Goal: Task Accomplishment & Management: Complete application form

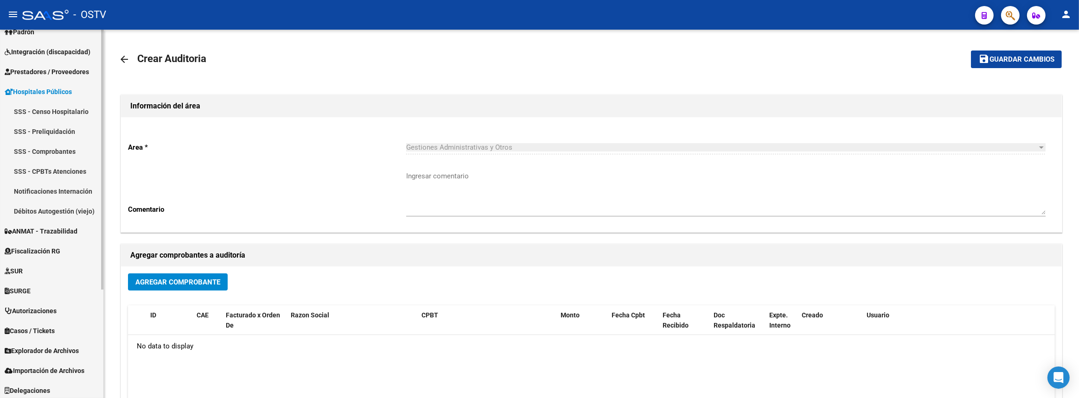
scroll to position [126, 0]
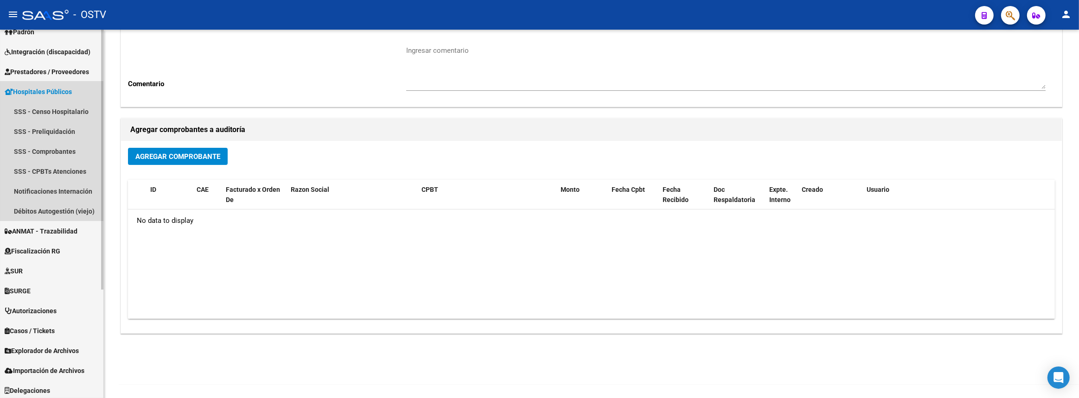
click at [39, 92] on span "Hospitales Públicos" at bounding box center [38, 92] width 67 height 10
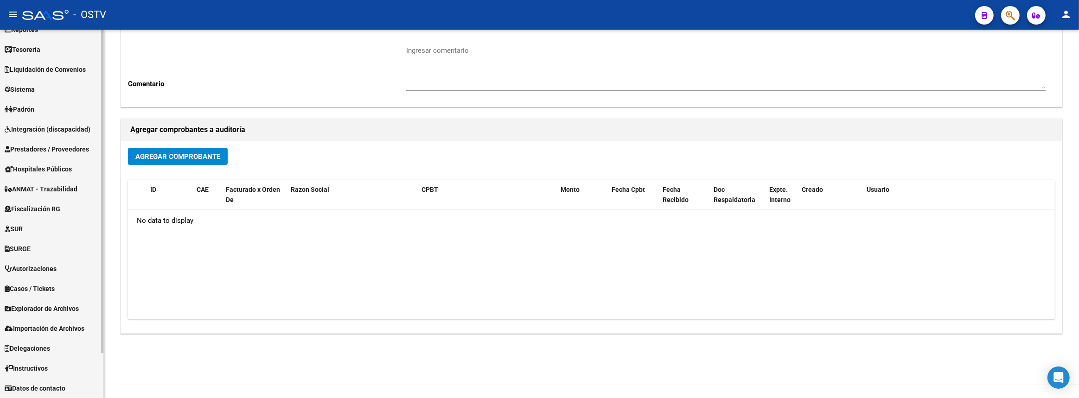
scroll to position [33, 0]
click at [36, 140] on link "Prestadores / Proveedores" at bounding box center [51, 150] width 103 height 20
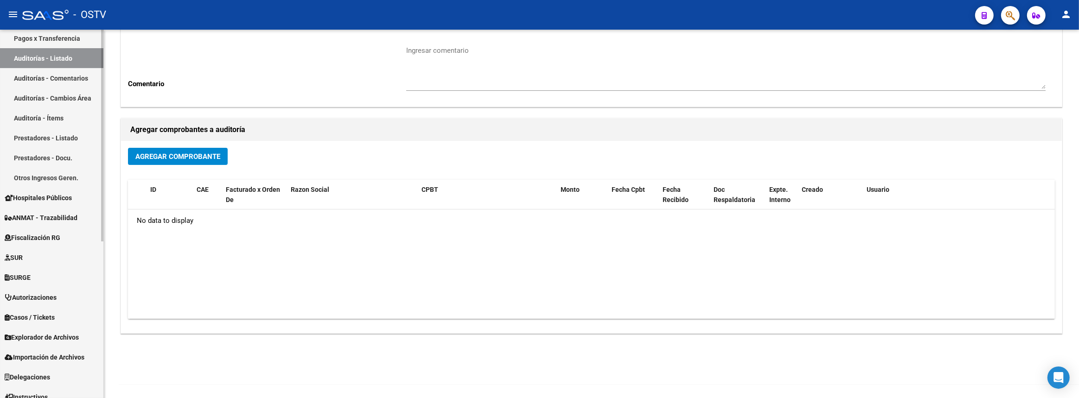
scroll to position [76, 0]
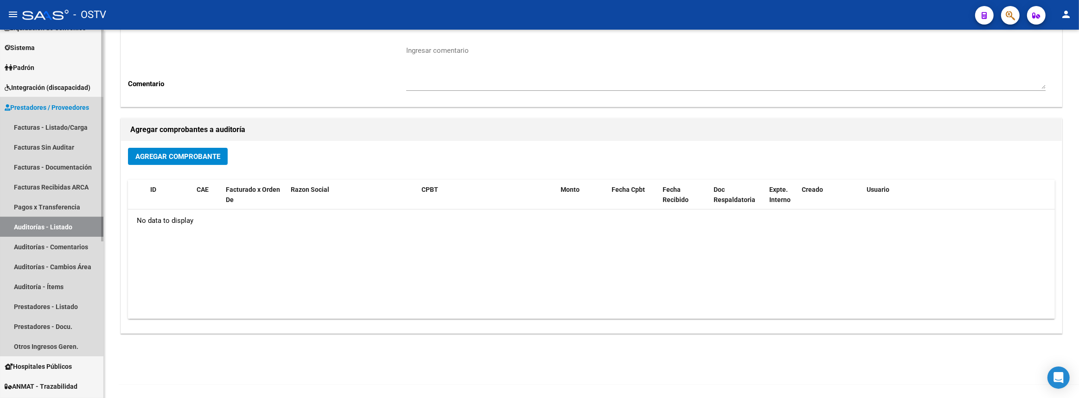
click at [50, 228] on link "Auditorías - Listado" at bounding box center [51, 227] width 103 height 20
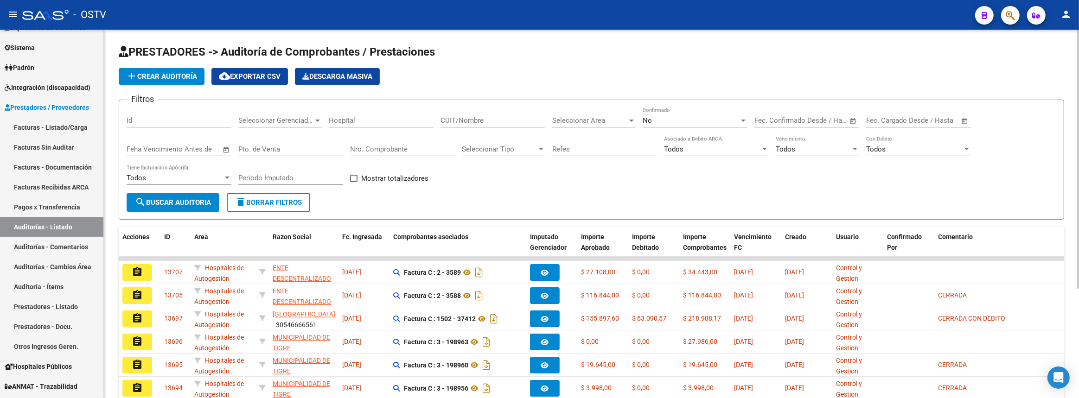
click at [482, 121] on input "CUIT/Nombre" at bounding box center [492, 120] width 105 height 8
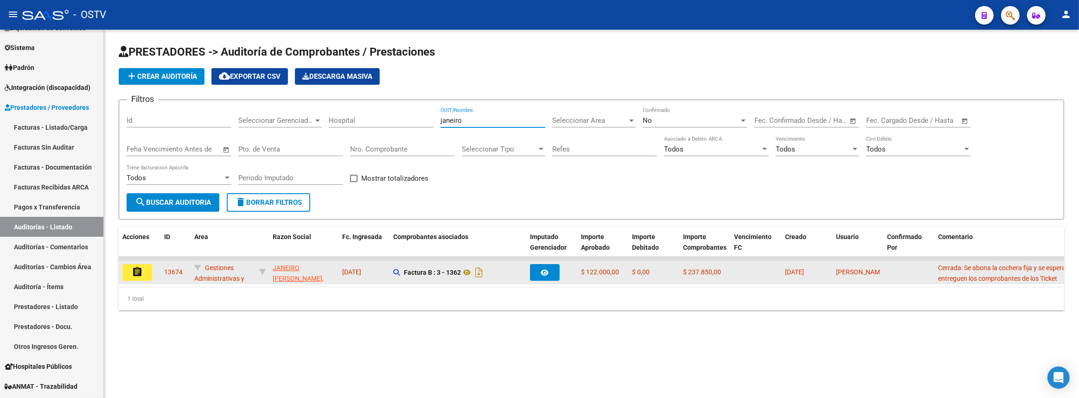
type input "janeiro"
click at [125, 270] on button "assignment" at bounding box center [137, 272] width 30 height 17
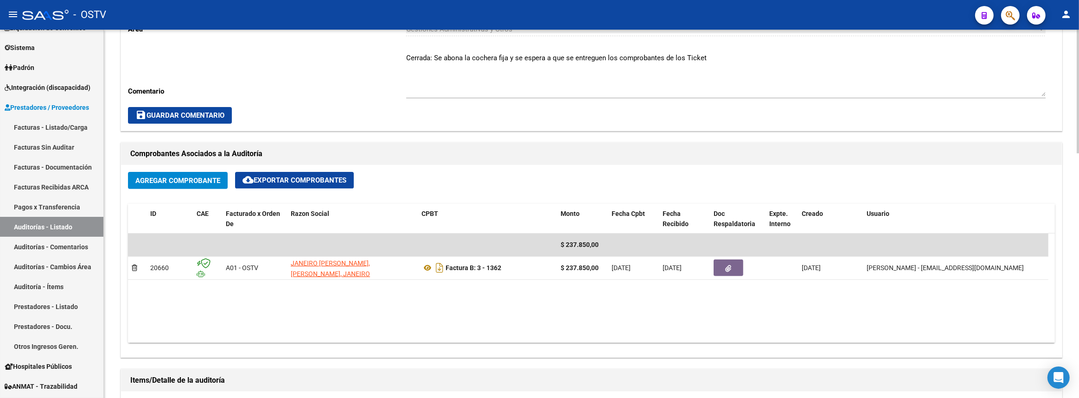
scroll to position [379, 0]
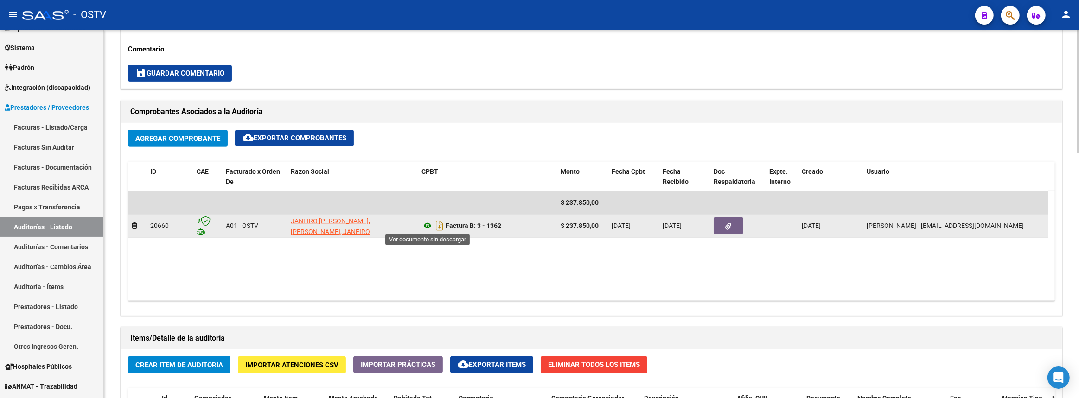
click at [426, 223] on icon at bounding box center [427, 225] width 12 height 11
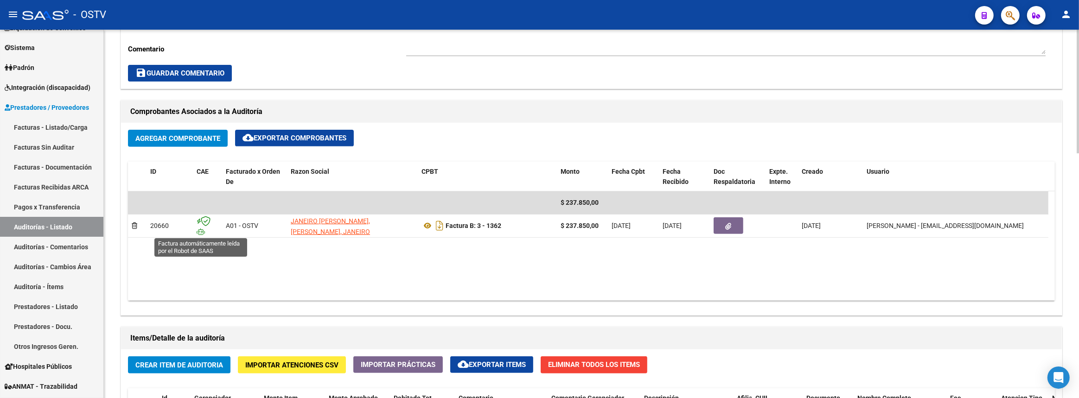
scroll to position [505, 0]
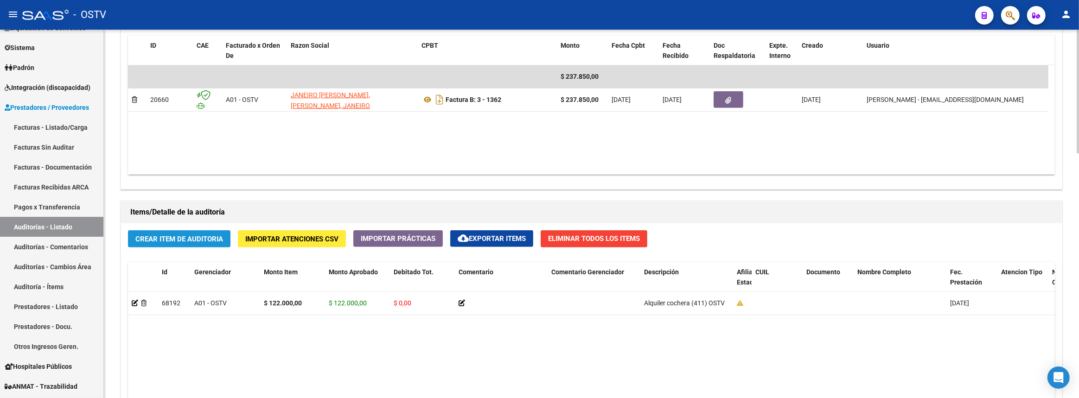
click at [192, 235] on span "Crear Item de Auditoria" at bounding box center [179, 239] width 88 height 8
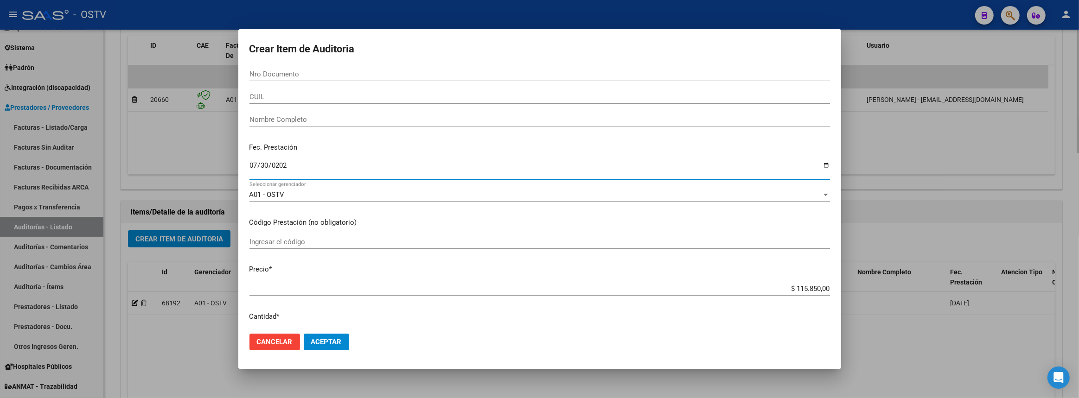
type input "[DATE]"
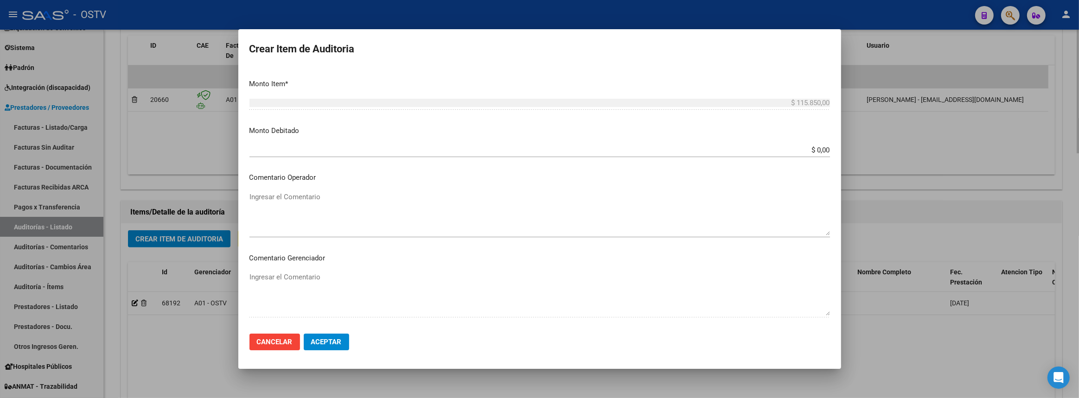
scroll to position [440, 0]
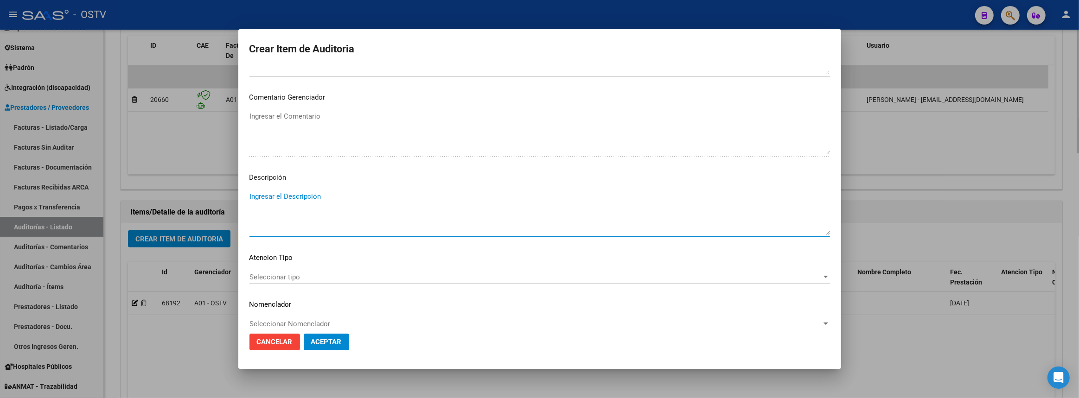
paste textarea "Cochera invitados 06-2025"
type textarea "Cochera invitados 07-2025"
click at [330, 341] on span "Aceptar" at bounding box center [326, 342] width 31 height 8
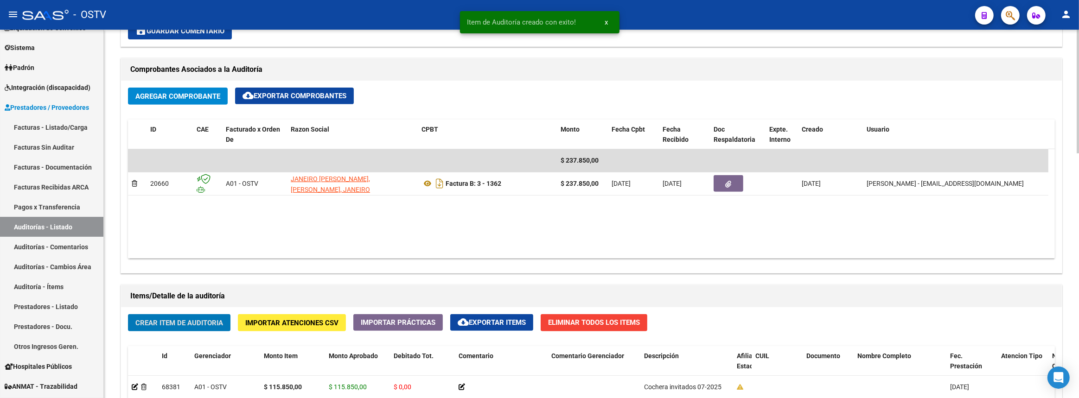
scroll to position [210, 0]
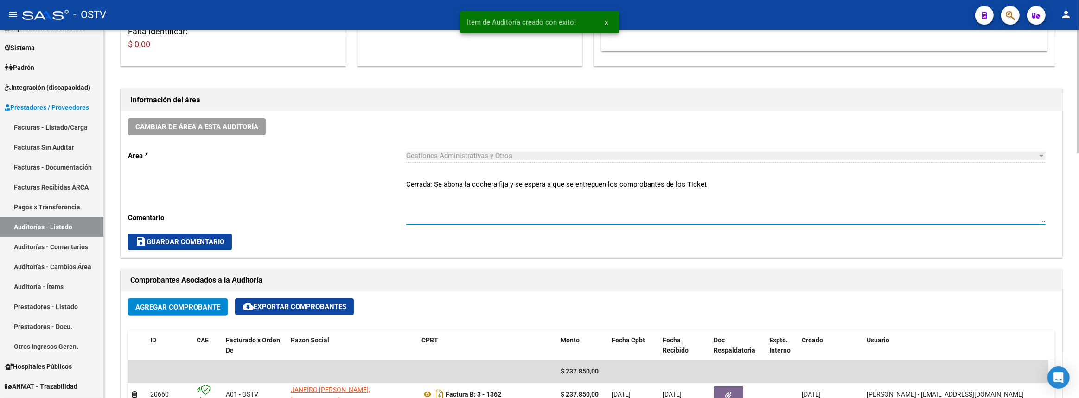
click at [724, 184] on textarea "Cerrada: Se abona la cochera fija y se espera a que se entreguen los comprobant…" at bounding box center [725, 201] width 639 height 44
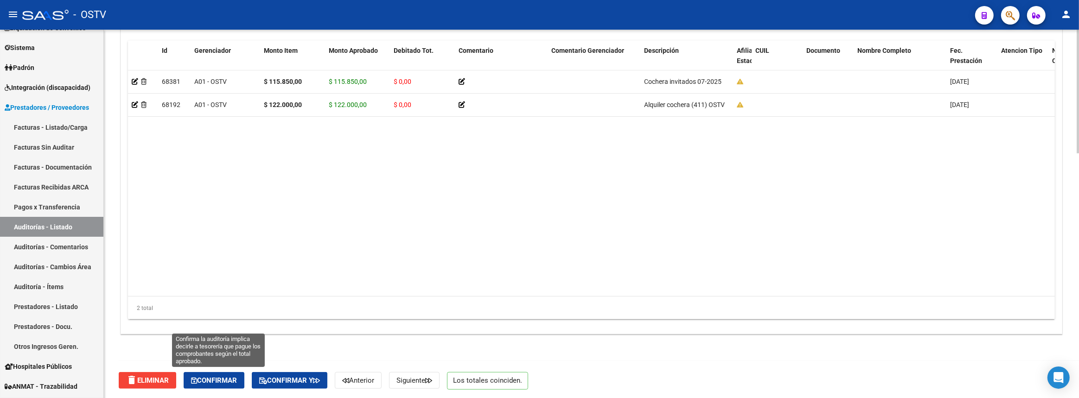
type textarea "Cerrada: Se abona la cochera fija y se espera a que se entreguen los comprobant…"
click at [214, 376] on span "Confirmar" at bounding box center [214, 380] width 46 height 8
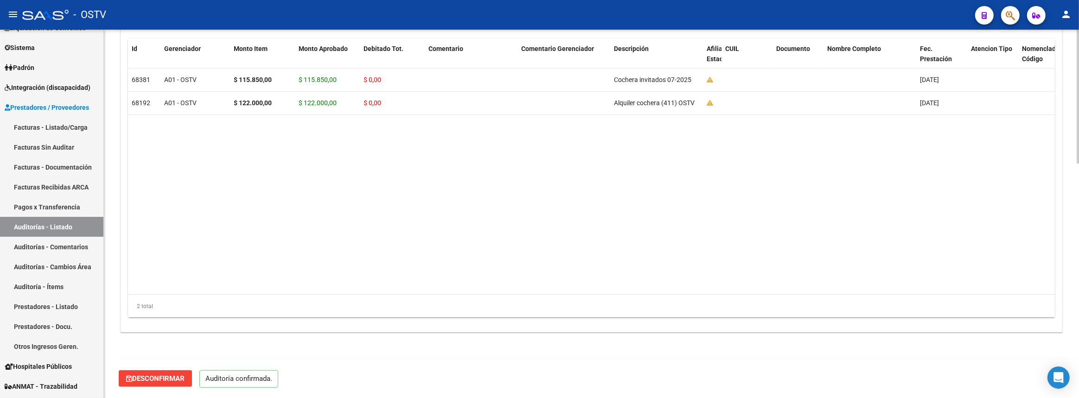
scroll to position [645, 0]
type input "202508"
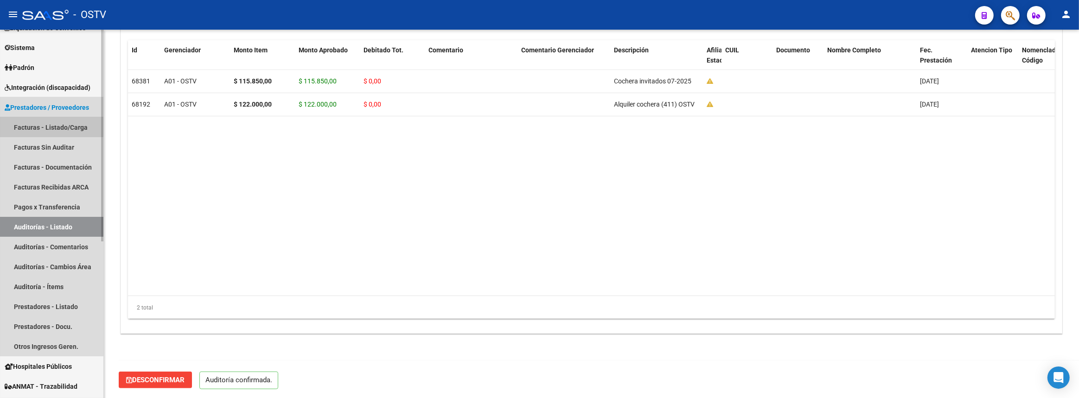
click at [42, 123] on link "Facturas - Listado/Carga" at bounding box center [51, 127] width 103 height 20
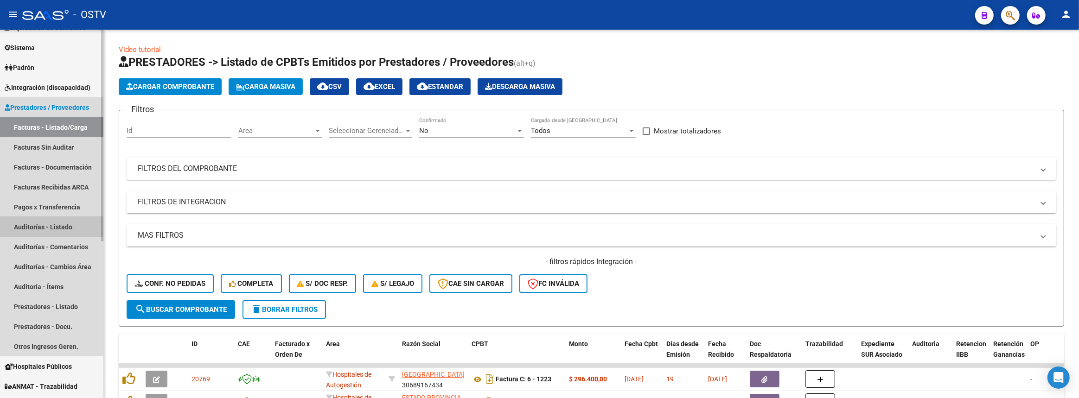
click at [51, 222] on link "Auditorías - Listado" at bounding box center [51, 227] width 103 height 20
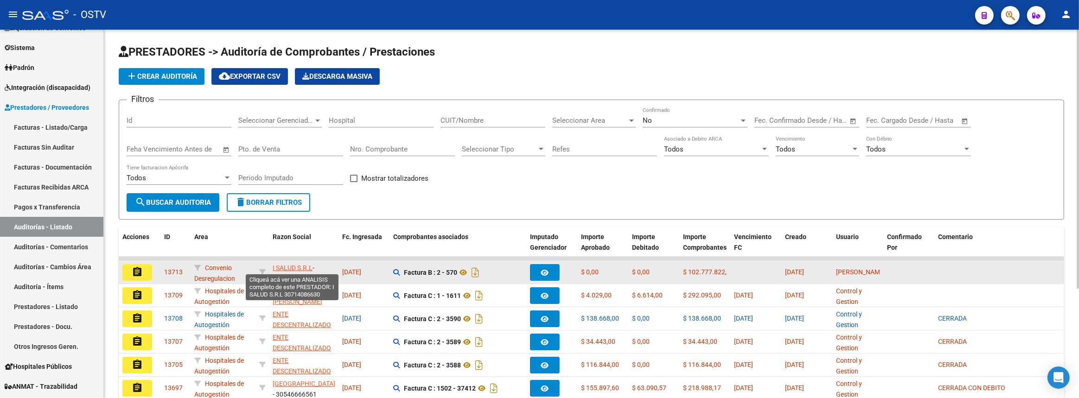
click at [307, 267] on span "I SALUD S.R.L" at bounding box center [293, 267] width 40 height 7
type textarea "30714086630"
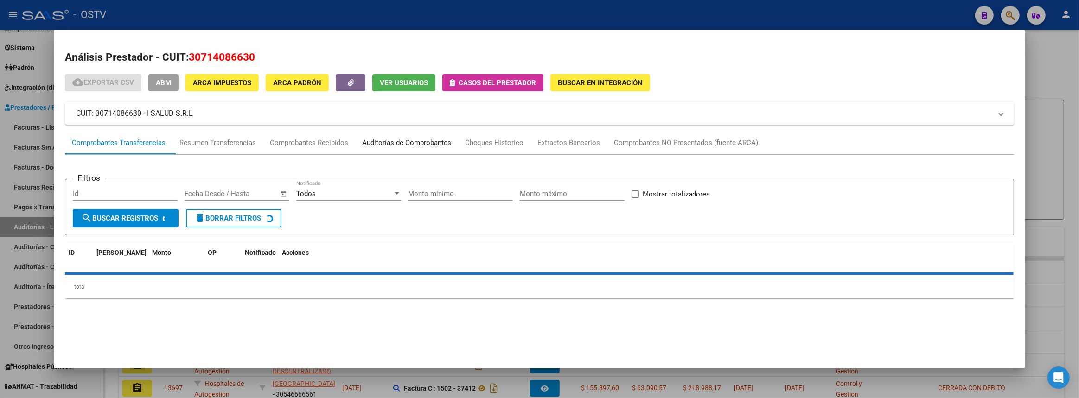
click at [448, 141] on div "Auditorías de Comprobantes" at bounding box center [406, 143] width 89 height 11
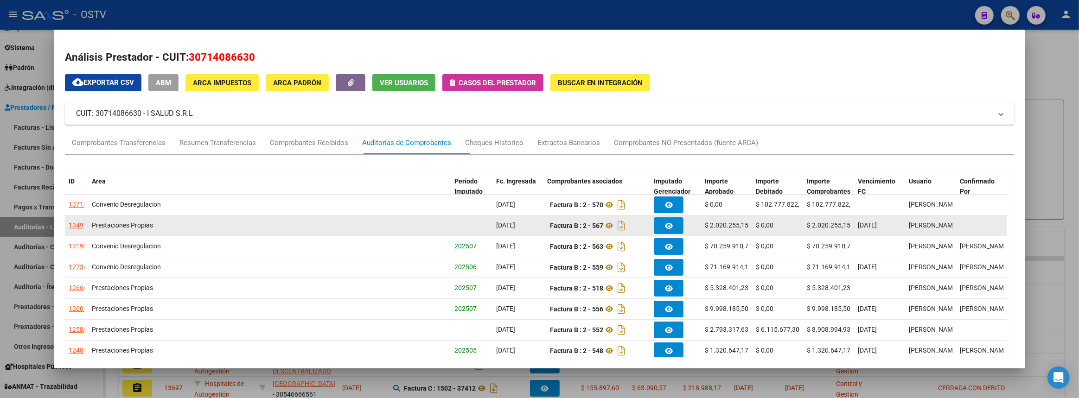
click at [74, 225] on div "13491" at bounding box center [78, 225] width 19 height 11
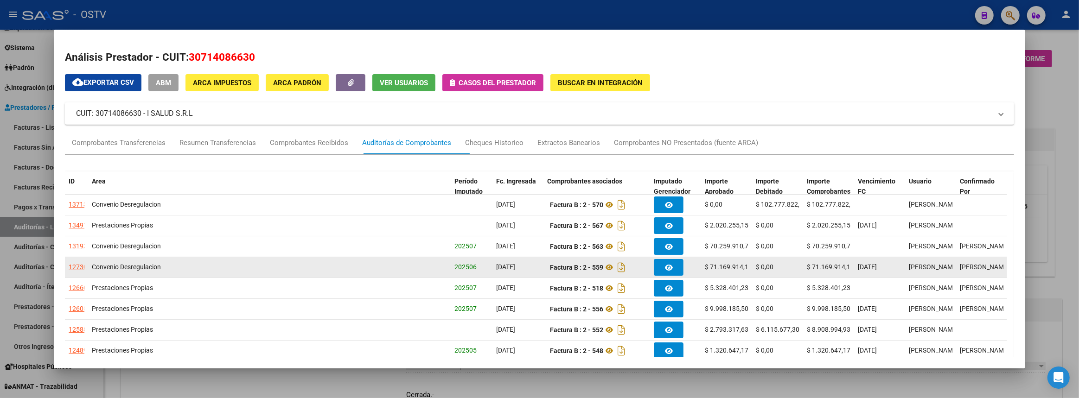
click at [81, 267] on div "12730" at bounding box center [78, 267] width 19 height 11
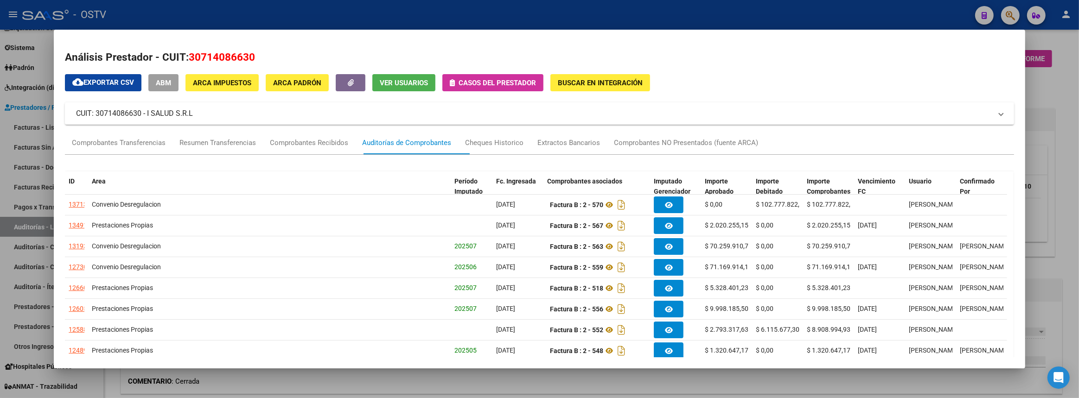
click at [1051, 230] on div at bounding box center [539, 199] width 1079 height 398
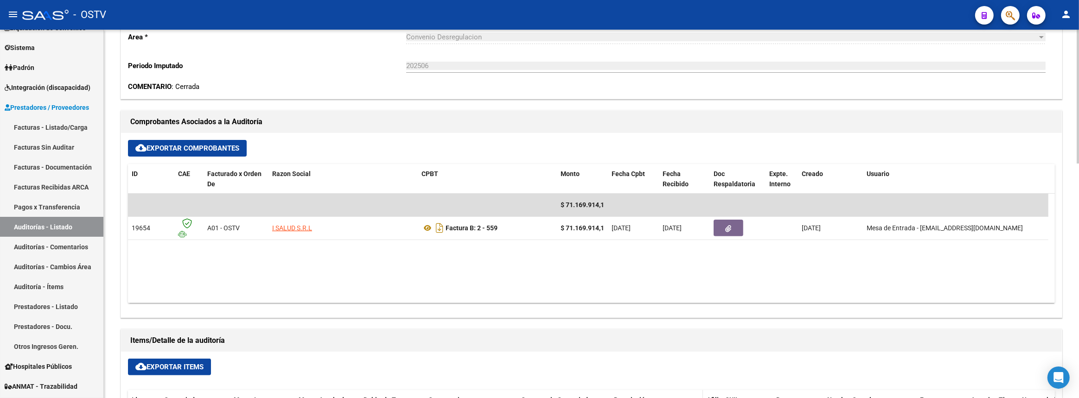
scroll to position [505, 0]
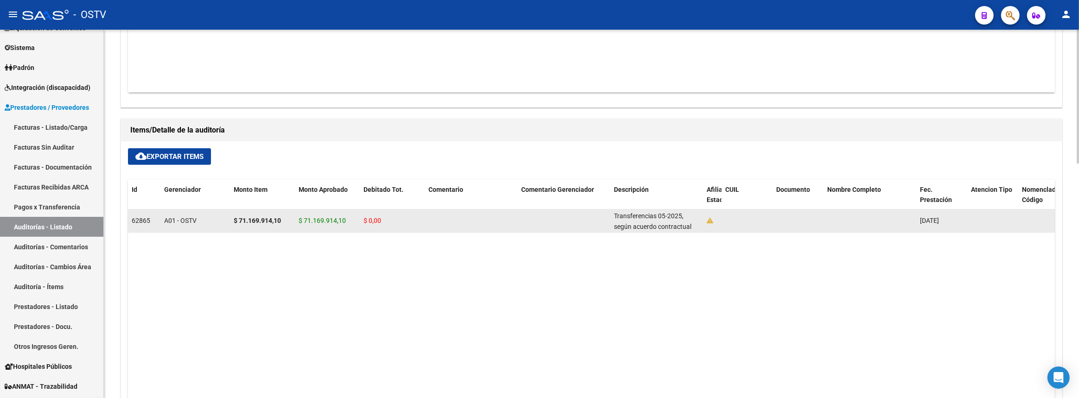
drag, startPoint x: 608, startPoint y: 215, endPoint x: 693, endPoint y: 225, distance: 85.9
click at [693, 225] on div "62865 A01 - OSTV $ 71.169.914,10 $ 71.169.914,10 $ 0,00 Transferencias 05-2025,…" at bounding box center [754, 221] width 1252 height 23
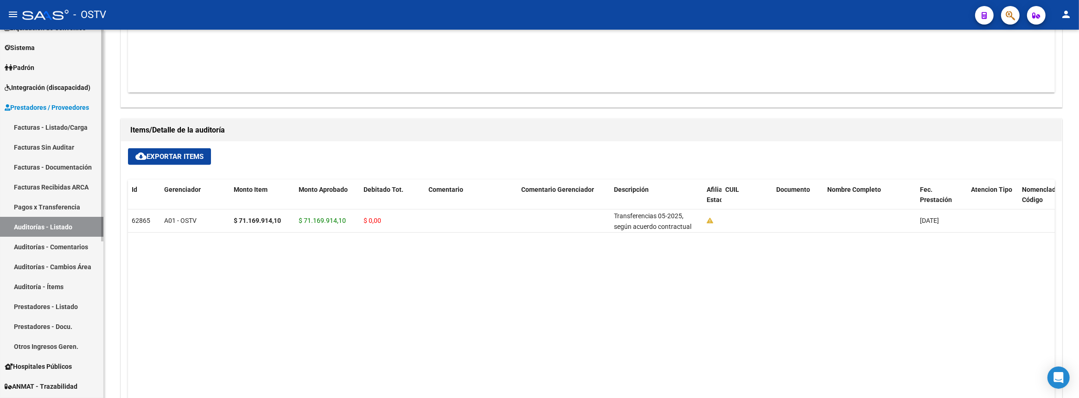
click at [77, 227] on link "Auditorías - Listado" at bounding box center [51, 227] width 103 height 20
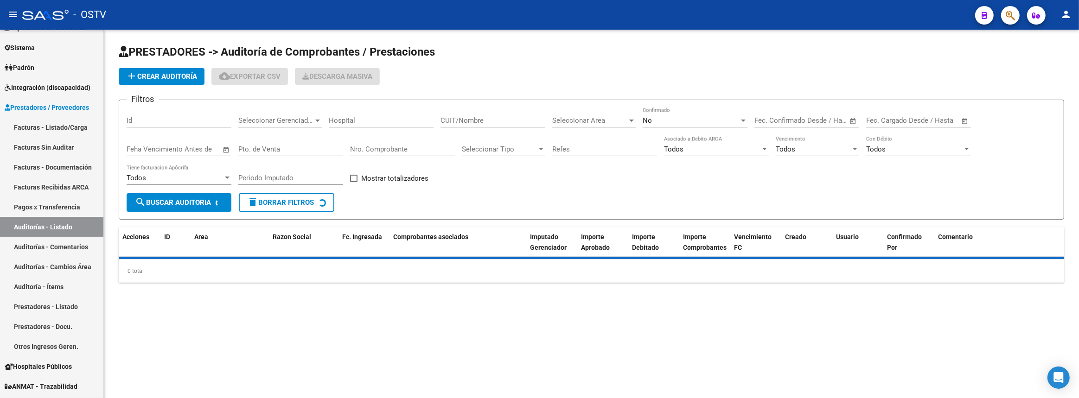
click at [185, 73] on span "add Crear Auditoría" at bounding box center [161, 76] width 71 height 8
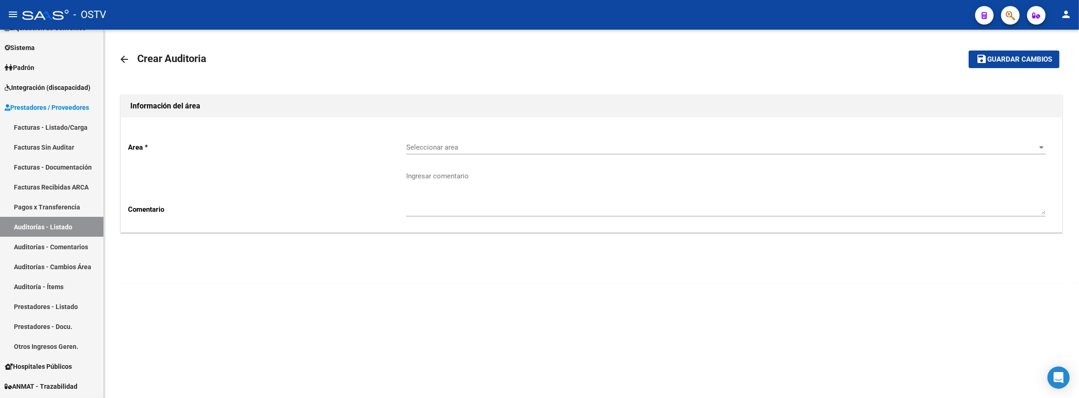
click at [435, 142] on div "Seleccionar area Seleccionar area" at bounding box center [725, 144] width 639 height 20
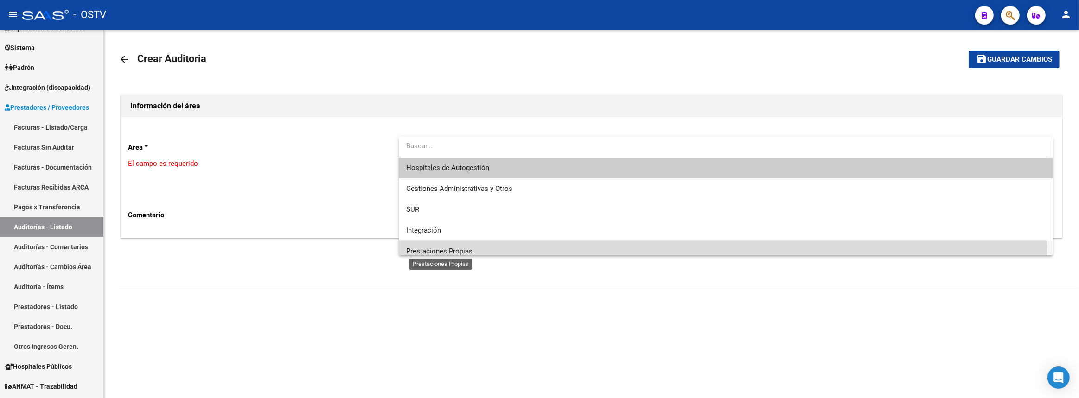
click at [457, 250] on span "Prestaciones Propias" at bounding box center [439, 251] width 66 height 8
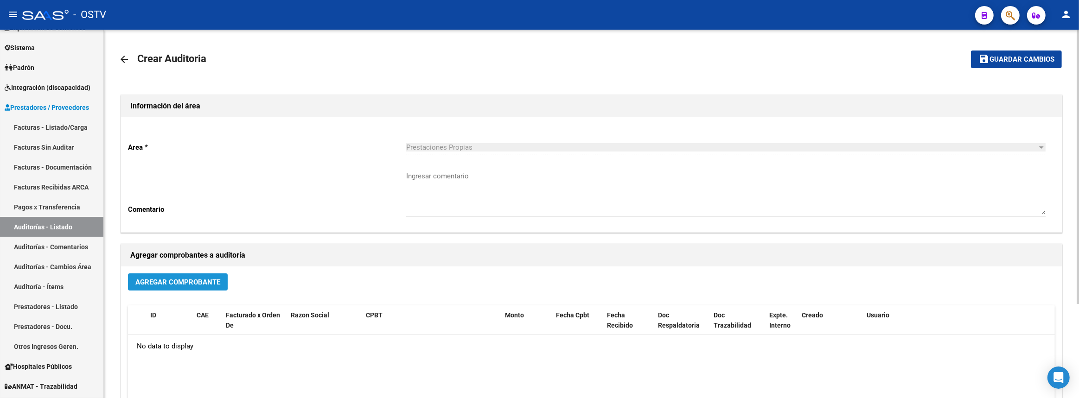
click at [184, 278] on span "Agregar Comprobante" at bounding box center [177, 282] width 85 height 8
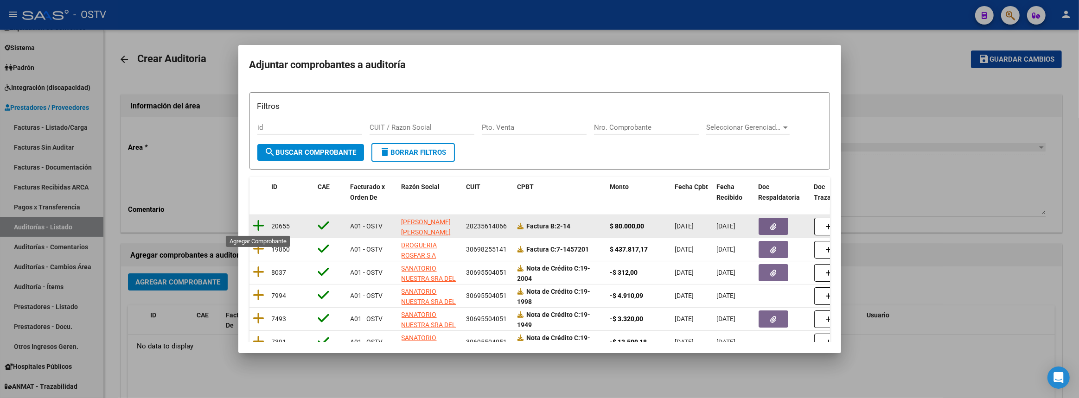
click at [259, 223] on icon at bounding box center [259, 225] width 12 height 13
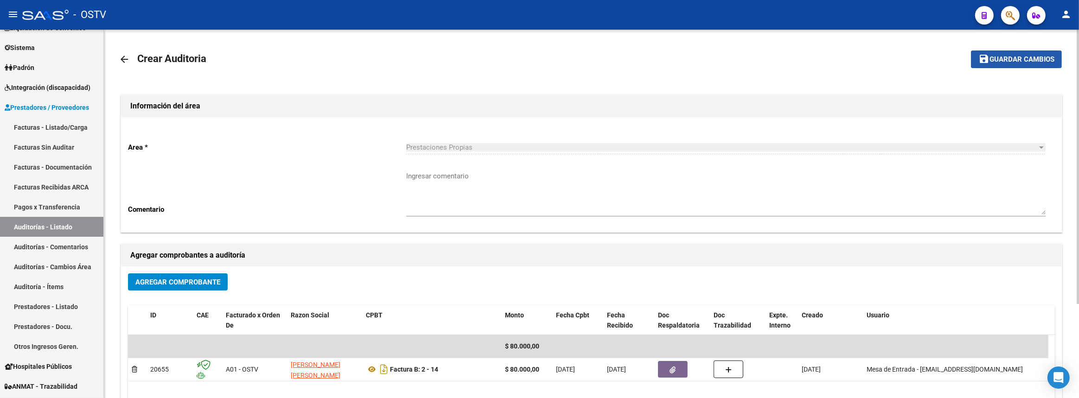
click at [1035, 62] on span "Guardar cambios" at bounding box center [1021, 60] width 65 height 8
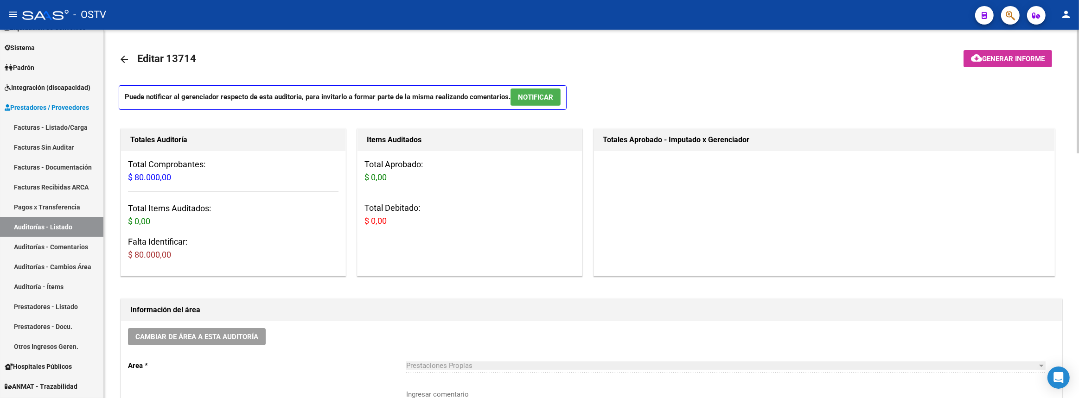
scroll to position [126, 0]
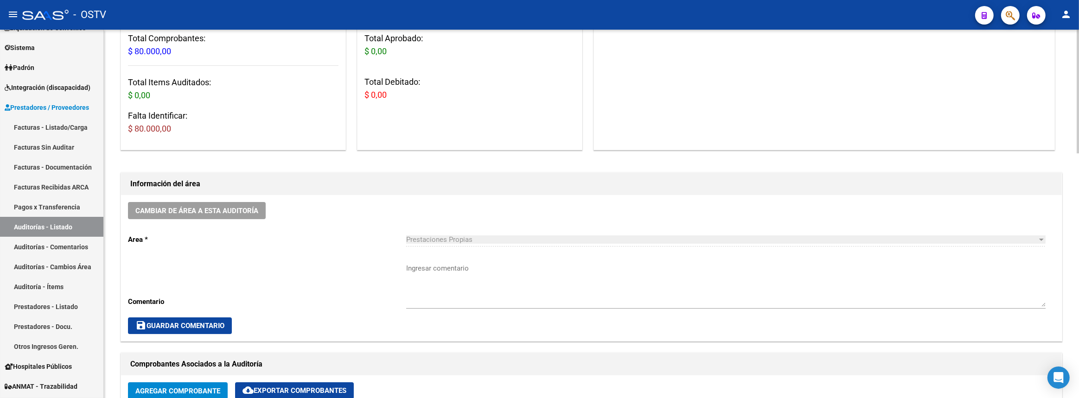
click at [519, 269] on textarea "Ingresar comentario" at bounding box center [725, 285] width 639 height 44
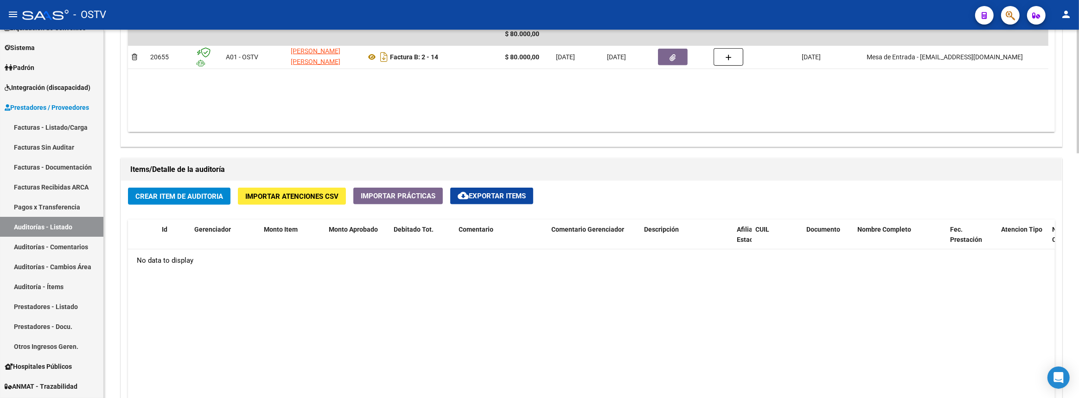
scroll to position [590, 0]
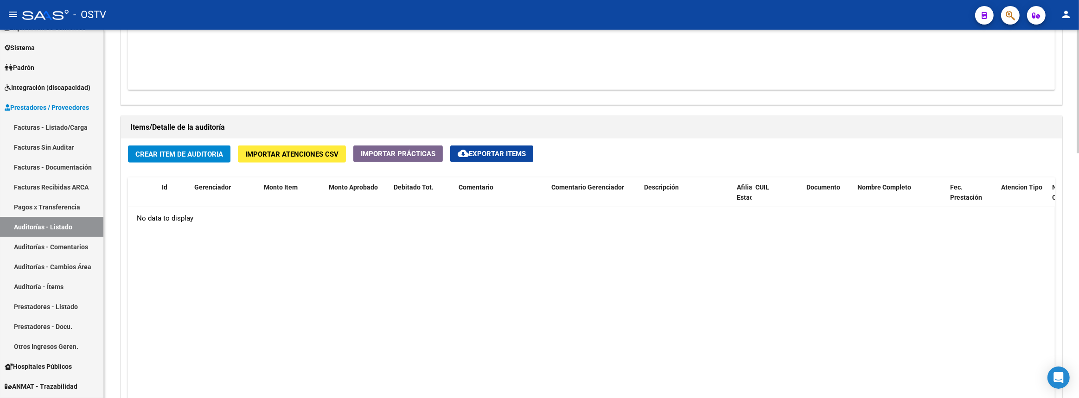
type textarea "Cerrada"
click at [196, 155] on span "Crear Item de Auditoria" at bounding box center [179, 154] width 88 height 8
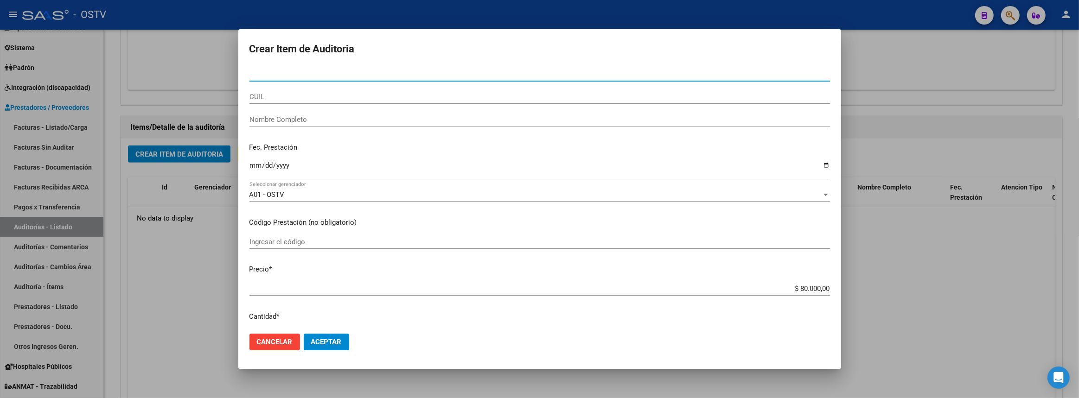
paste input "5296551"
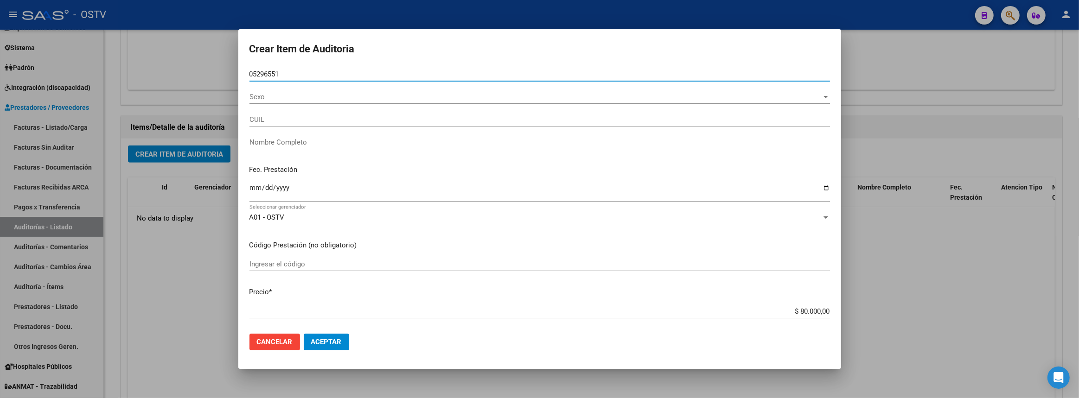
type input "05296551"
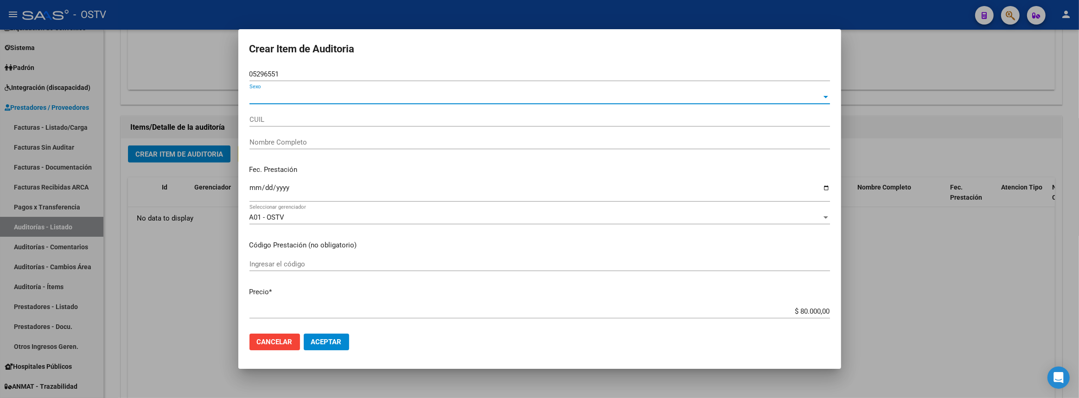
type input "27052965514"
type input "[PERSON_NAME]"
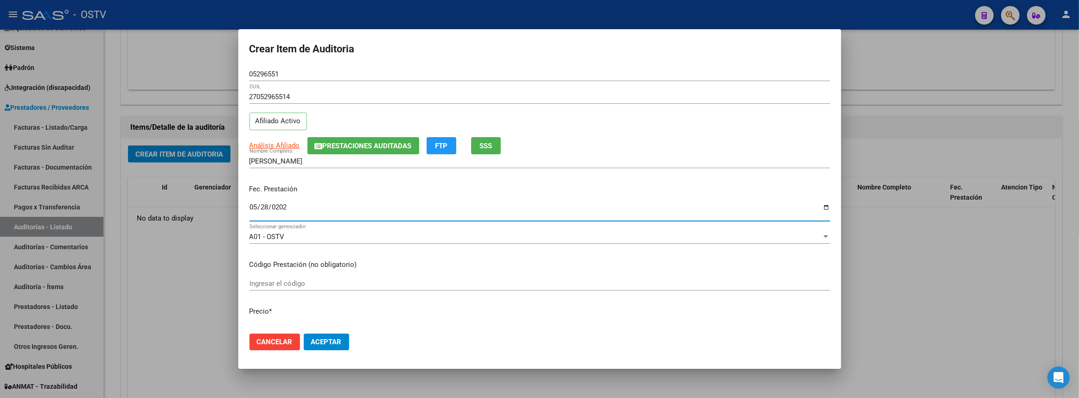
type input "[DATE]"
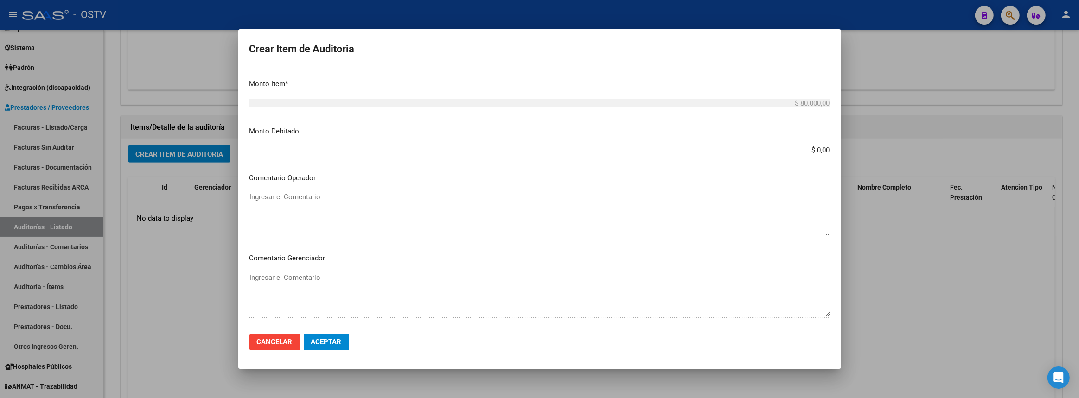
scroll to position [482, 0]
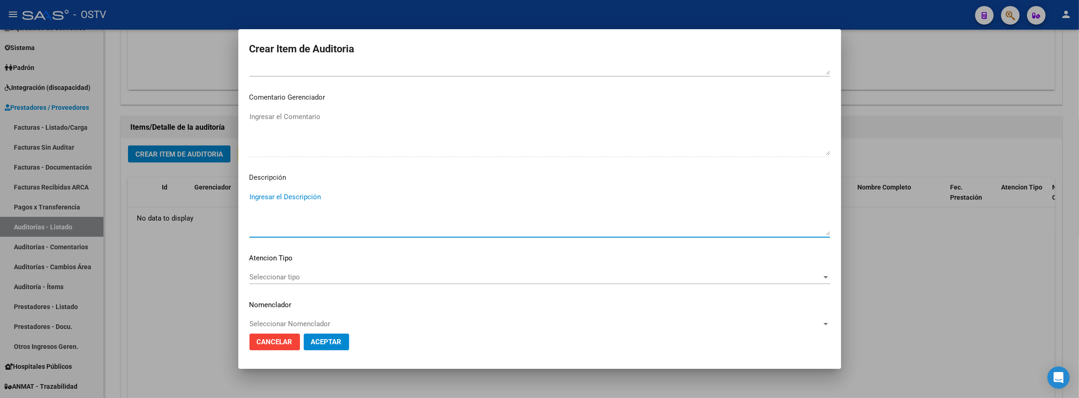
paste textarea "Toilette de nuevo. La herida más chica posterior está casi cerrada. Te mando fo…"
type textarea "Toilette de nuevo. La herida más chica posterior está casi cerrada. Te mando fo…"
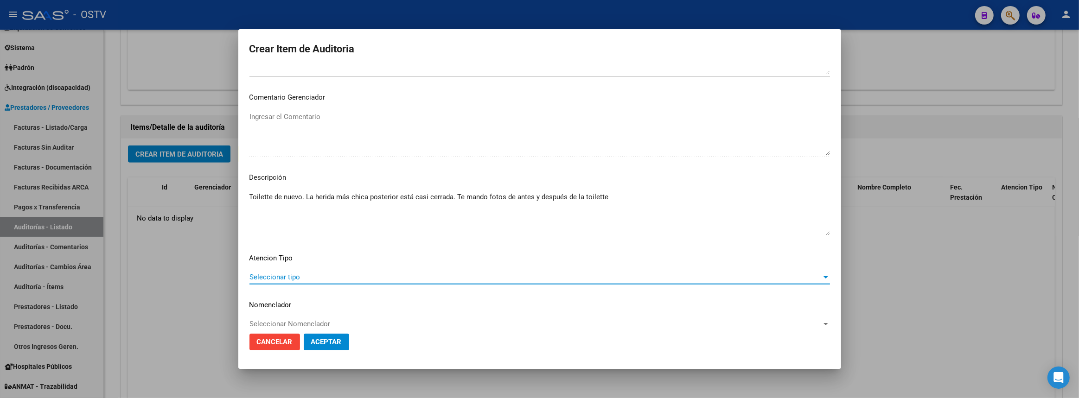
click at [323, 273] on span "Seleccionar tipo" at bounding box center [535, 277] width 572 height 8
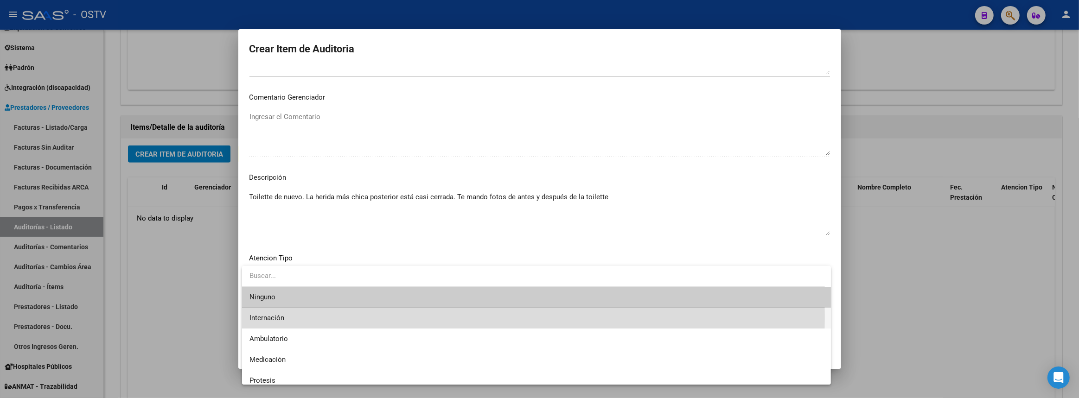
click at [300, 317] on span "Internación" at bounding box center [536, 318] width 574 height 21
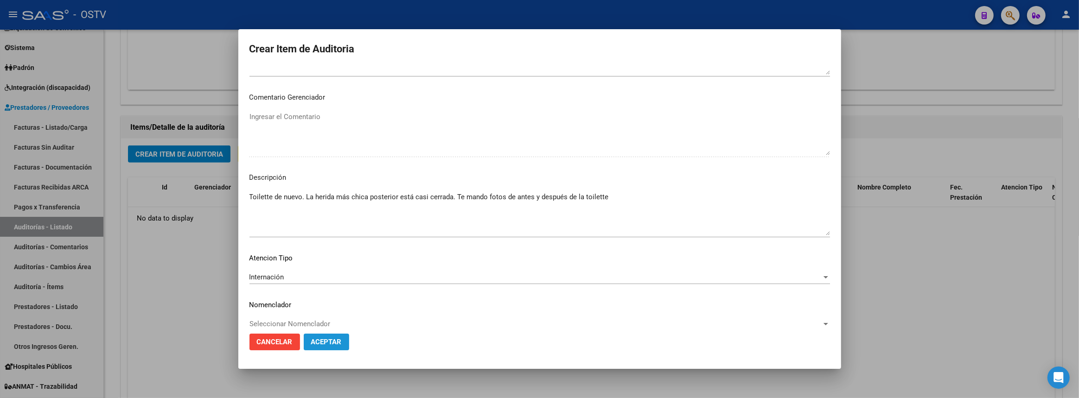
click at [334, 341] on span "Aceptar" at bounding box center [326, 342] width 31 height 8
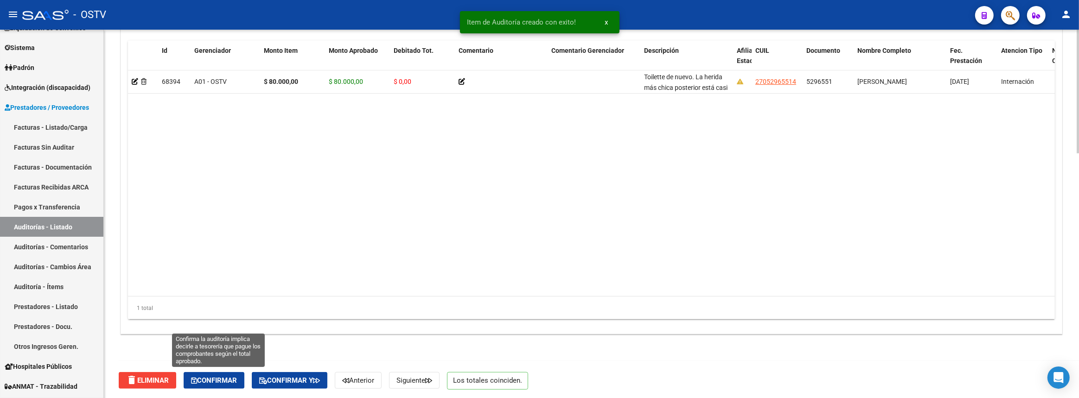
click at [234, 376] on span "Confirmar" at bounding box center [214, 380] width 46 height 8
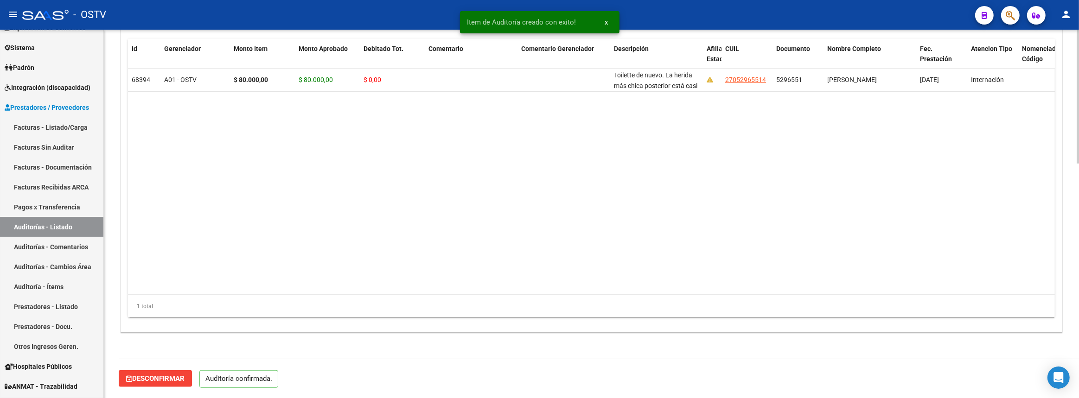
scroll to position [645, 0]
type input "202508"
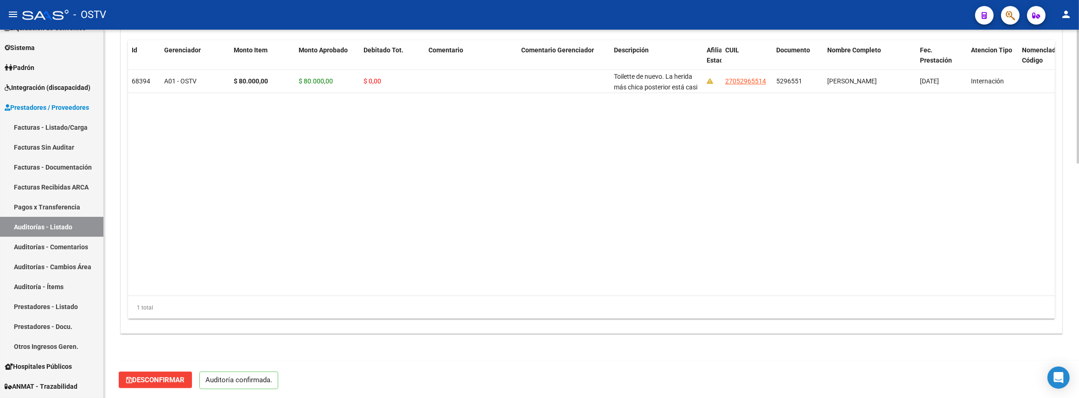
scroll to position [477, 0]
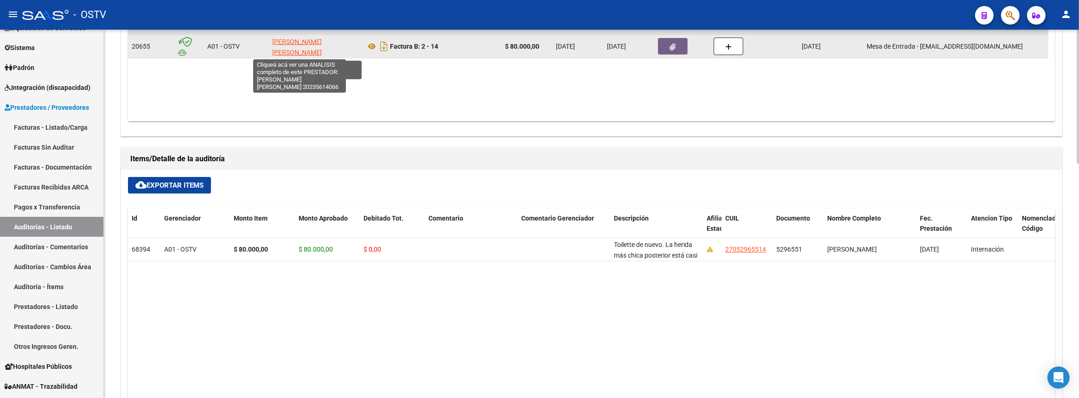
click at [292, 40] on span "[PERSON_NAME] [PERSON_NAME]" at bounding box center [297, 47] width 50 height 18
type textarea "20235614066"
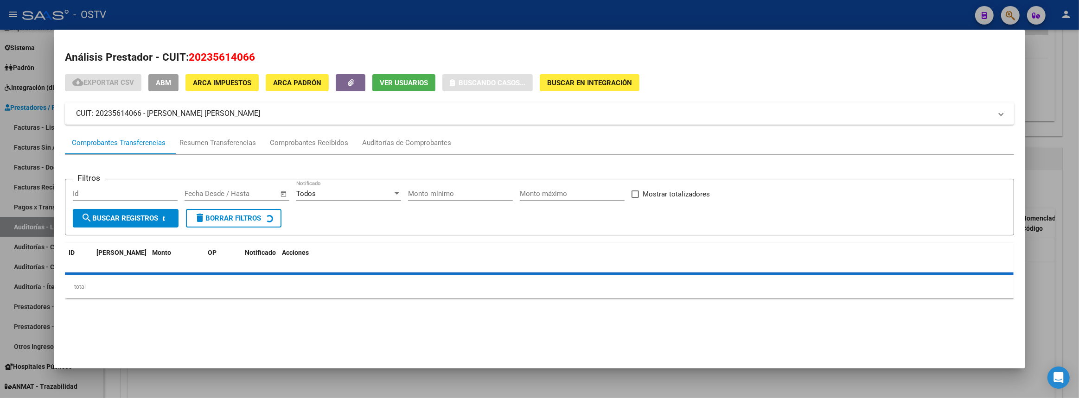
click at [171, 83] on span "ABM" at bounding box center [163, 83] width 15 height 8
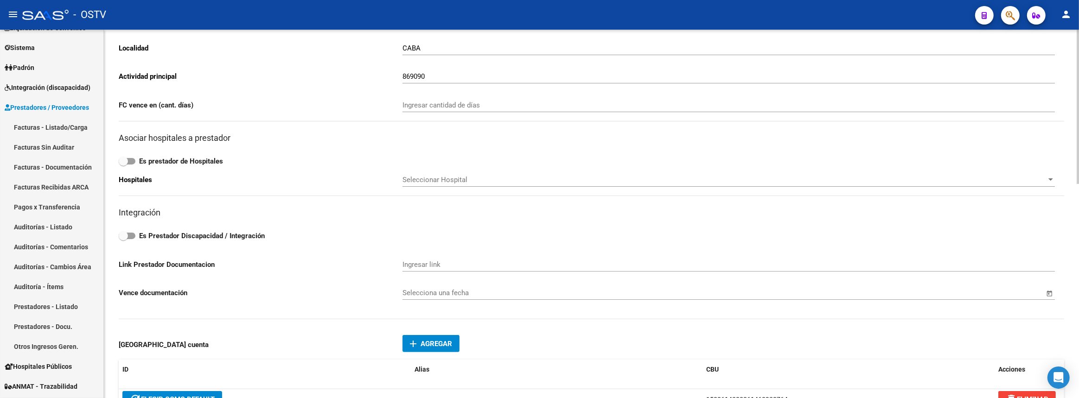
scroll to position [505, 0]
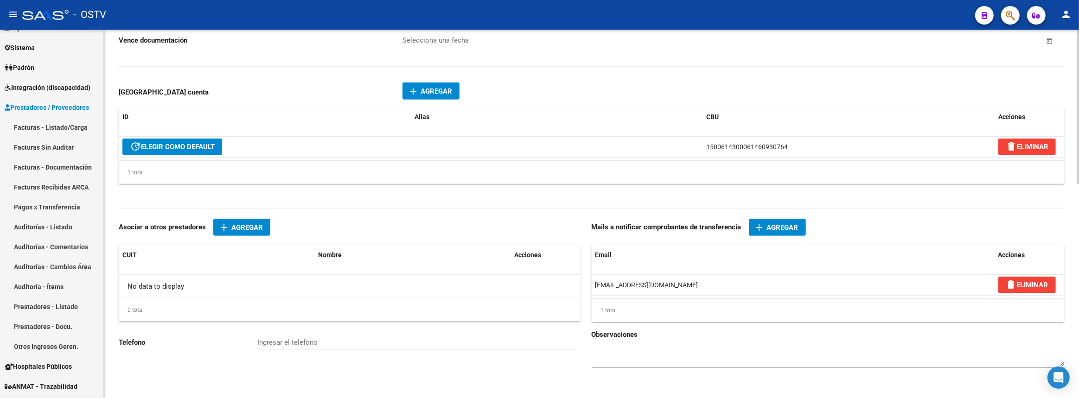
click at [1078, 270] on div at bounding box center [1077, 317] width 2 height 154
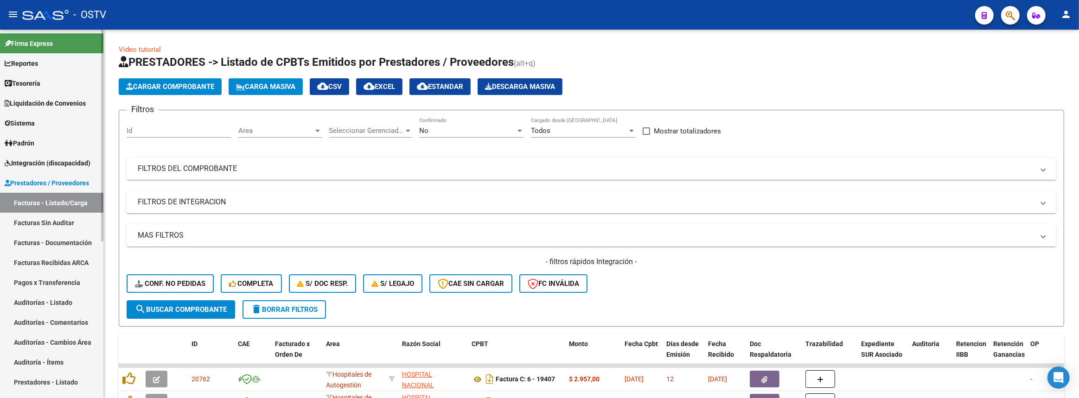
click at [55, 301] on link "Auditorías - Listado" at bounding box center [51, 302] width 103 height 20
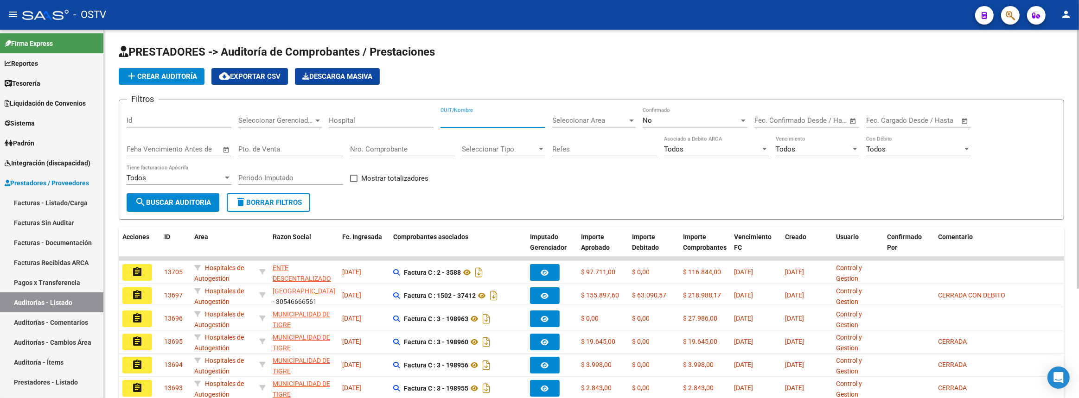
click at [472, 120] on input "CUIT/Nombre" at bounding box center [492, 120] width 105 height 8
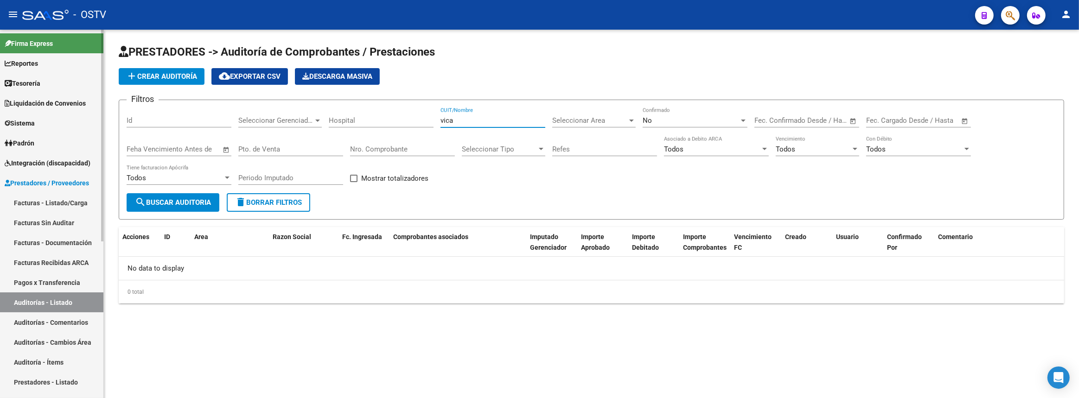
type input "vica"
click at [58, 199] on link "Facturas - Listado/Carga" at bounding box center [51, 203] width 103 height 20
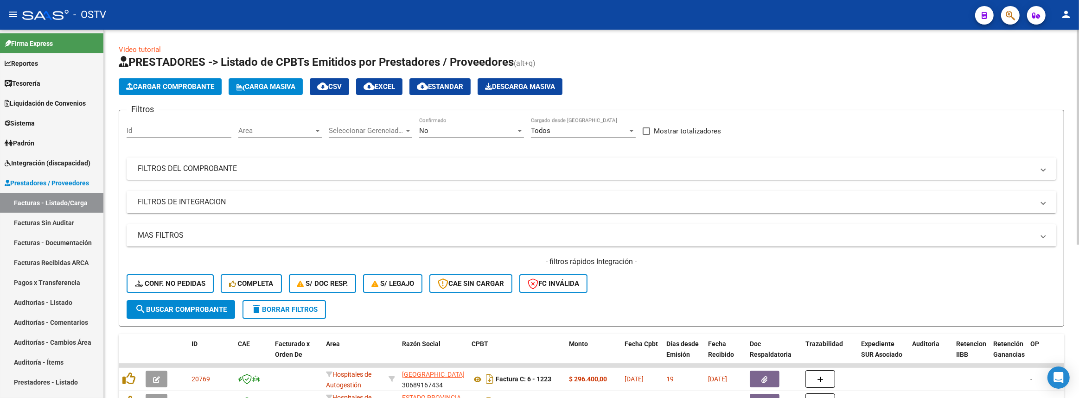
click at [375, 166] on mat-panel-title "FILTROS DEL COMPROBANTE" at bounding box center [586, 169] width 896 height 10
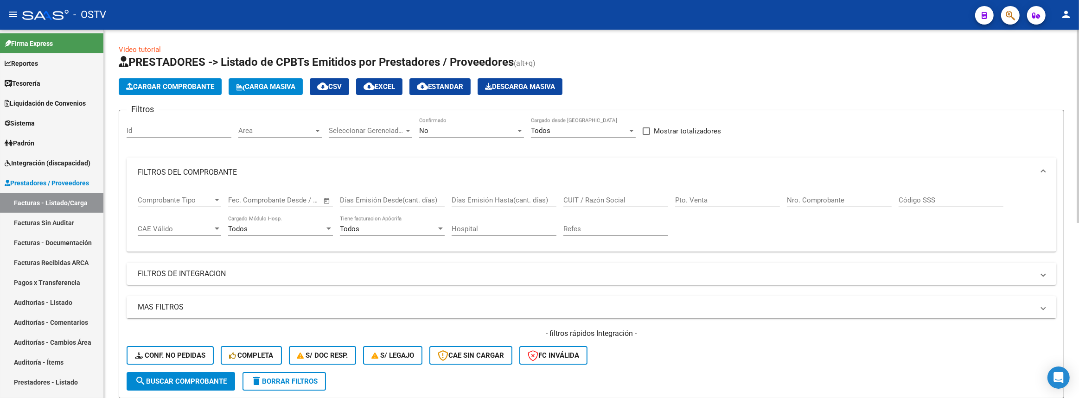
click at [440, 135] on div "No Confirmado" at bounding box center [471, 128] width 105 height 20
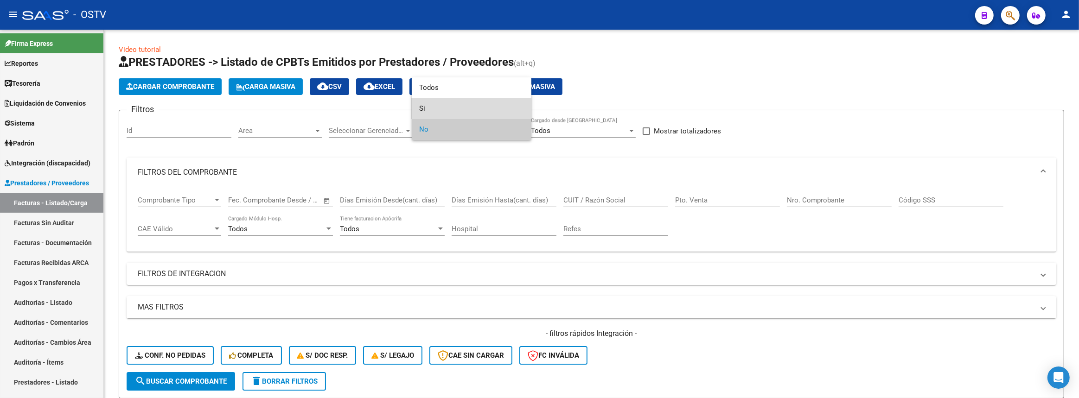
click at [438, 111] on span "Si" at bounding box center [471, 108] width 105 height 21
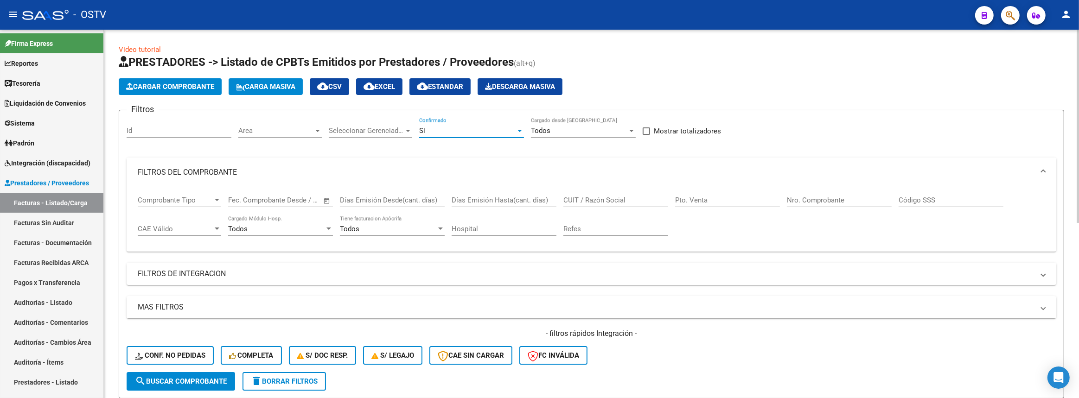
click at [642, 202] on input "CUIT / Razón Social" at bounding box center [615, 200] width 105 height 8
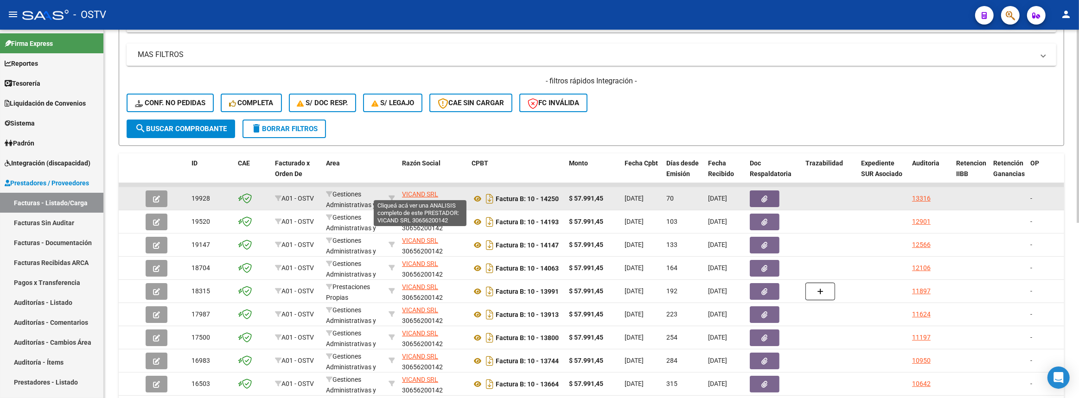
type input "vica"
click at [427, 193] on span "VICAND SRL" at bounding box center [420, 194] width 36 height 7
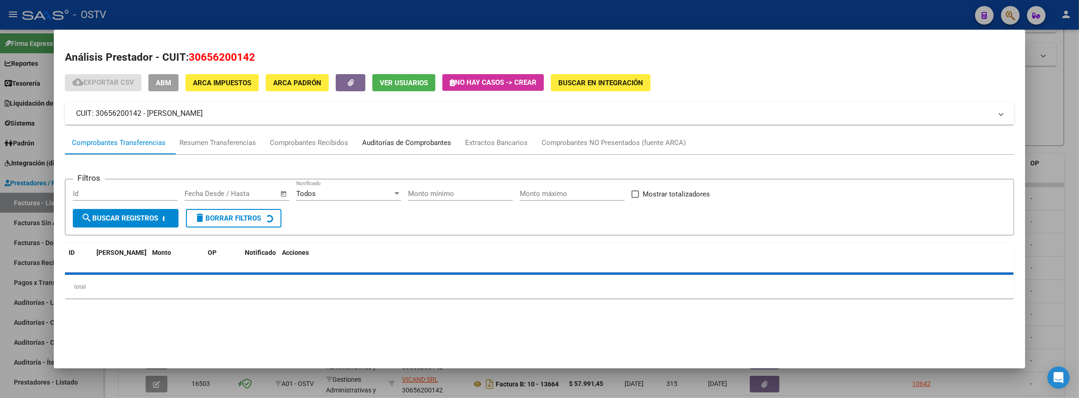
click at [389, 142] on div "Auditorías de Comprobantes" at bounding box center [406, 143] width 89 height 11
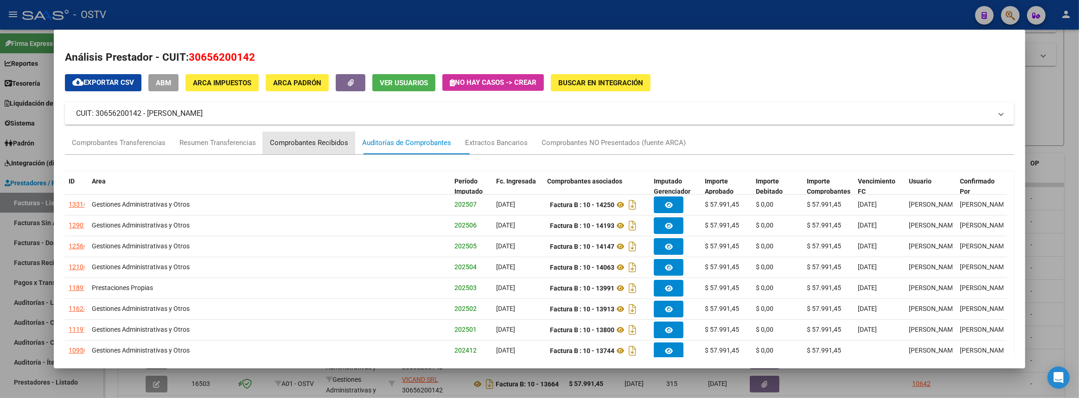
click at [293, 139] on div "Comprobantes Recibidos" at bounding box center [309, 143] width 78 height 11
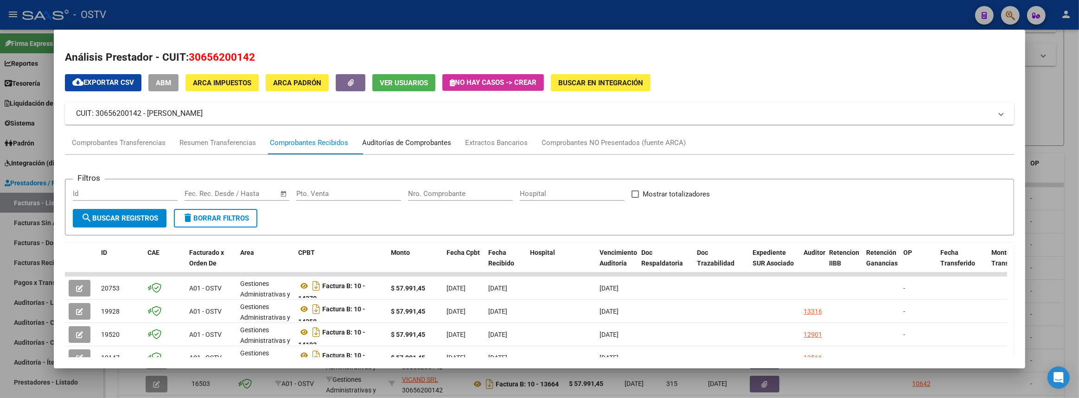
click at [448, 146] on div "Auditorías de Comprobantes" at bounding box center [406, 143] width 89 height 11
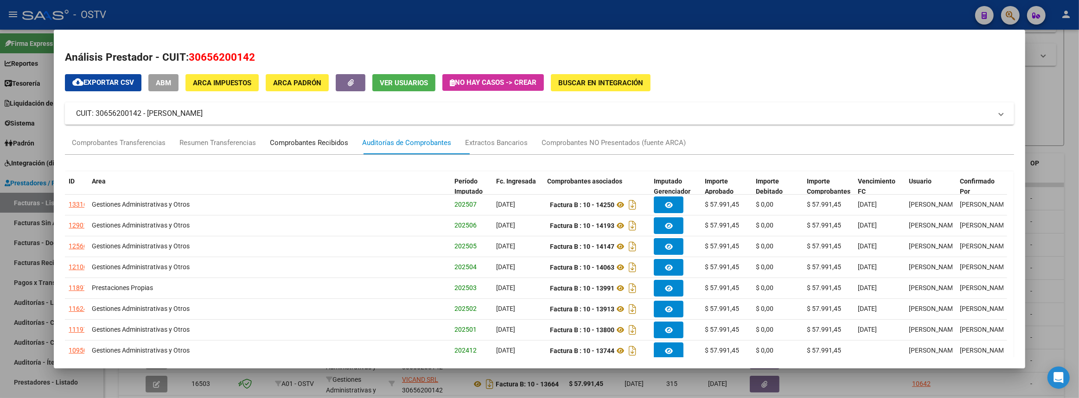
click at [337, 148] on div "Comprobantes Recibidos" at bounding box center [309, 143] width 92 height 22
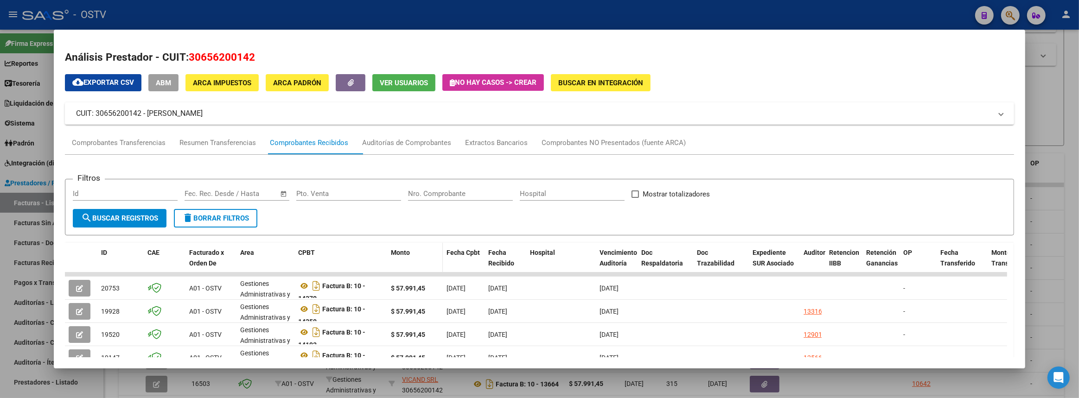
scroll to position [84, 0]
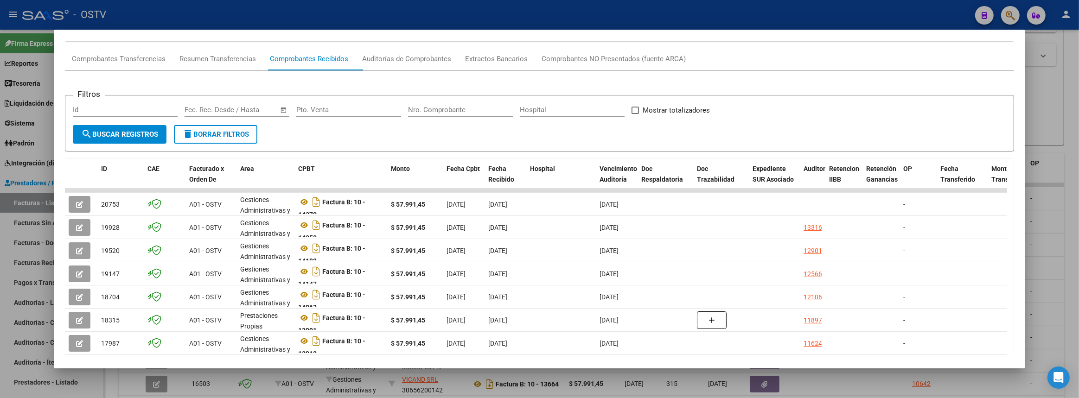
click at [1067, 239] on div at bounding box center [539, 199] width 1079 height 398
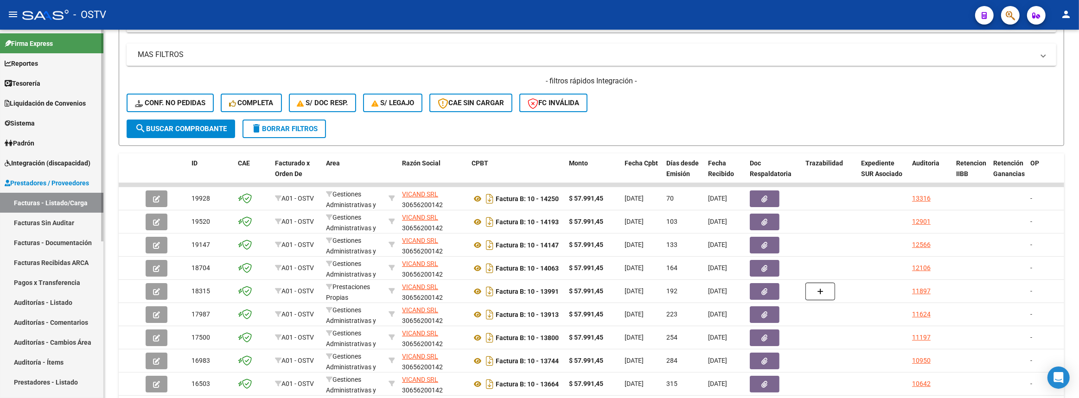
click at [54, 300] on link "Auditorías - Listado" at bounding box center [51, 302] width 103 height 20
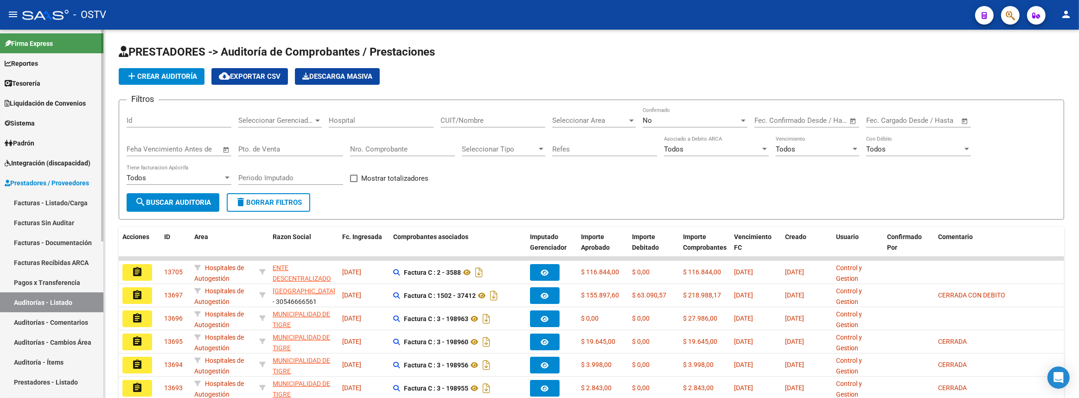
click at [38, 202] on link "Facturas - Listado/Carga" at bounding box center [51, 203] width 103 height 20
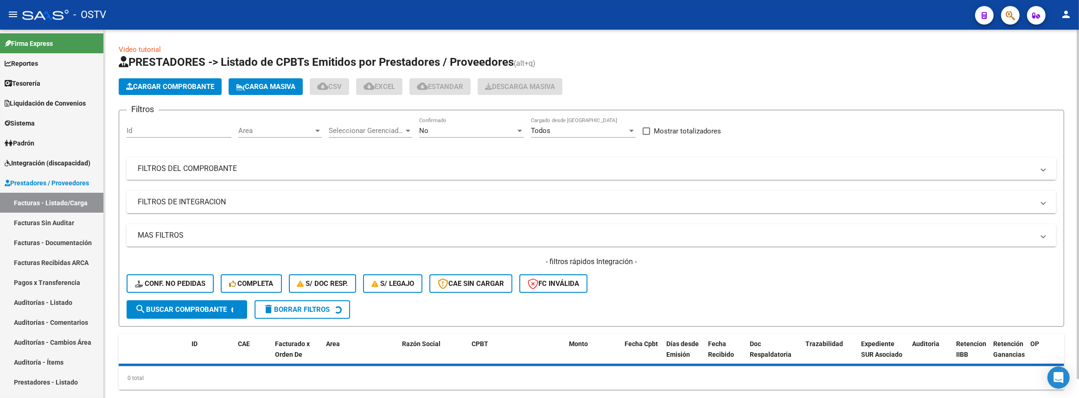
click at [384, 171] on mat-panel-title "FILTROS DEL COMPROBANTE" at bounding box center [586, 169] width 896 height 10
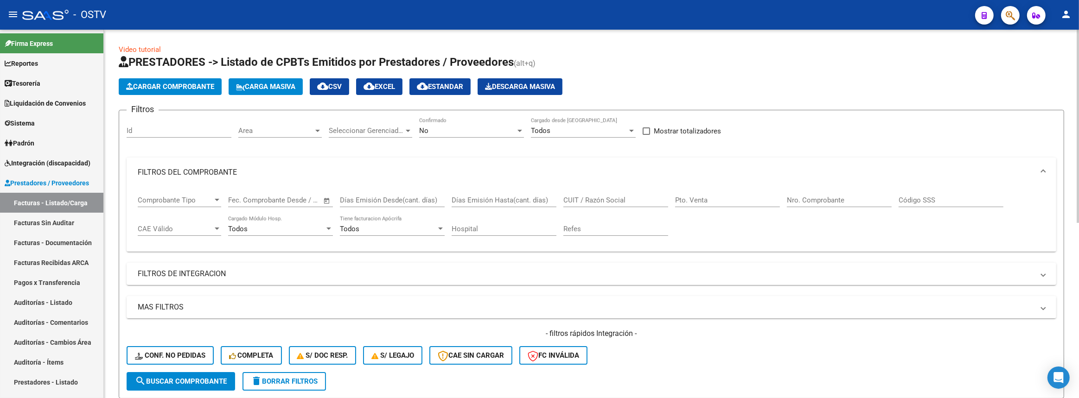
click at [708, 200] on input "Pto. Venta" at bounding box center [727, 200] width 105 height 8
type input "14370"
click at [442, 129] on div "No" at bounding box center [467, 131] width 96 height 8
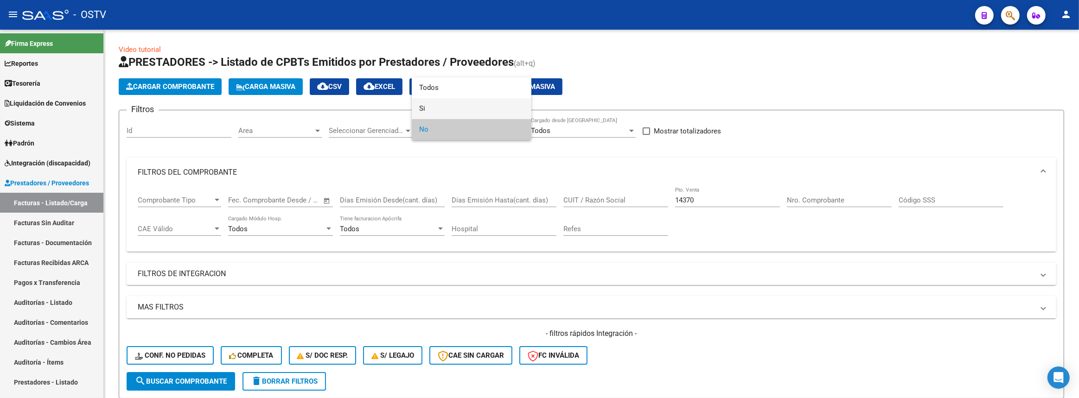
click at [435, 114] on span "Si" at bounding box center [471, 108] width 105 height 21
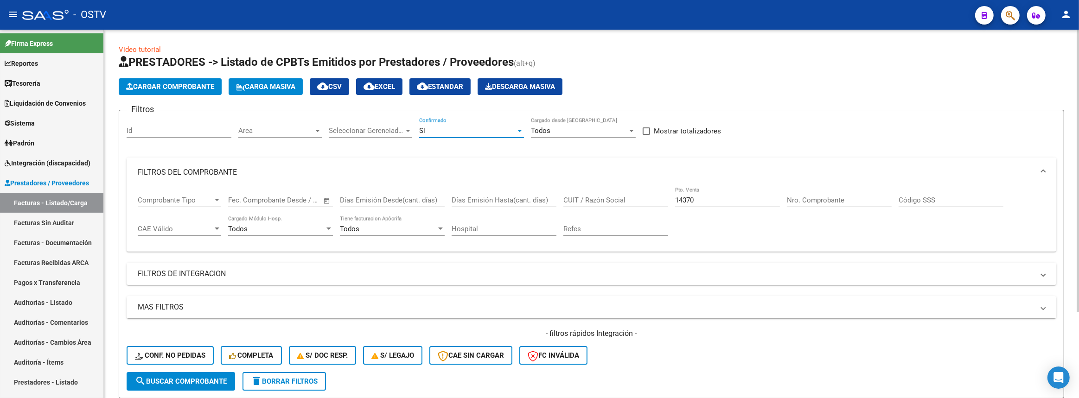
click at [226, 374] on button "search Buscar Comprobante" at bounding box center [181, 381] width 108 height 19
click at [444, 127] on div "Si" at bounding box center [467, 131] width 96 height 8
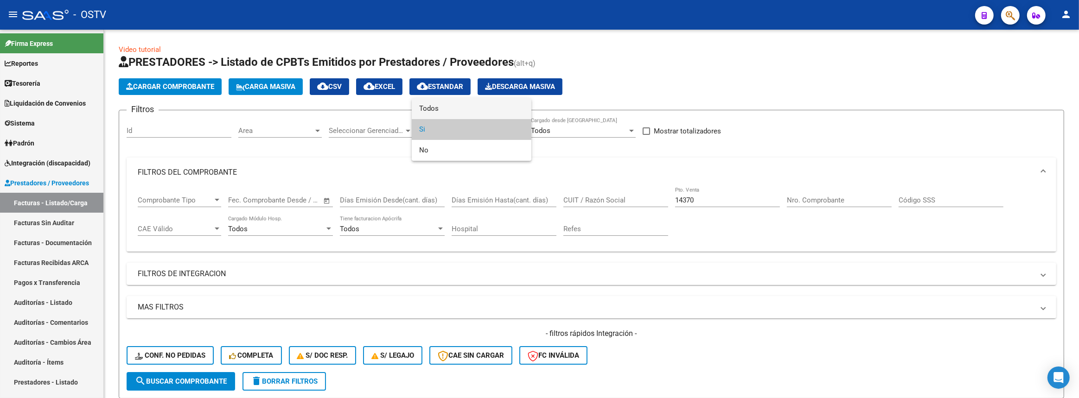
click at [440, 115] on span "Todos" at bounding box center [471, 108] width 105 height 21
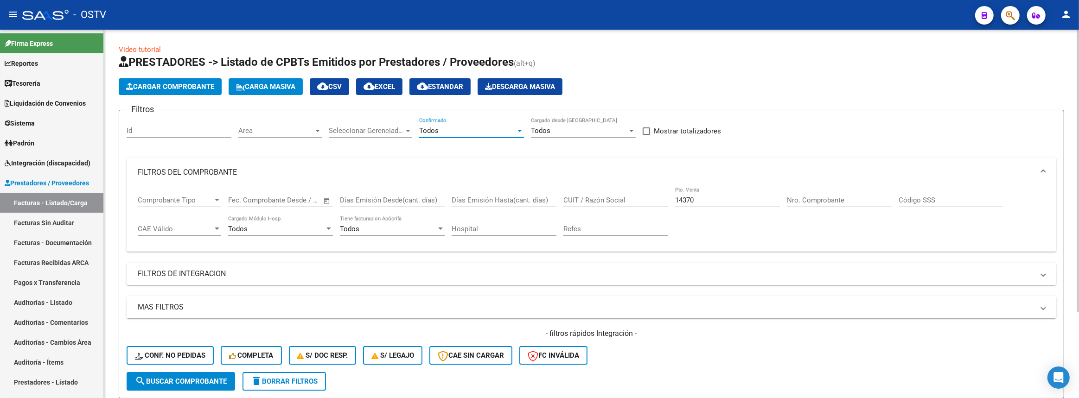
click at [206, 372] on button "search Buscar Comprobante" at bounding box center [181, 381] width 108 height 19
click at [89, 224] on link "Facturas Sin Auditar" at bounding box center [51, 223] width 103 height 20
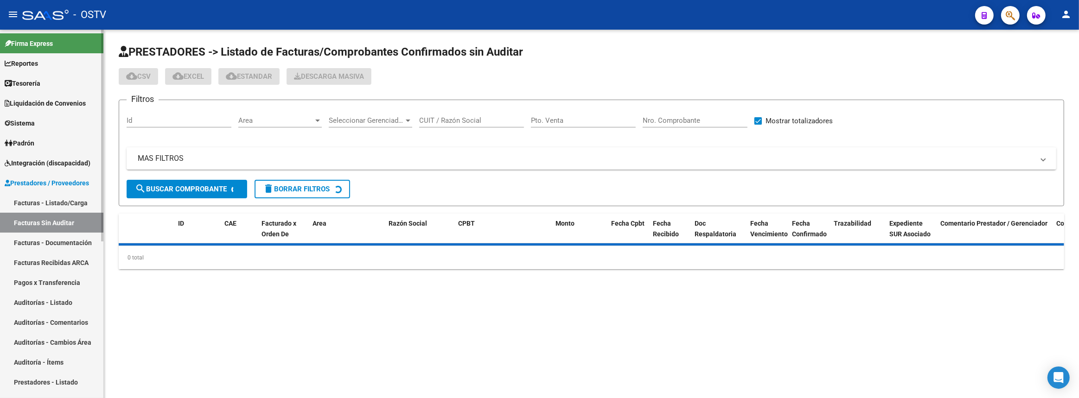
click at [81, 205] on link "Facturas - Listado/Carga" at bounding box center [51, 203] width 103 height 20
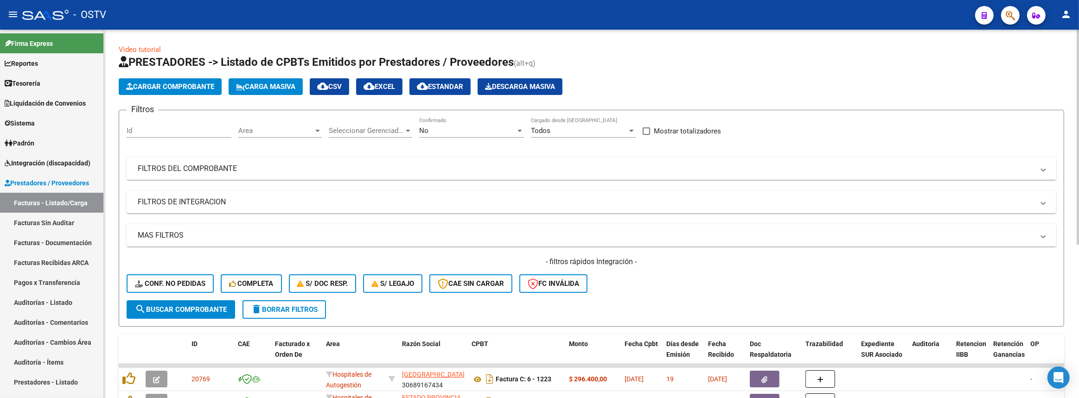
click at [337, 164] on mat-panel-title "FILTROS DEL COMPROBANTE" at bounding box center [586, 169] width 896 height 10
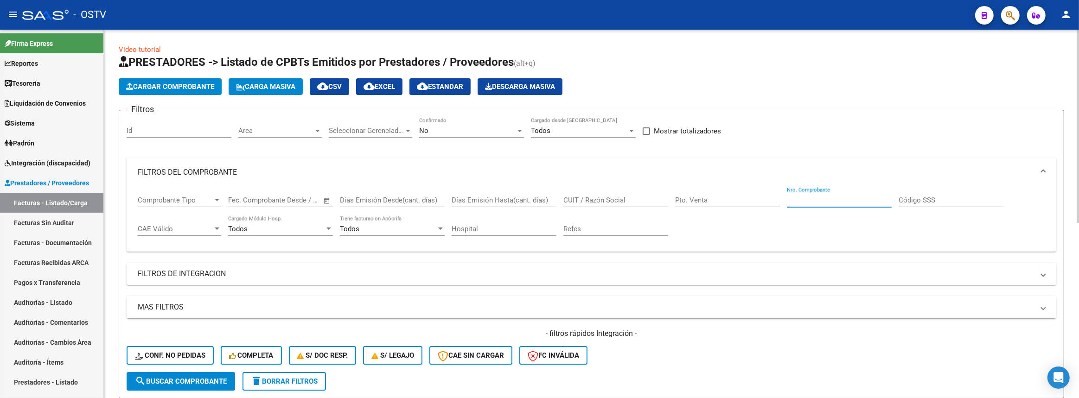
click at [822, 200] on input "Nro. Comprobante" at bounding box center [839, 200] width 105 height 8
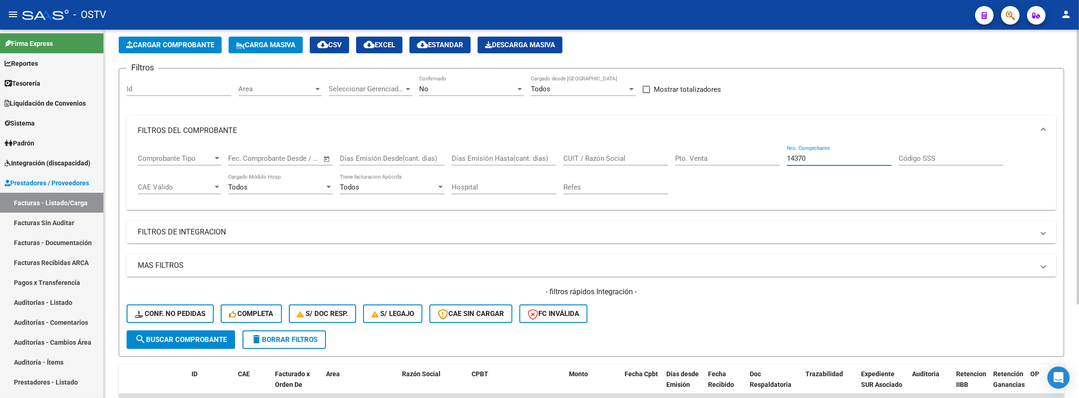
scroll to position [125, 0]
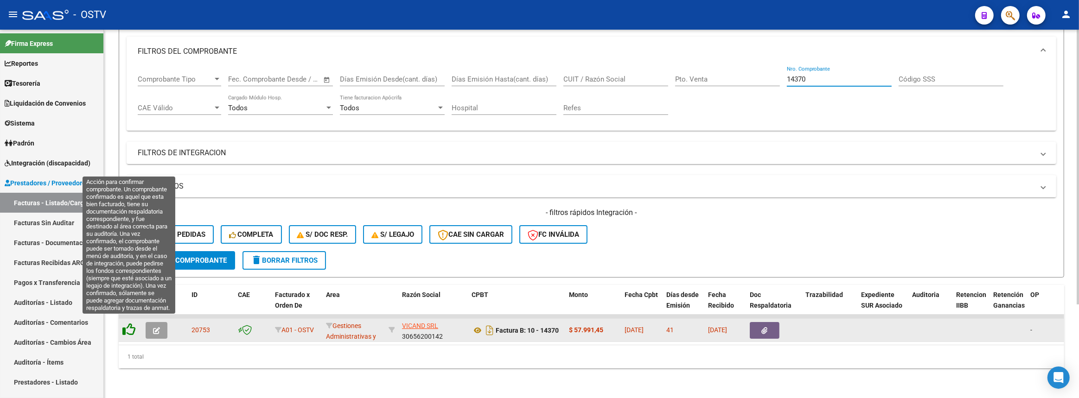
type input "14370"
click at [130, 323] on icon at bounding box center [128, 329] width 13 height 13
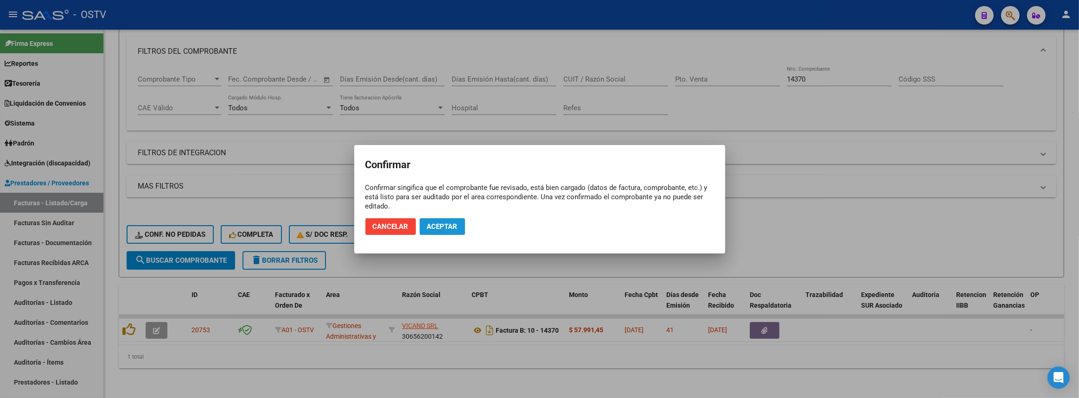
click at [435, 225] on span "Aceptar" at bounding box center [442, 226] width 31 height 8
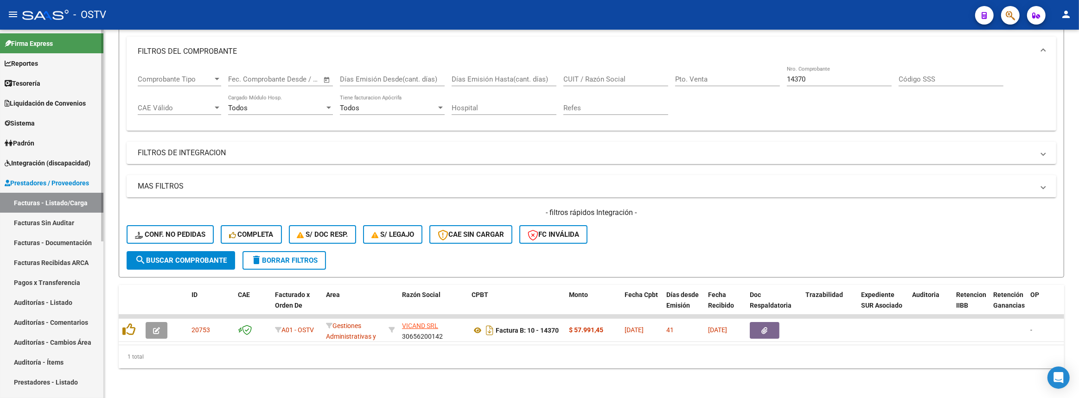
click at [40, 305] on link "Auditorías - Listado" at bounding box center [51, 302] width 103 height 20
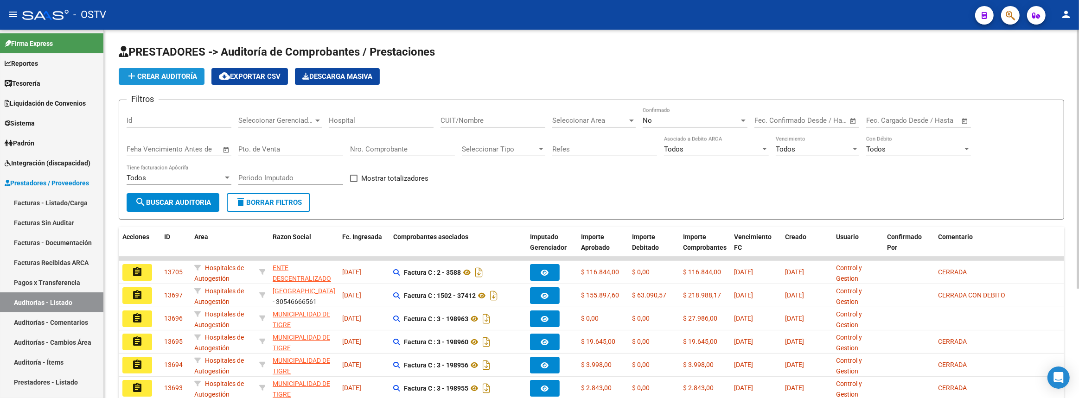
click at [172, 76] on span "add Crear Auditoría" at bounding box center [161, 76] width 71 height 8
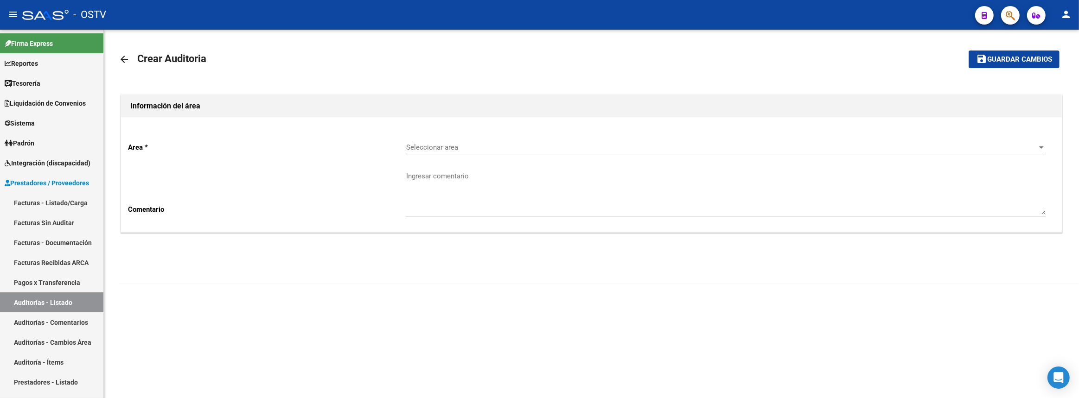
click at [543, 141] on div "Seleccionar area Seleccionar area" at bounding box center [725, 144] width 639 height 20
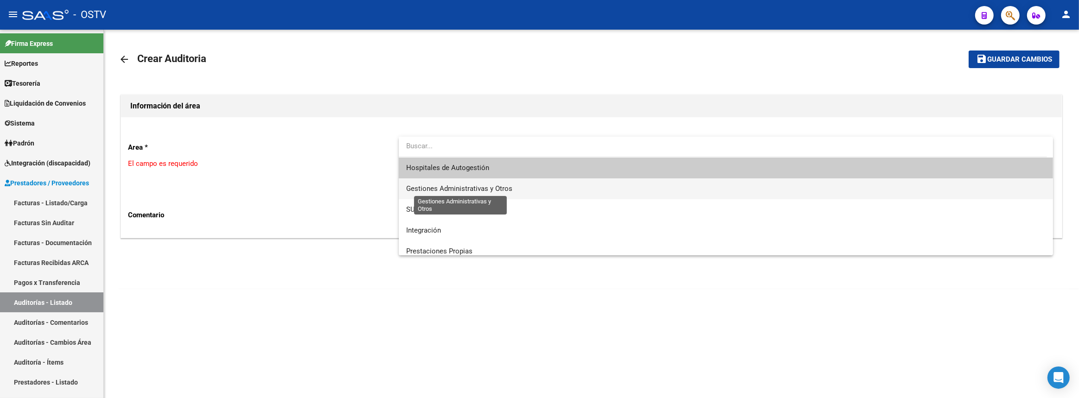
click at [449, 190] on span "Gestiones Administrativas y Otros" at bounding box center [459, 188] width 106 height 8
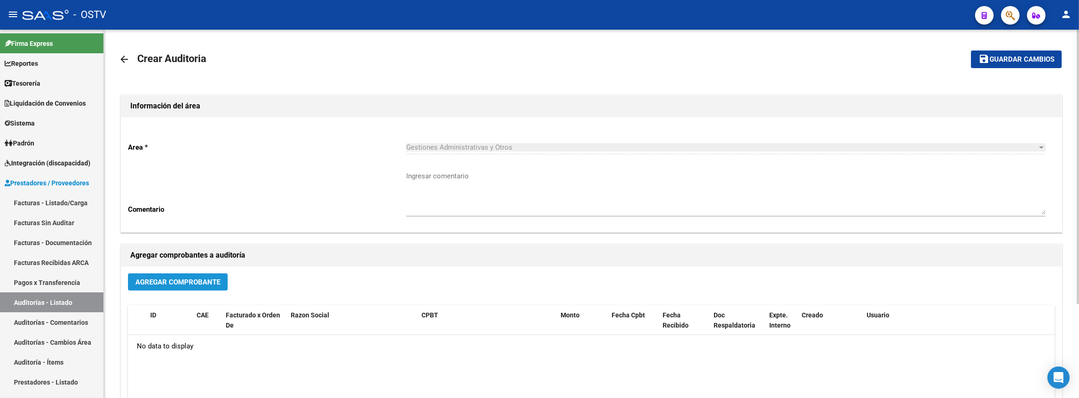
click at [195, 281] on span "Agregar Comprobante" at bounding box center [177, 282] width 85 height 8
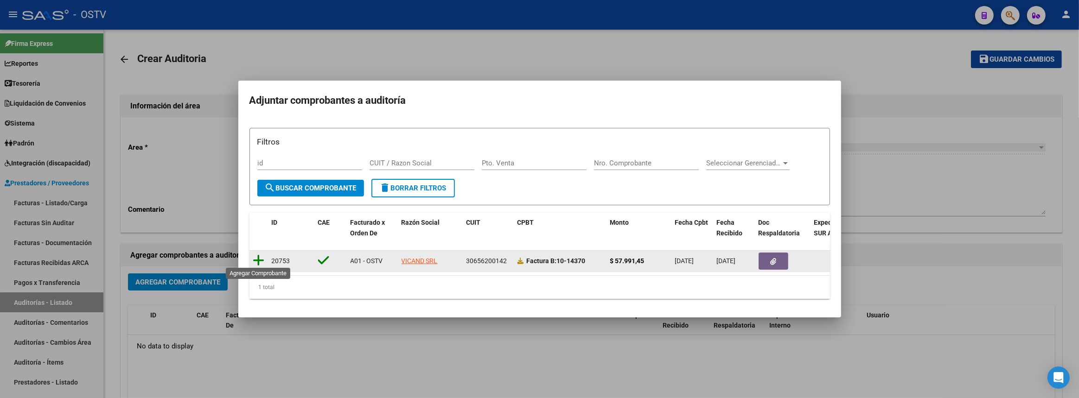
click at [255, 254] on icon at bounding box center [259, 260] width 12 height 13
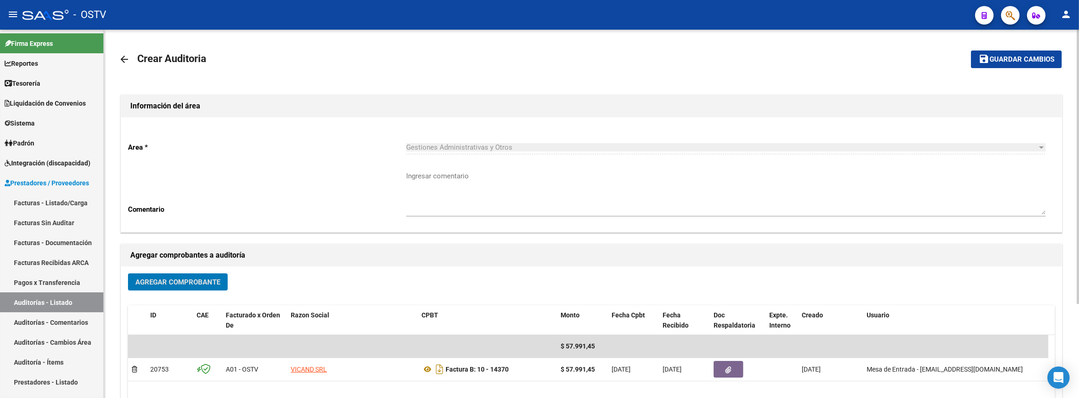
click at [1029, 64] on button "save Guardar cambios" at bounding box center [1016, 59] width 91 height 17
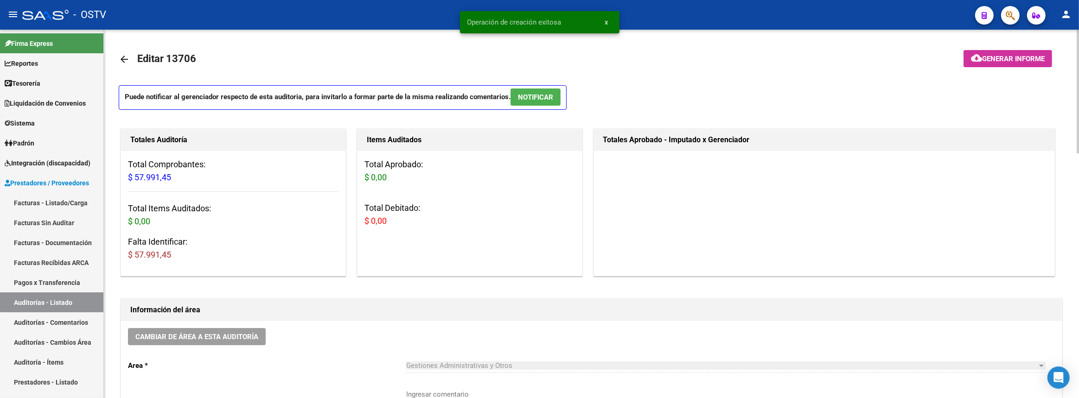
scroll to position [168, 0]
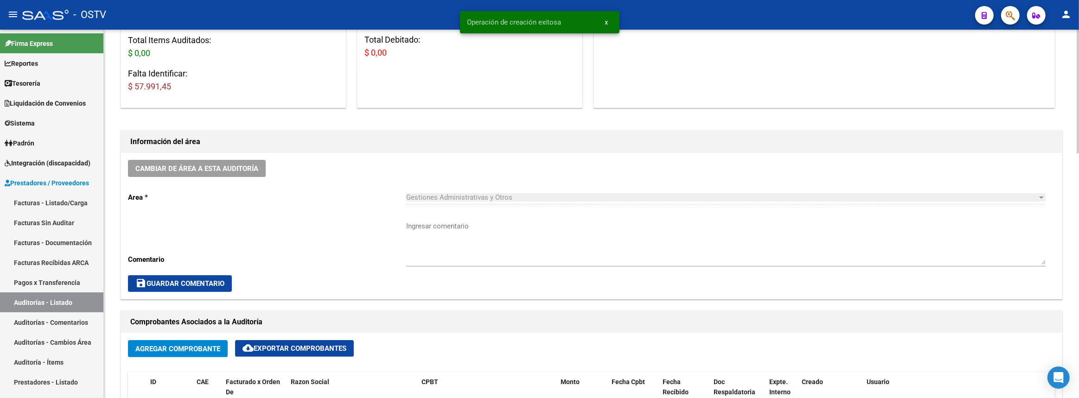
click at [523, 247] on textarea "Ingresar comentario" at bounding box center [725, 243] width 639 height 44
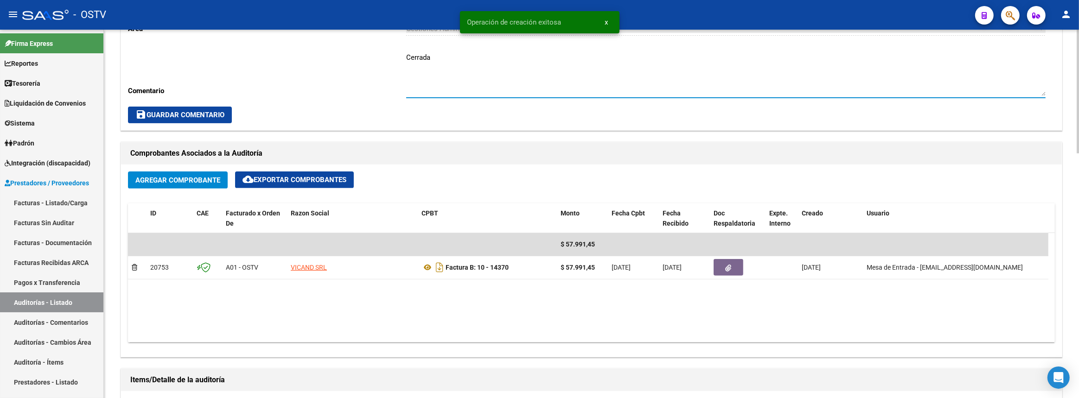
scroll to position [505, 0]
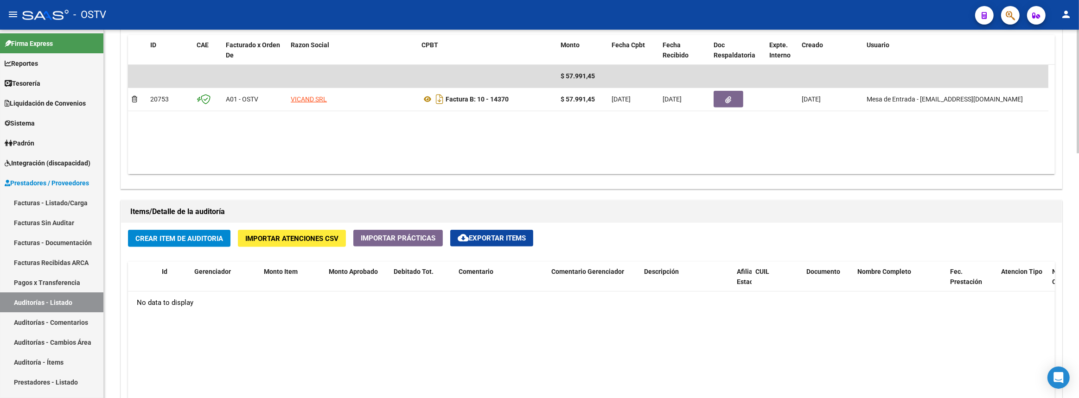
type textarea "Cerrada"
click at [208, 235] on span "Crear Item de Auditoria" at bounding box center [179, 239] width 88 height 8
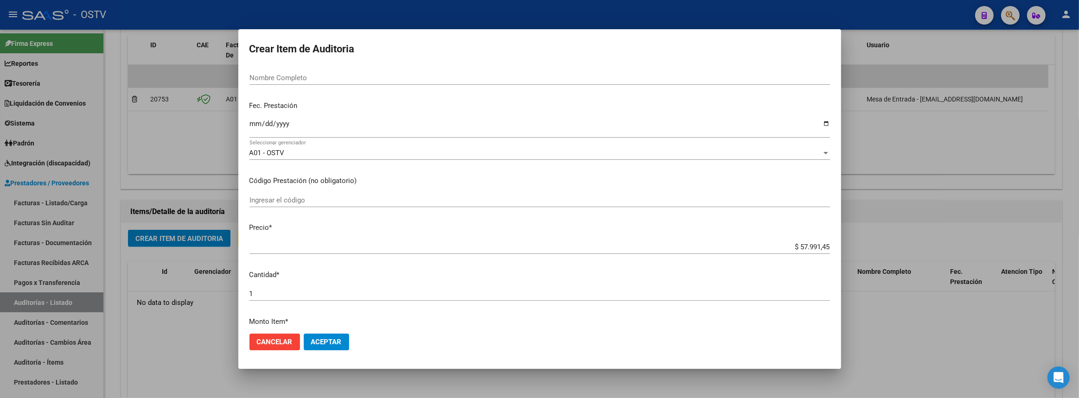
scroll to position [0, 0]
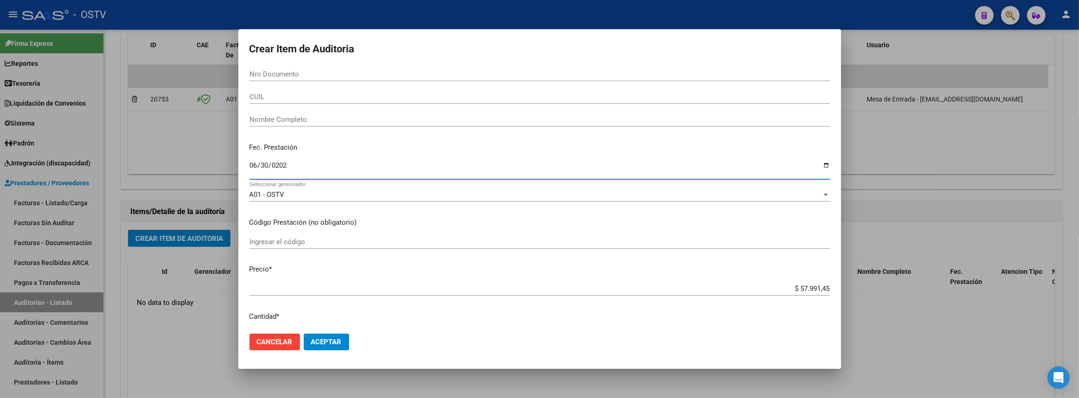
type input "2025-06-30"
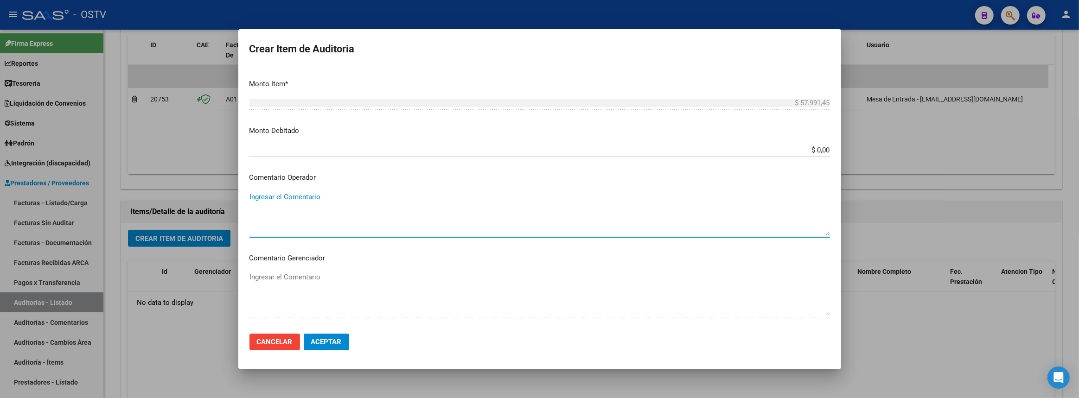
scroll to position [440, 0]
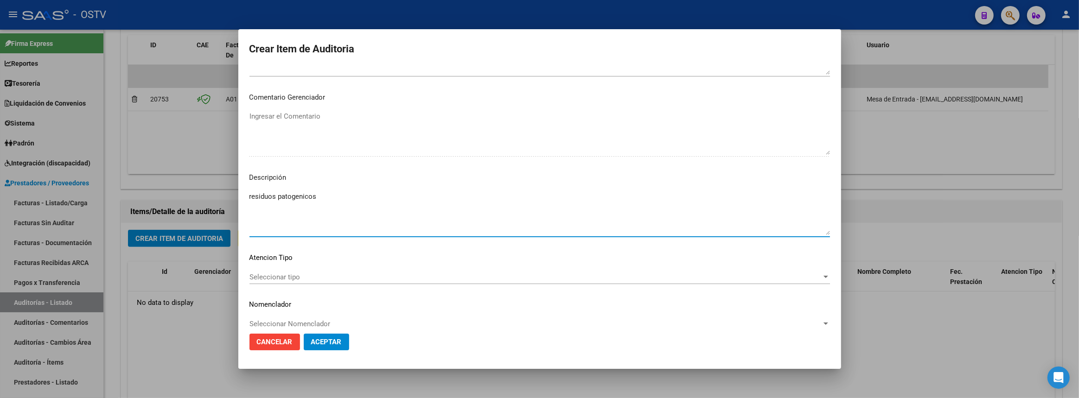
type textarea "residuos patogenicos"
click at [338, 343] on span "Aceptar" at bounding box center [326, 342] width 31 height 8
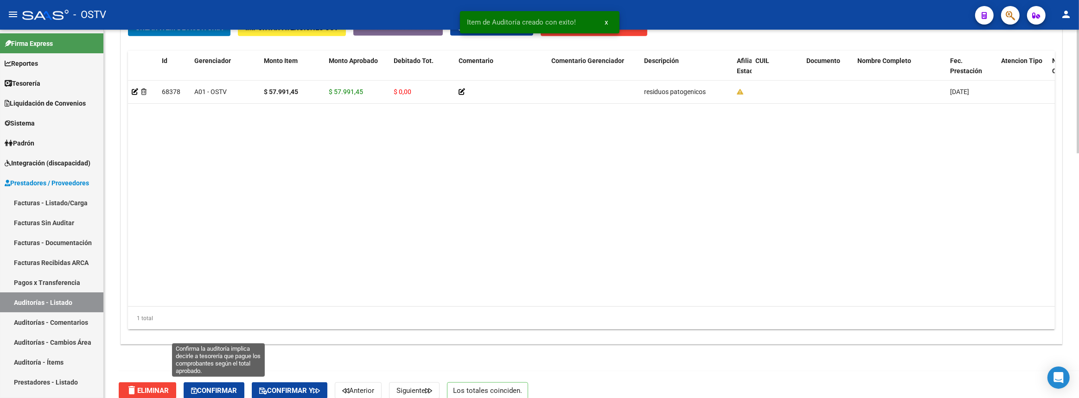
click at [231, 387] on span "Confirmar" at bounding box center [214, 391] width 46 height 8
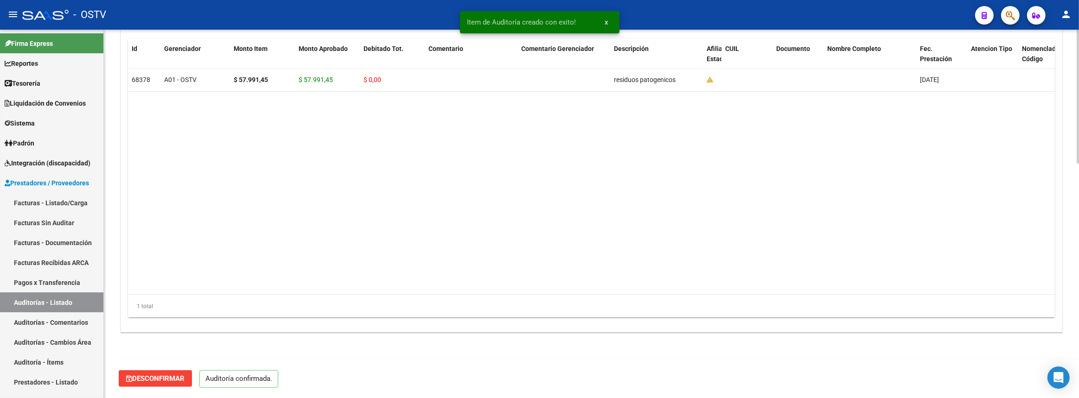
scroll to position [635, 0]
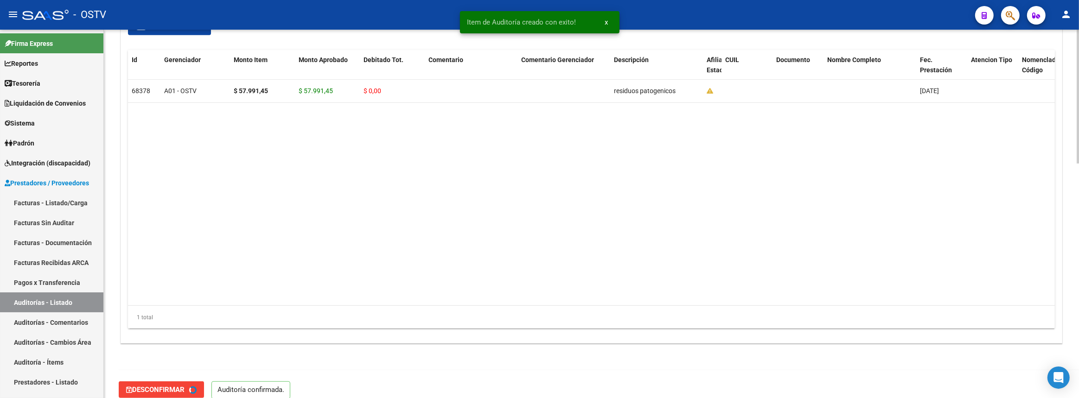
type input "202508"
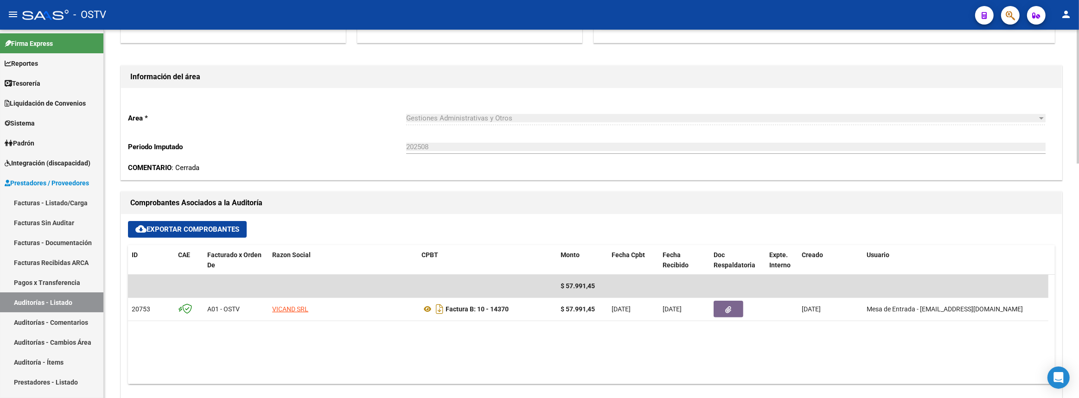
scroll to position [3, 0]
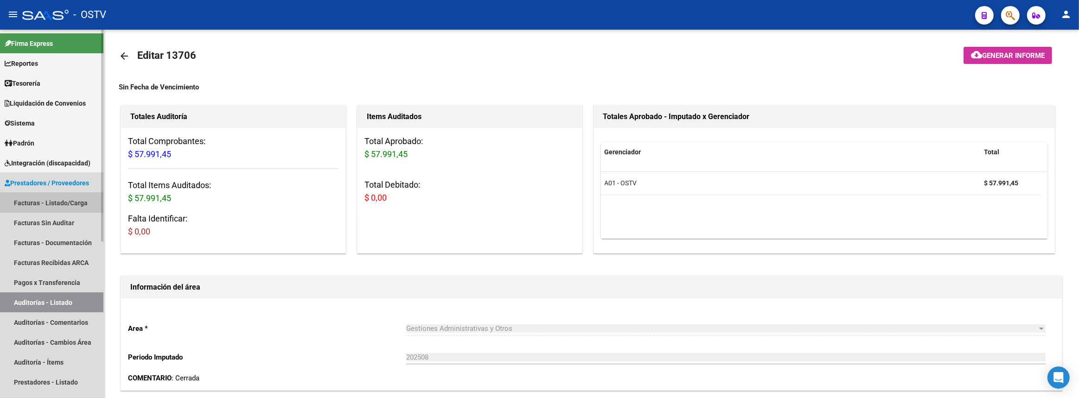
click at [50, 199] on link "Facturas - Listado/Carga" at bounding box center [51, 203] width 103 height 20
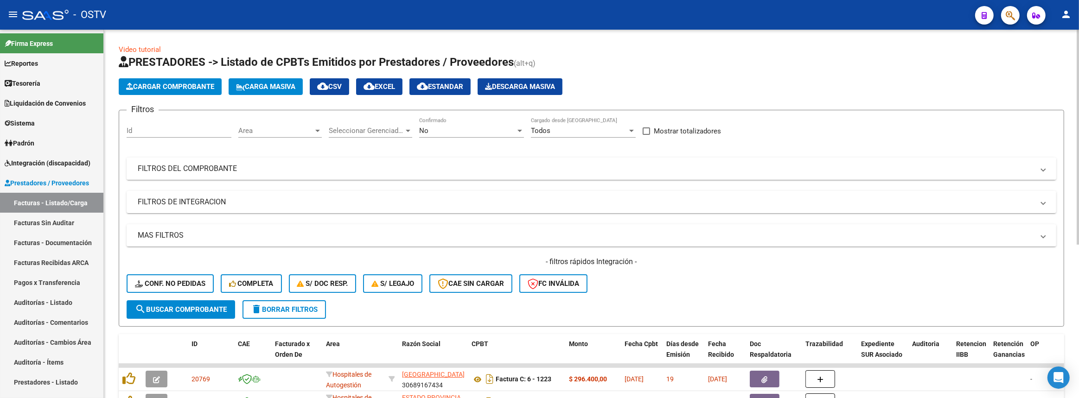
click at [405, 158] on mat-expansion-panel-header "FILTROS DEL COMPROBANTE" at bounding box center [591, 169] width 929 height 22
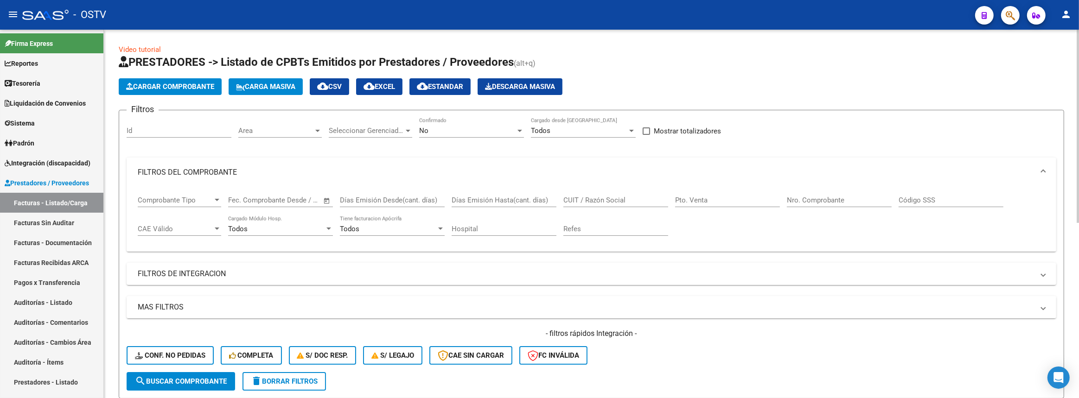
click at [375, 133] on span "Seleccionar Gerenciador" at bounding box center [366, 131] width 75 height 8
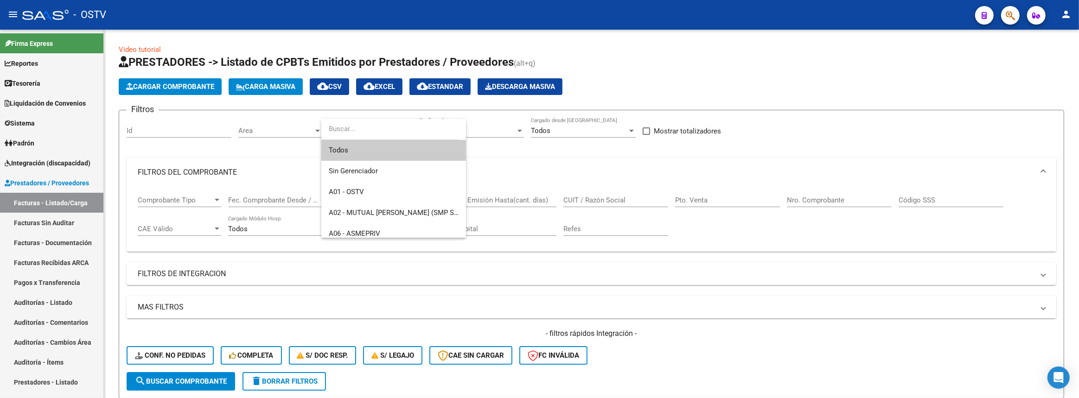
scroll to position [295, 0]
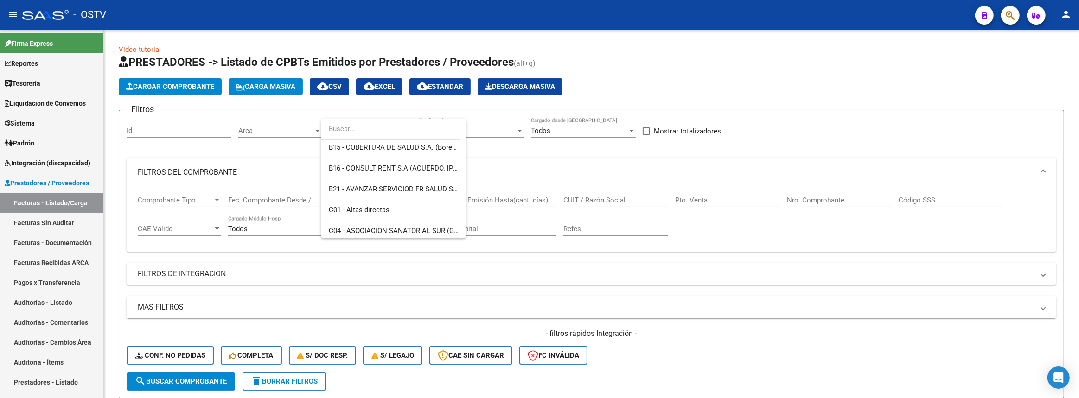
click at [289, 126] on div at bounding box center [539, 199] width 1079 height 398
click at [288, 127] on span "Area" at bounding box center [275, 131] width 75 height 8
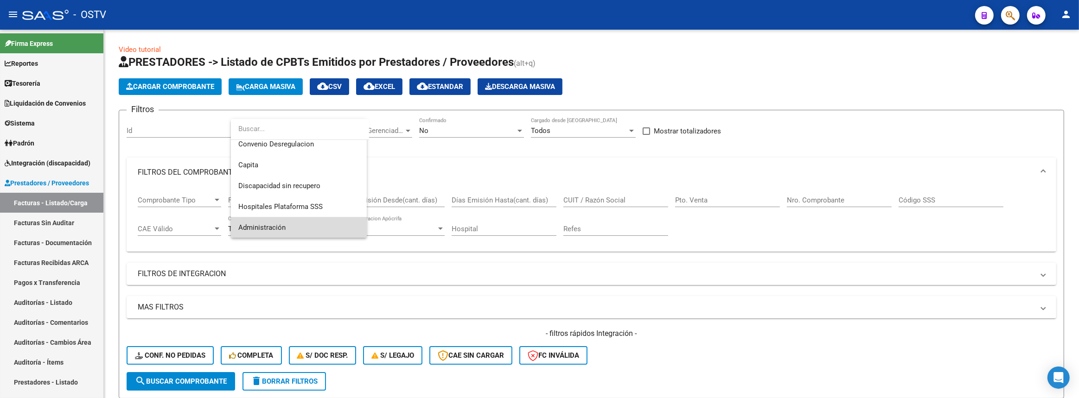
click at [290, 229] on span "Administración" at bounding box center [298, 227] width 121 height 21
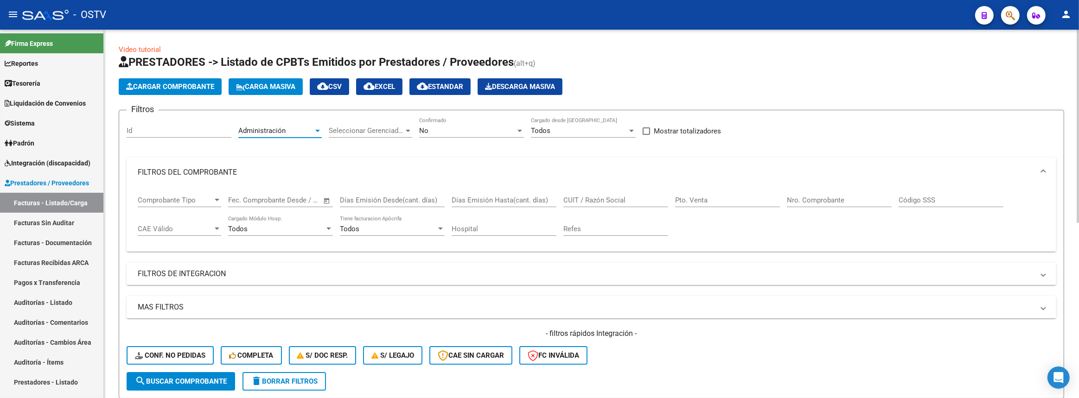
scroll to position [168, 0]
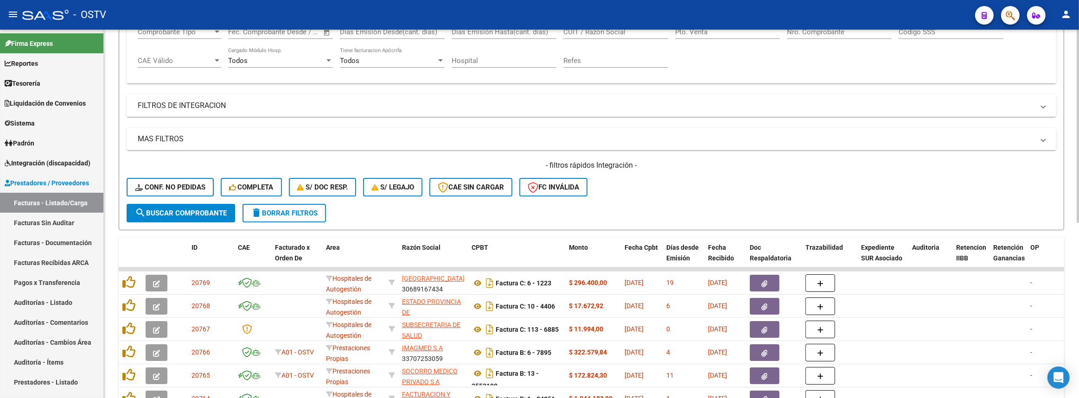
click at [203, 209] on span "search Buscar Comprobante" at bounding box center [181, 213] width 92 height 8
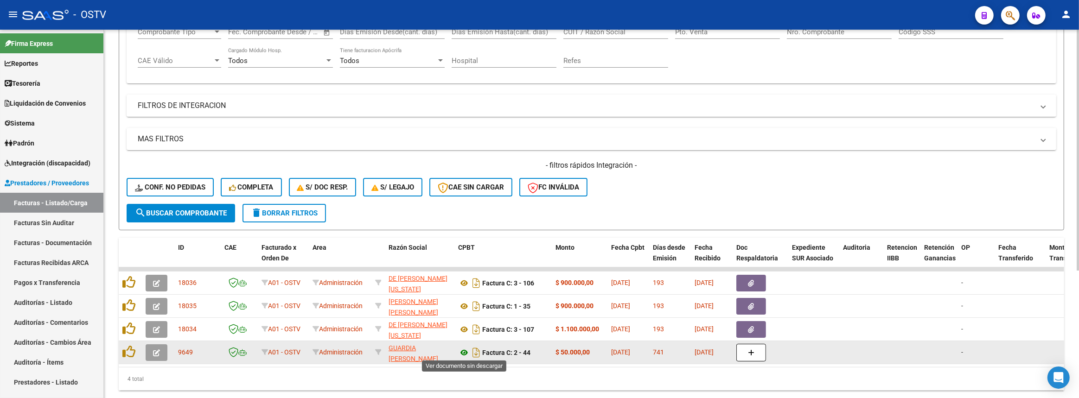
click at [464, 351] on icon at bounding box center [464, 352] width 12 height 11
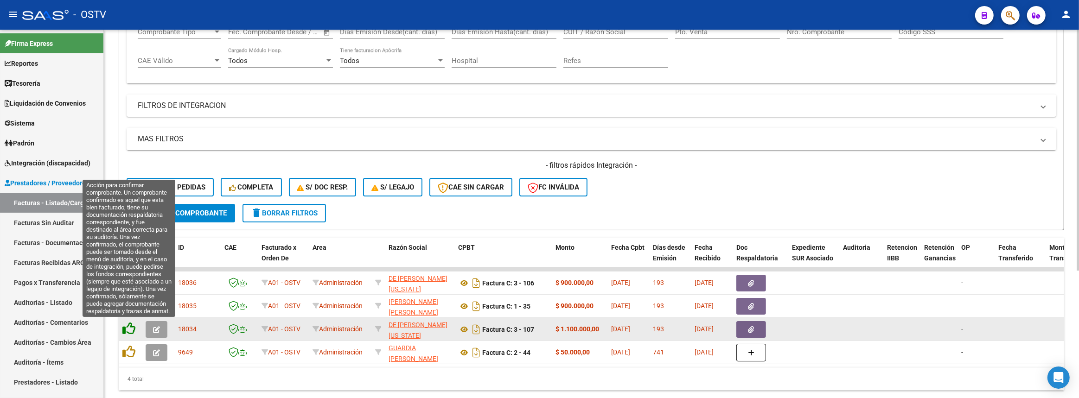
click at [128, 328] on icon at bounding box center [128, 328] width 13 height 13
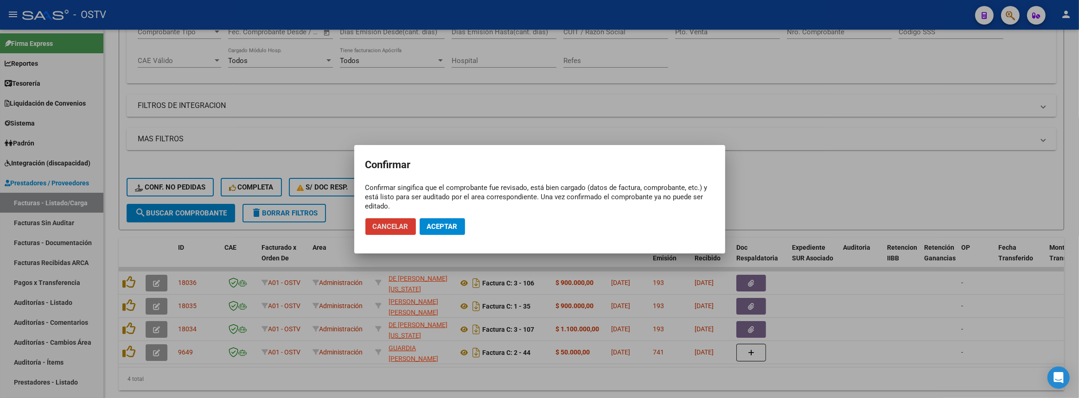
click at [448, 225] on span "Aceptar" at bounding box center [442, 226] width 31 height 8
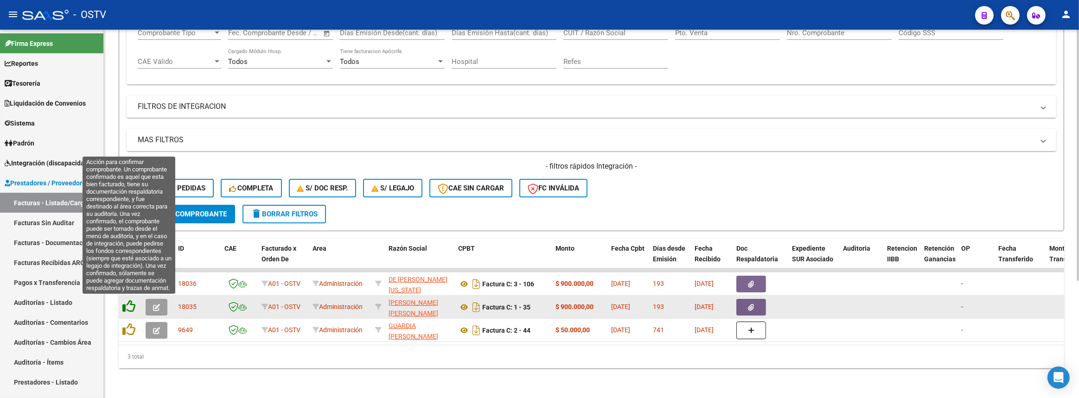
click at [129, 304] on icon at bounding box center [128, 306] width 13 height 13
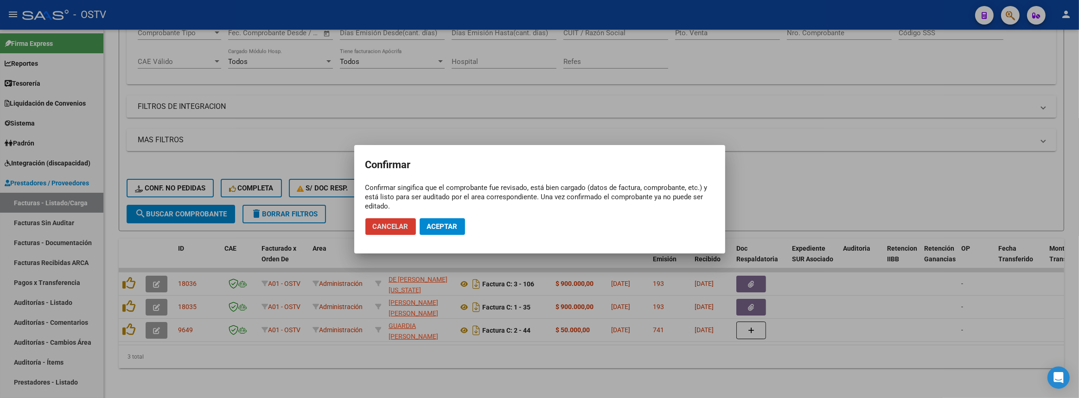
click at [445, 215] on mat-dialog-actions "Cancelar Aceptar" at bounding box center [539, 227] width 349 height 32
click at [440, 224] on span "Aceptar" at bounding box center [442, 226] width 31 height 8
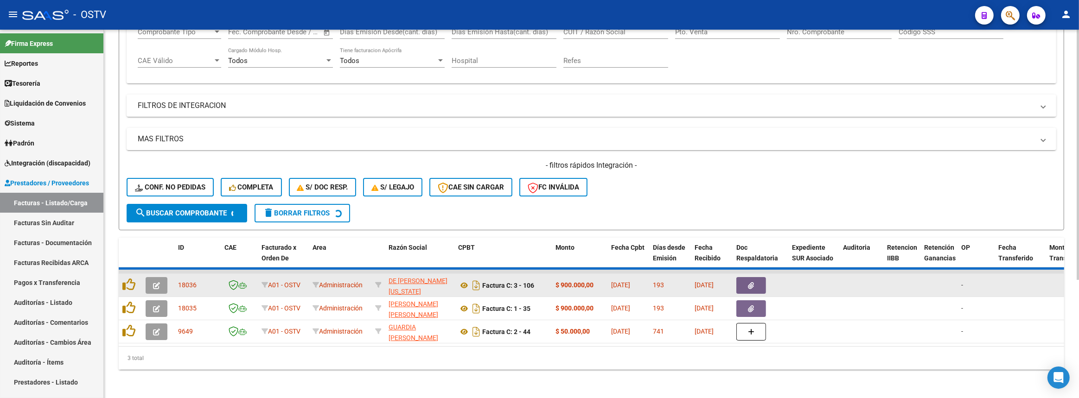
scroll to position [148, 0]
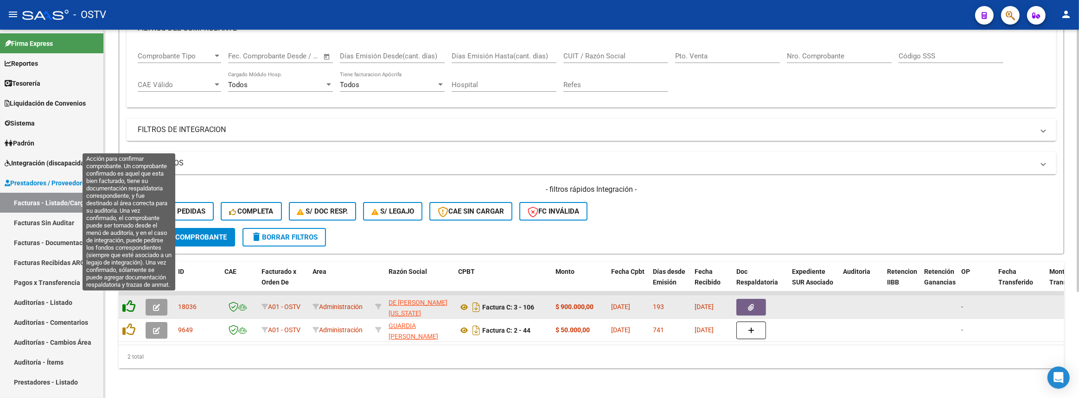
click at [131, 302] on icon at bounding box center [128, 306] width 13 height 13
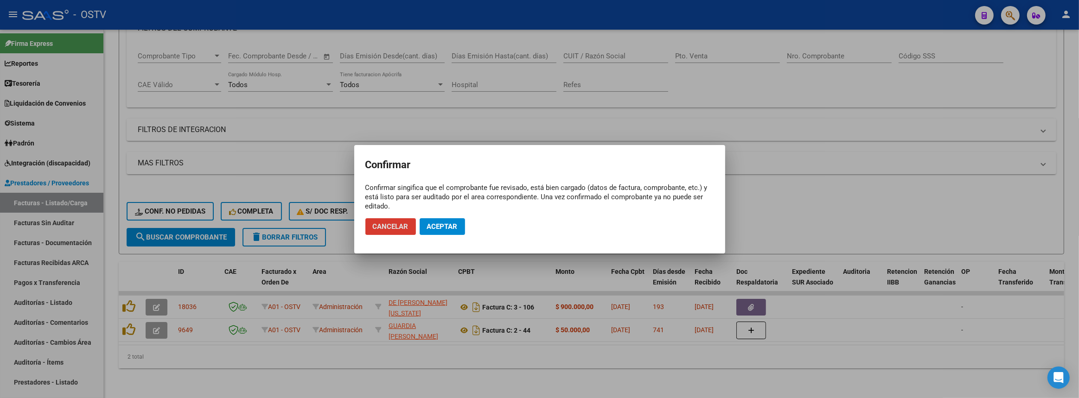
click at [445, 221] on button "Aceptar" at bounding box center [441, 226] width 45 height 17
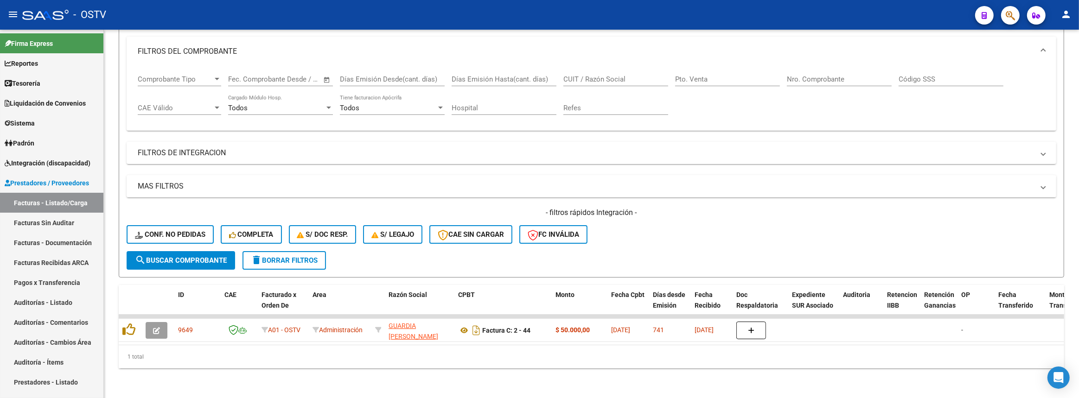
scroll to position [125, 0]
click at [41, 305] on link "Auditorías - Listado" at bounding box center [51, 302] width 103 height 20
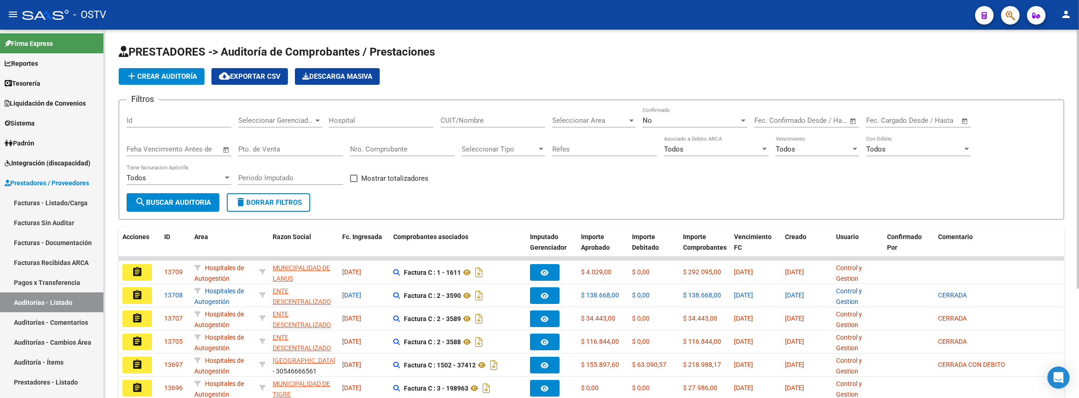
click at [153, 76] on span "add Crear Auditoría" at bounding box center [161, 76] width 71 height 8
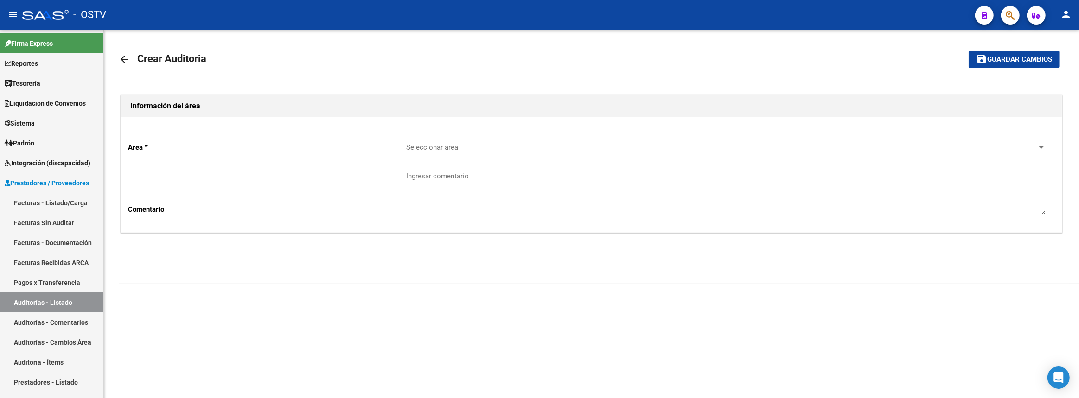
click at [438, 136] on div "Seleccionar area Seleccionar area" at bounding box center [725, 144] width 639 height 20
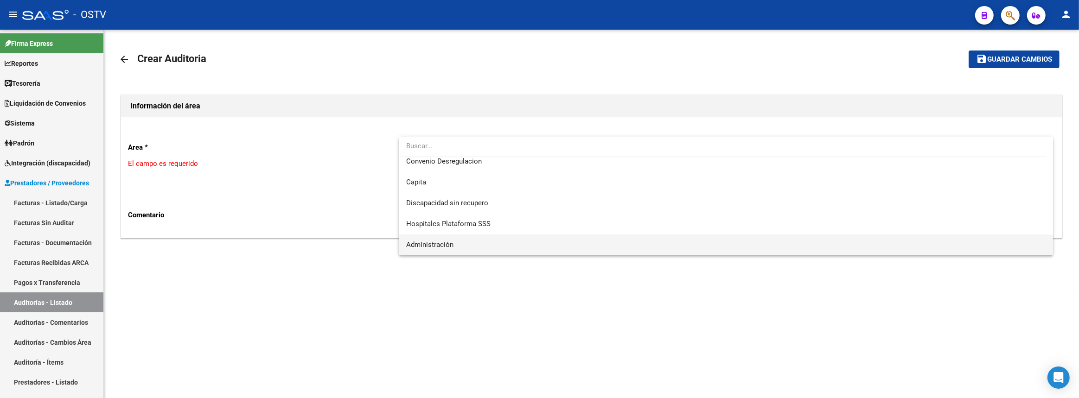
click at [445, 239] on span "Administración" at bounding box center [726, 245] width 640 height 21
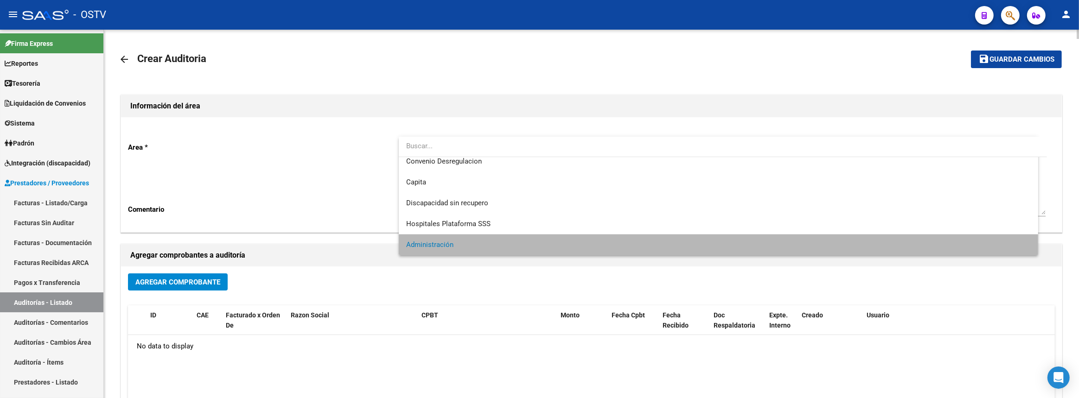
scroll to position [110, 0]
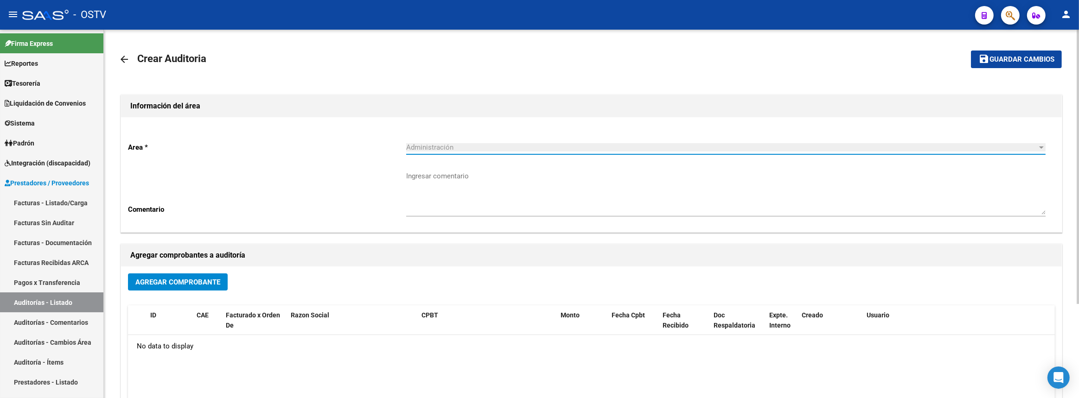
click at [183, 284] on span "Agregar Comprobante" at bounding box center [177, 282] width 85 height 8
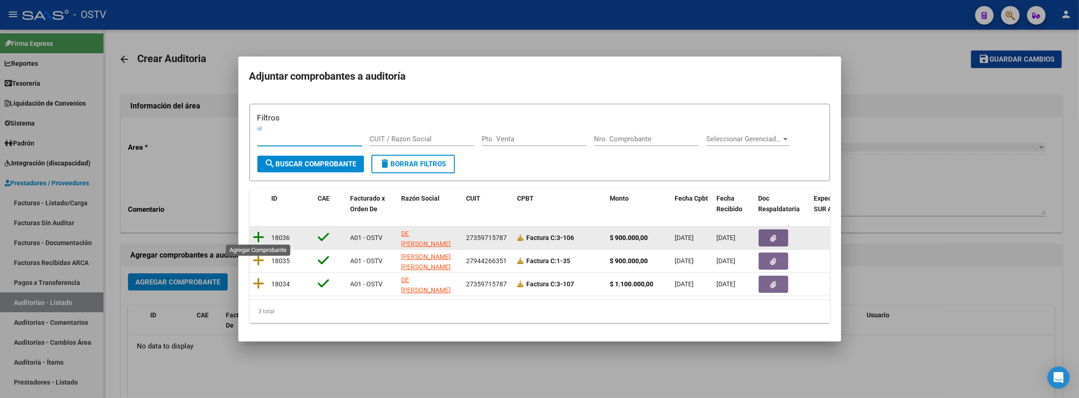
click at [255, 237] on icon at bounding box center [259, 237] width 12 height 13
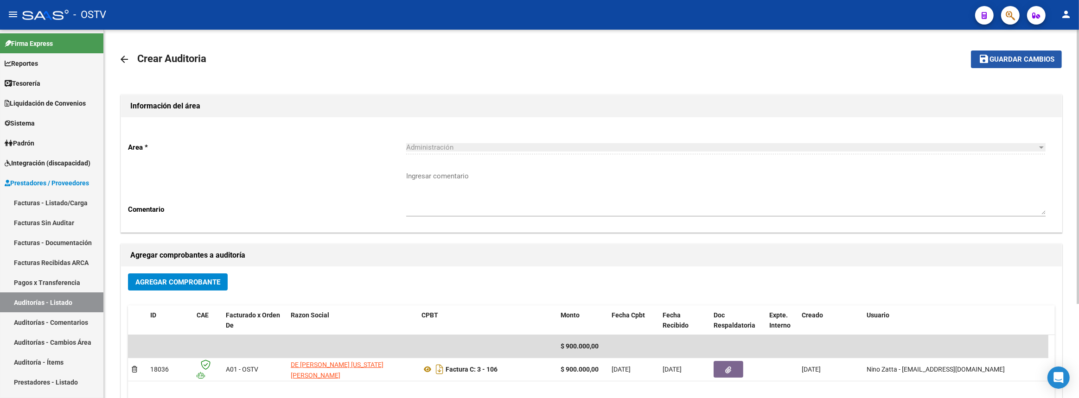
click at [1026, 53] on button "save Guardar cambios" at bounding box center [1016, 59] width 91 height 17
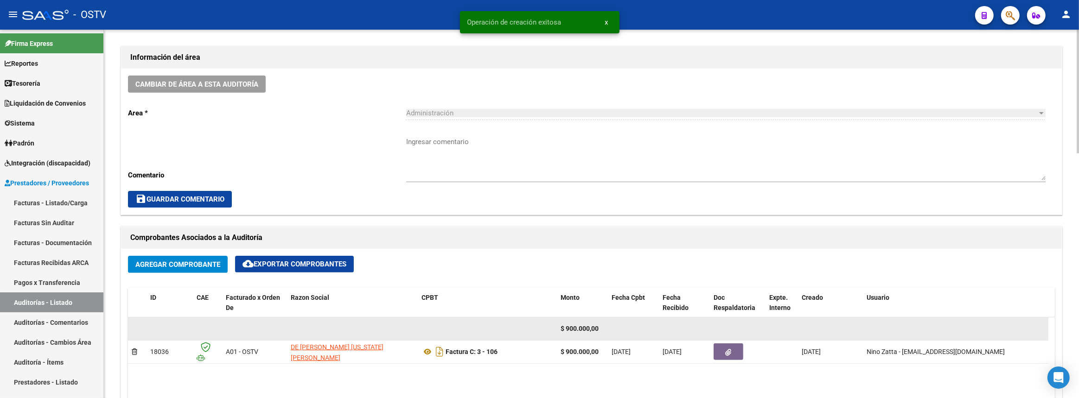
scroll to position [379, 0]
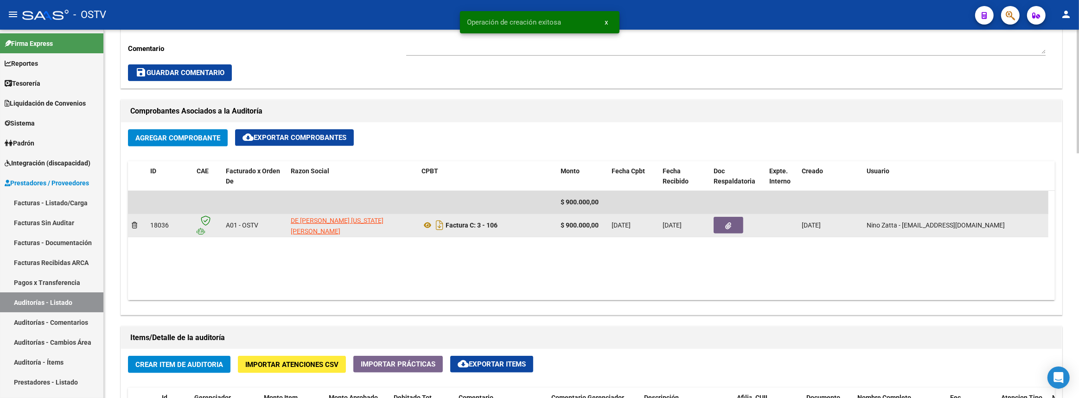
click at [720, 223] on button "button" at bounding box center [728, 225] width 30 height 17
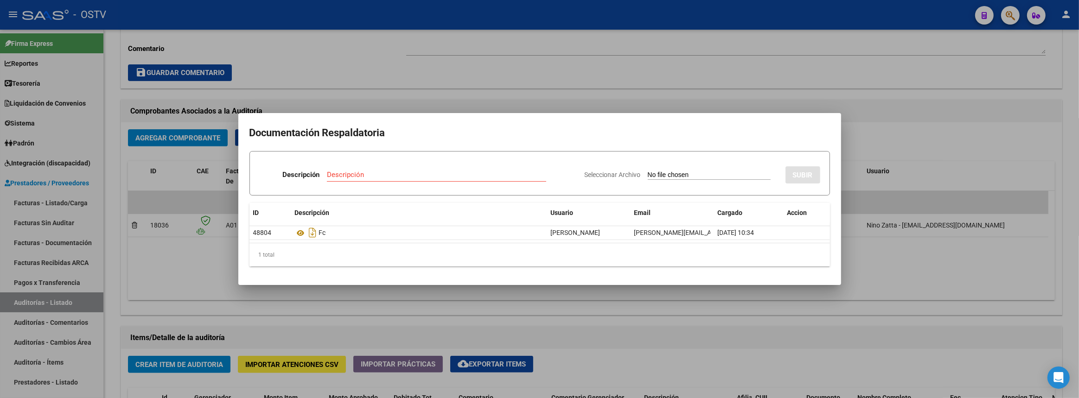
click at [657, 310] on div at bounding box center [539, 199] width 1079 height 398
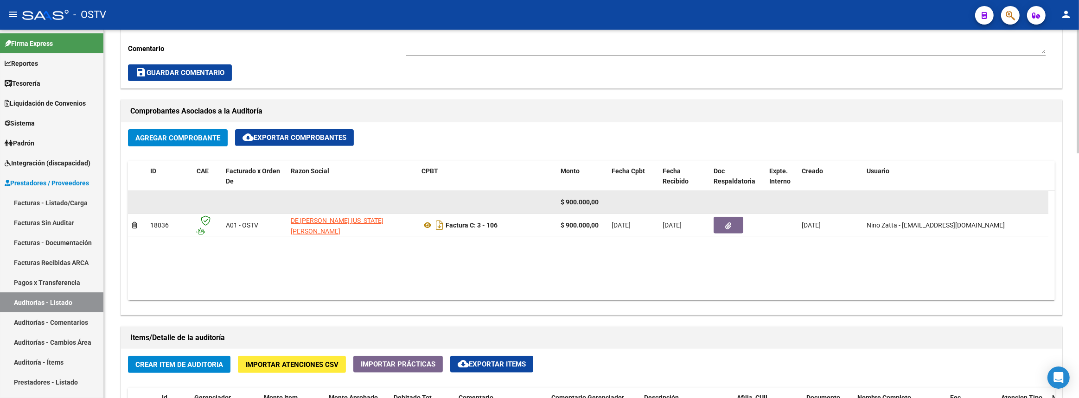
scroll to position [295, 0]
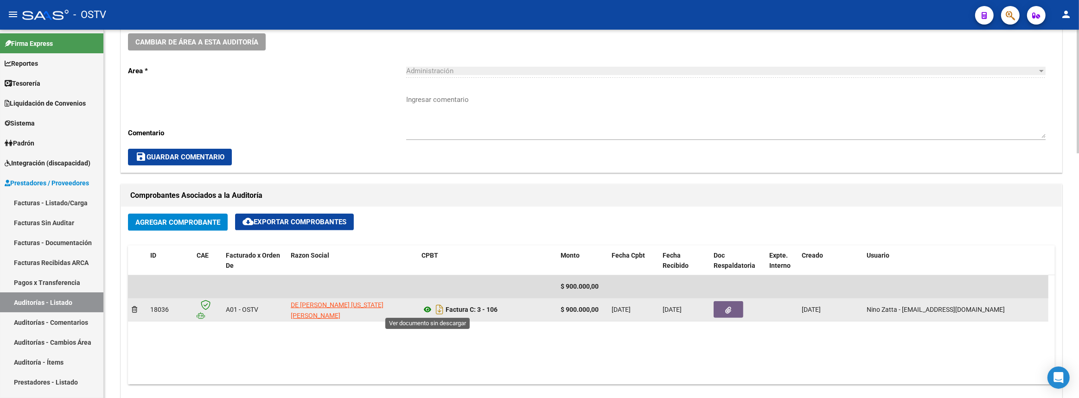
click at [428, 305] on icon at bounding box center [427, 309] width 12 height 11
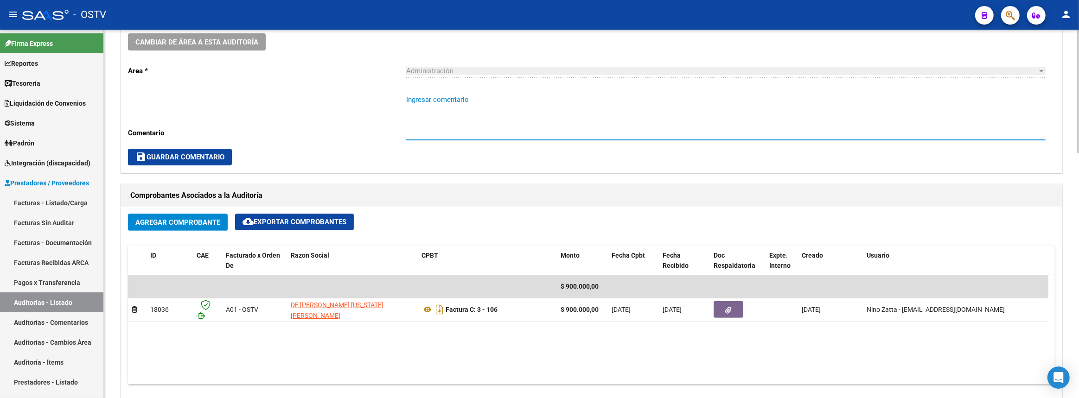
click at [447, 115] on textarea "Ingresar comentario" at bounding box center [725, 117] width 639 height 44
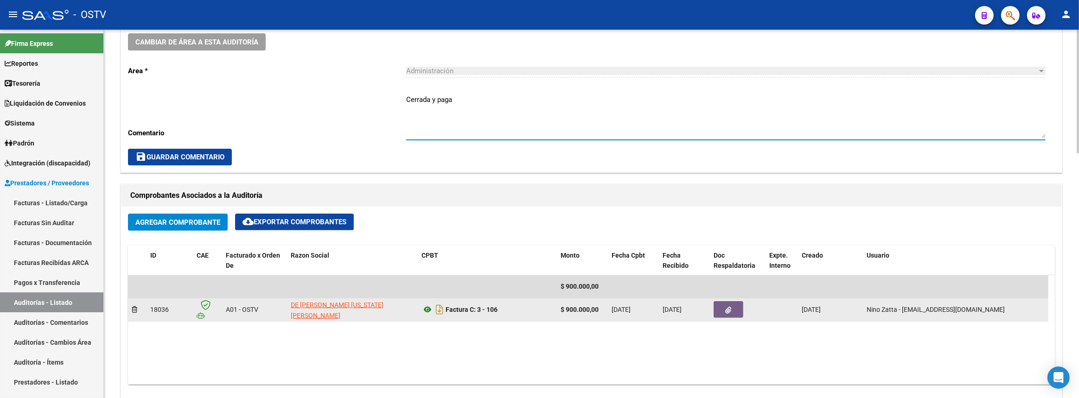
scroll to position [464, 0]
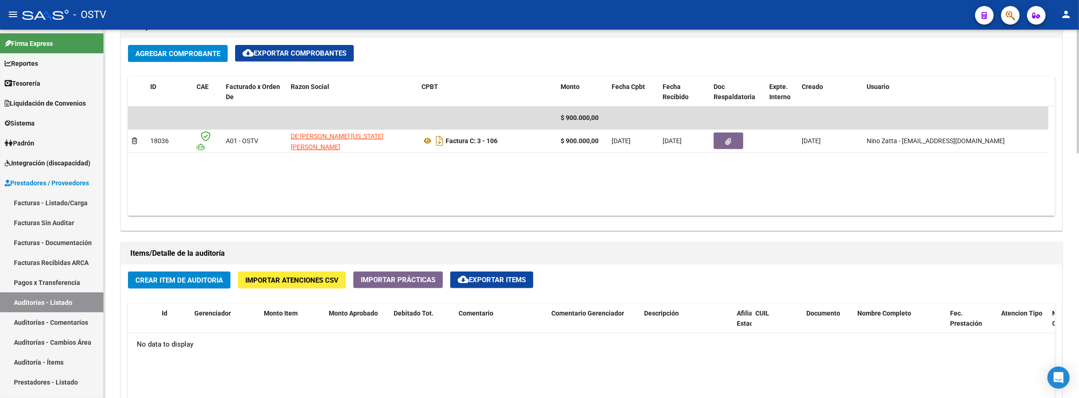
type textarea "Cerrada y paga"
click at [174, 278] on span "Crear Item de Auditoria" at bounding box center [179, 280] width 88 height 8
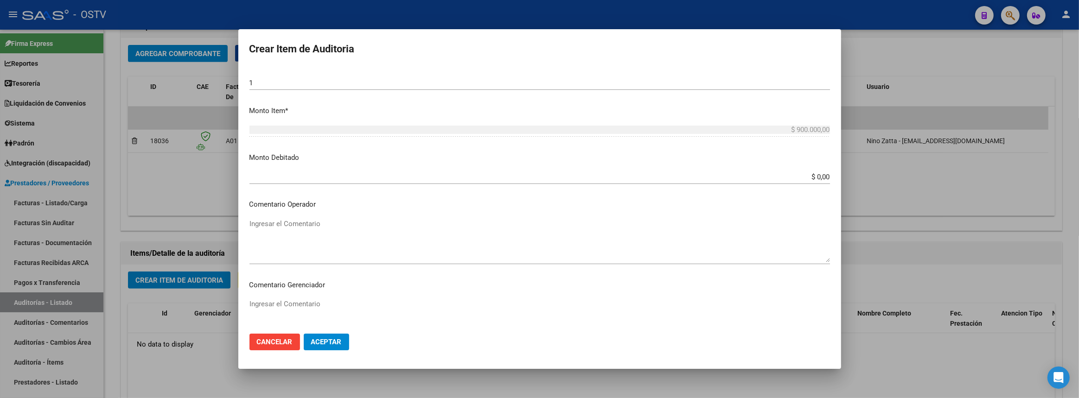
scroll to position [454, 0]
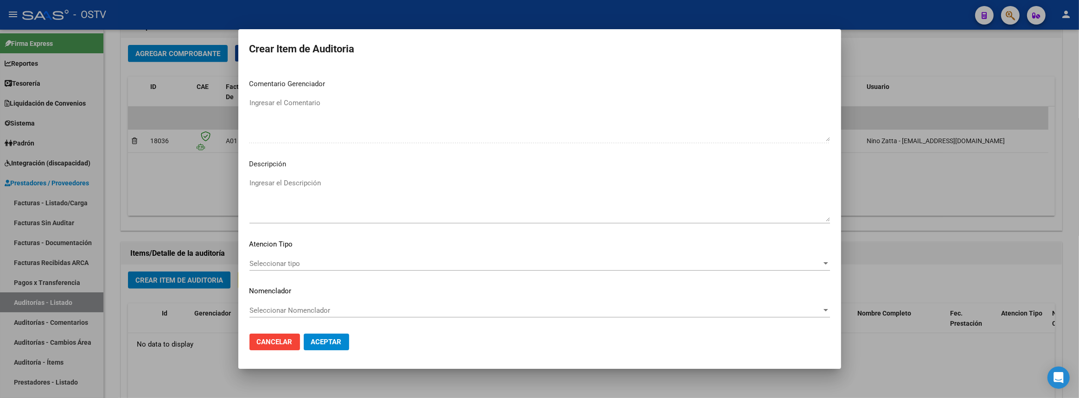
click at [313, 213] on textarea "Ingresar el Descripción" at bounding box center [539, 200] width 580 height 44
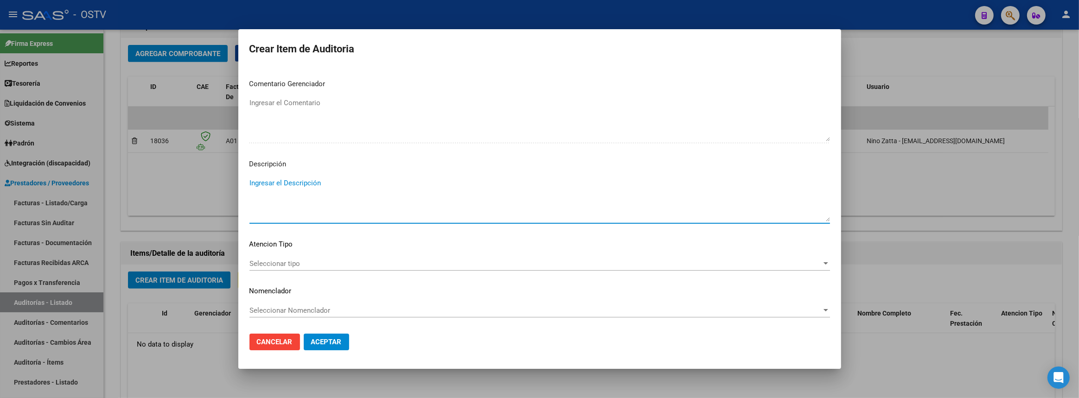
paste textarea "Trabajo de RRHH - OSTV"
type textarea "Trabajo de RRHH - OSTV"
click at [325, 346] on button "Aceptar" at bounding box center [326, 342] width 45 height 17
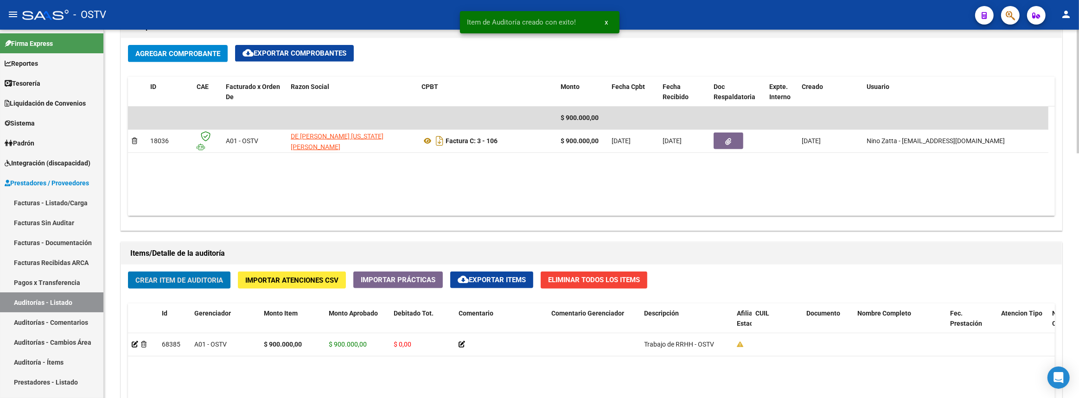
scroll to position [727, 0]
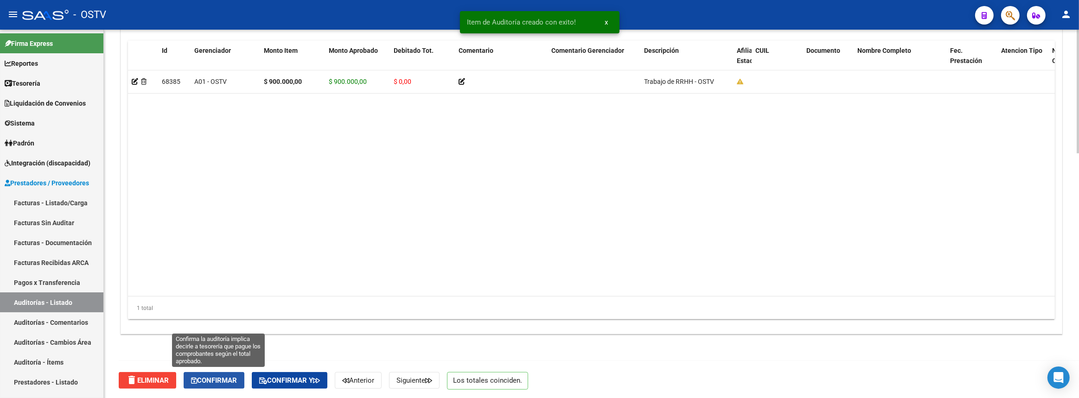
click at [217, 376] on span "Confirmar" at bounding box center [214, 380] width 46 height 8
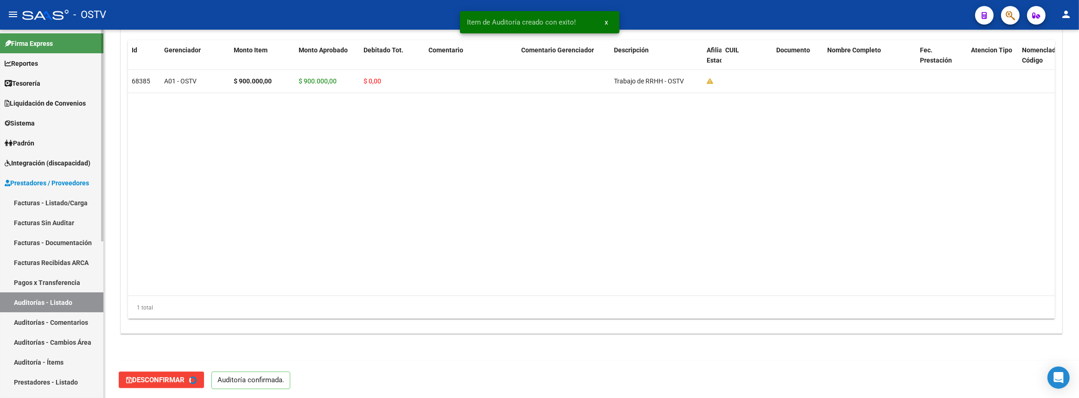
type input "202508"
click at [79, 301] on link "Auditorías - Listado" at bounding box center [51, 302] width 103 height 20
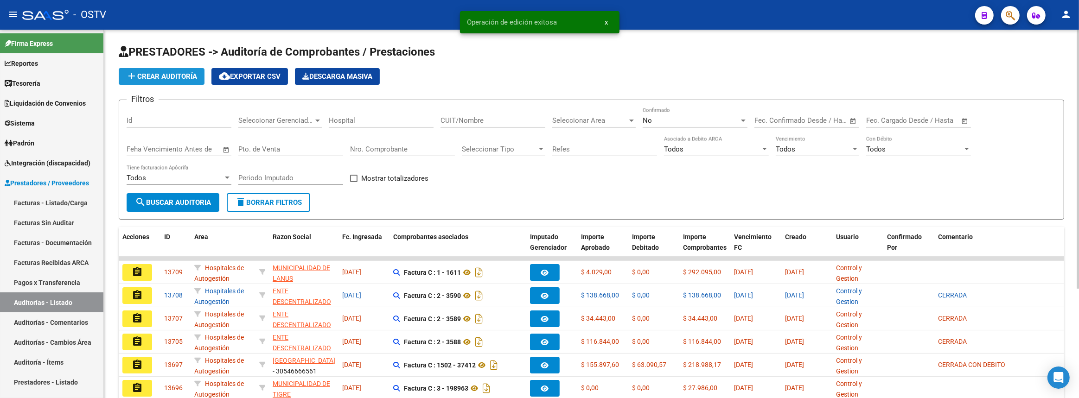
click at [162, 77] on span "add Crear Auditoría" at bounding box center [161, 76] width 71 height 8
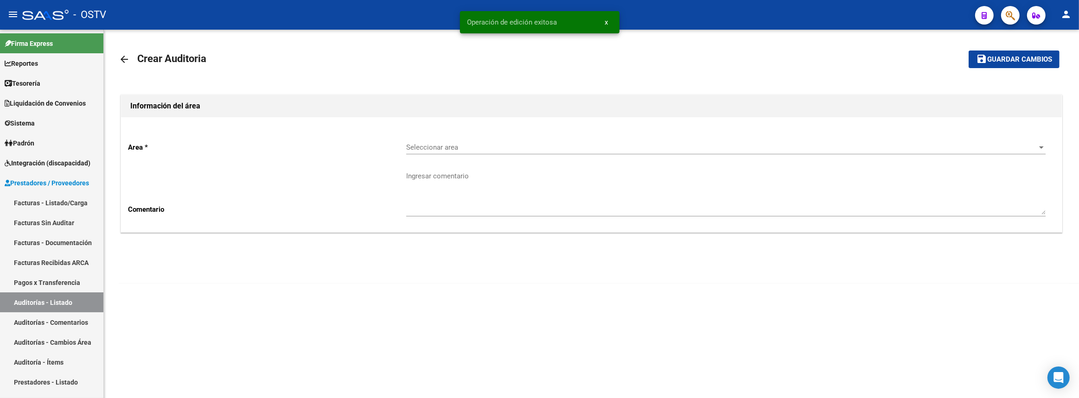
click at [418, 141] on div "Seleccionar area Seleccionar area" at bounding box center [725, 144] width 639 height 20
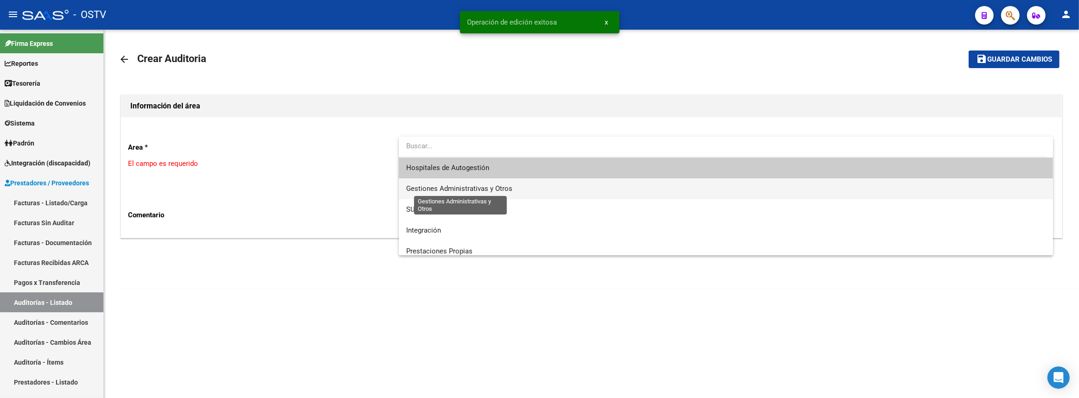
click at [461, 182] on span "Gestiones Administrativas y Otros" at bounding box center [726, 188] width 640 height 21
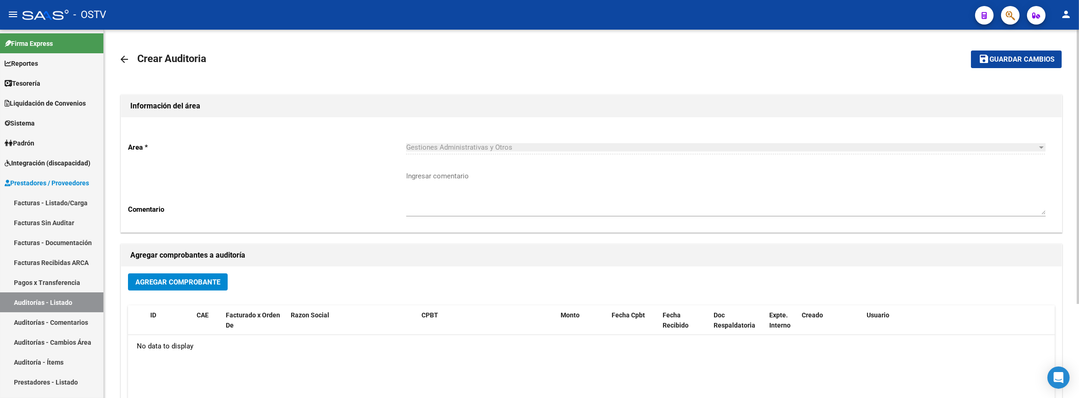
click at [133, 58] on link "arrow_back" at bounding box center [128, 59] width 19 height 22
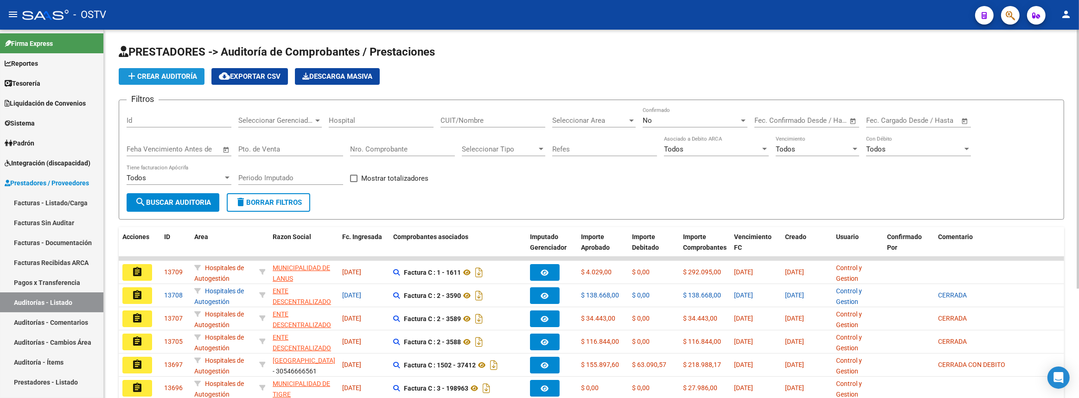
click at [133, 73] on mat-icon "add" at bounding box center [131, 75] width 11 height 11
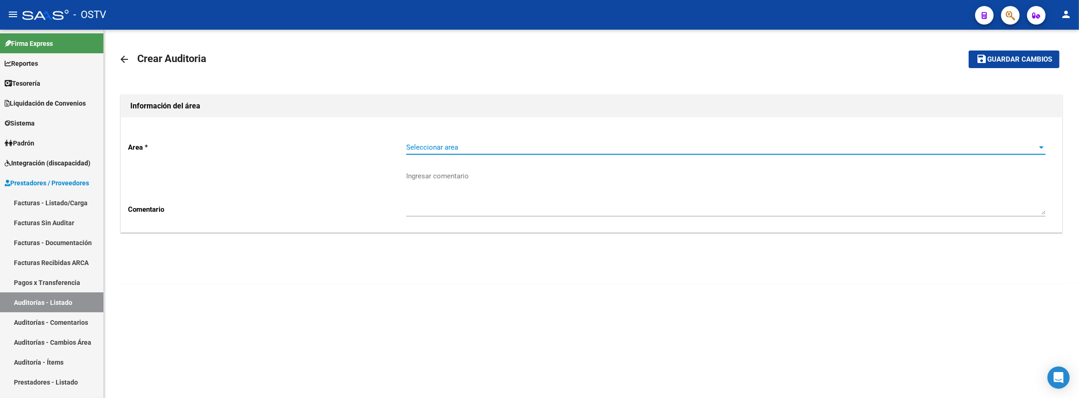
click at [458, 149] on span "Seleccionar area" at bounding box center [721, 147] width 631 height 8
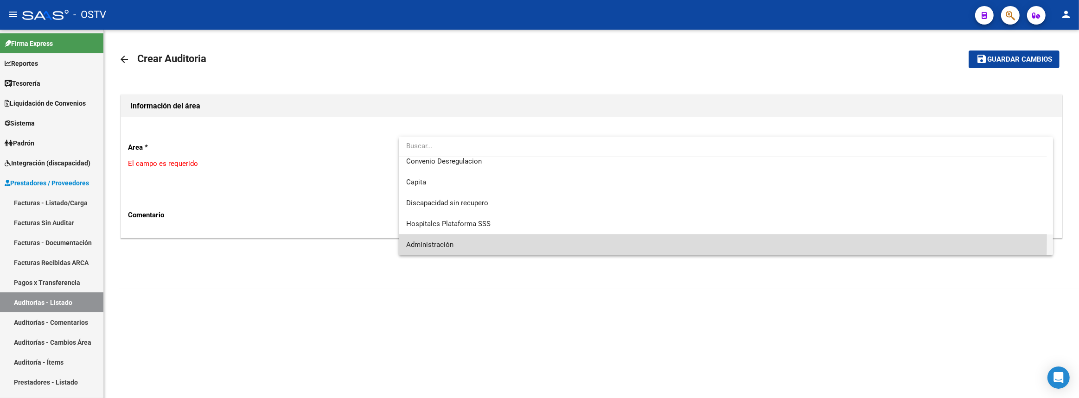
click at [454, 237] on span "Administración" at bounding box center [726, 245] width 640 height 21
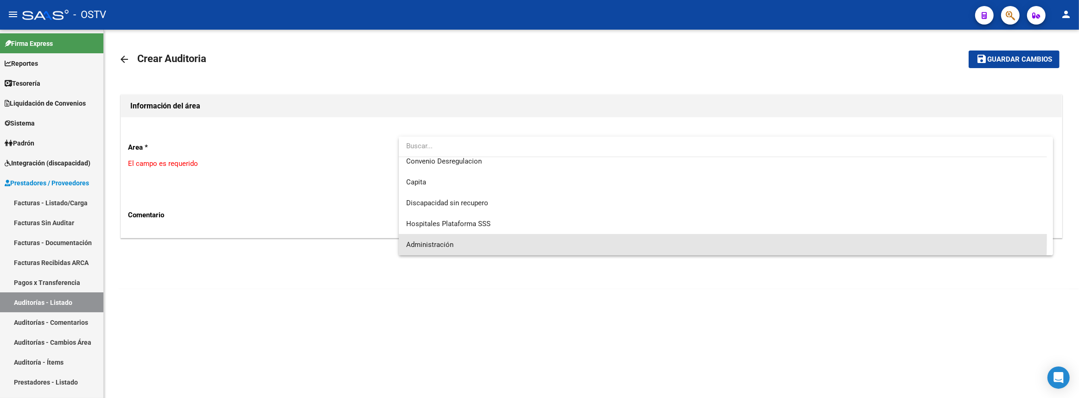
scroll to position [110, 0]
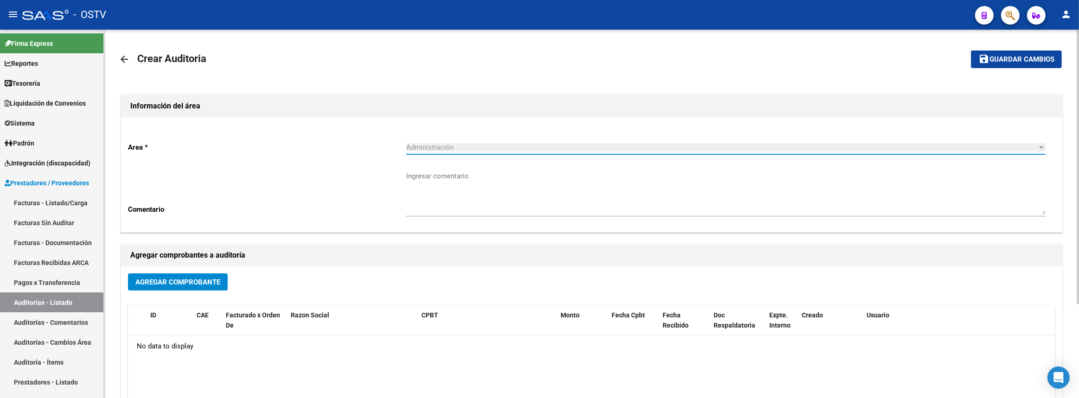
click at [213, 282] on span "Agregar Comprobante" at bounding box center [177, 282] width 85 height 8
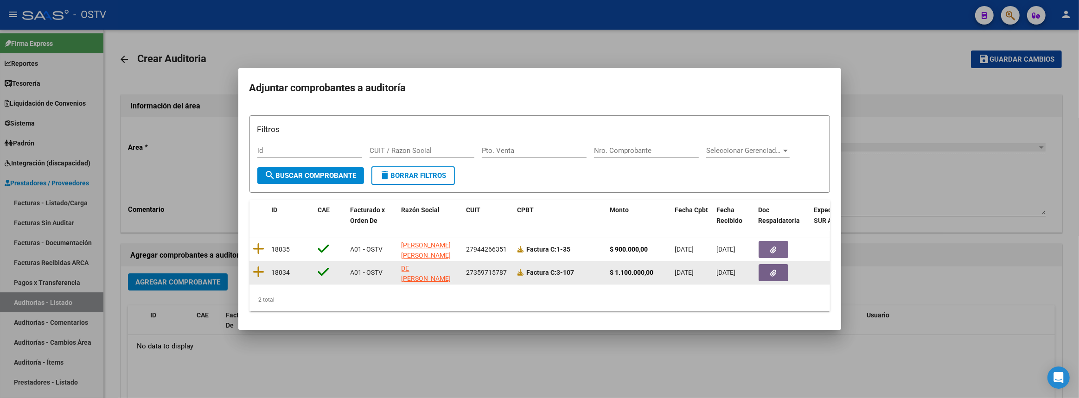
click at [251, 269] on datatable-body-cell at bounding box center [258, 272] width 19 height 23
click at [257, 270] on icon at bounding box center [259, 272] width 12 height 13
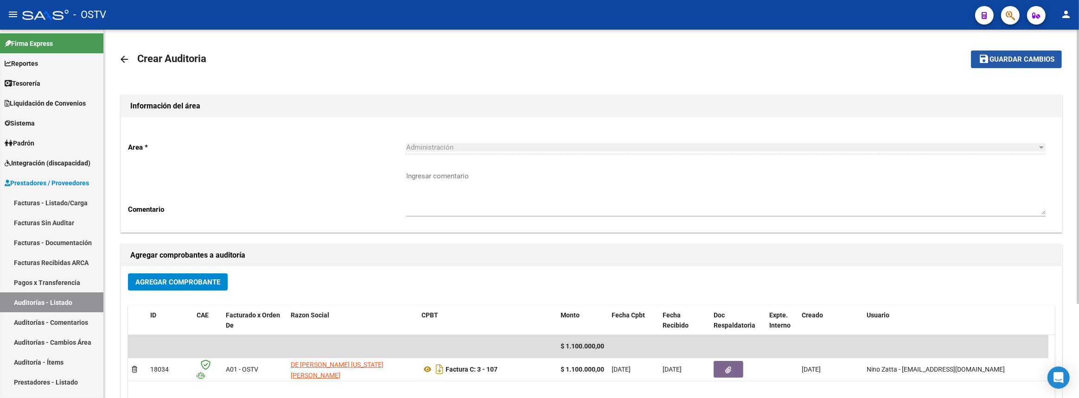
click at [1009, 62] on span "Guardar cambios" at bounding box center [1021, 60] width 65 height 8
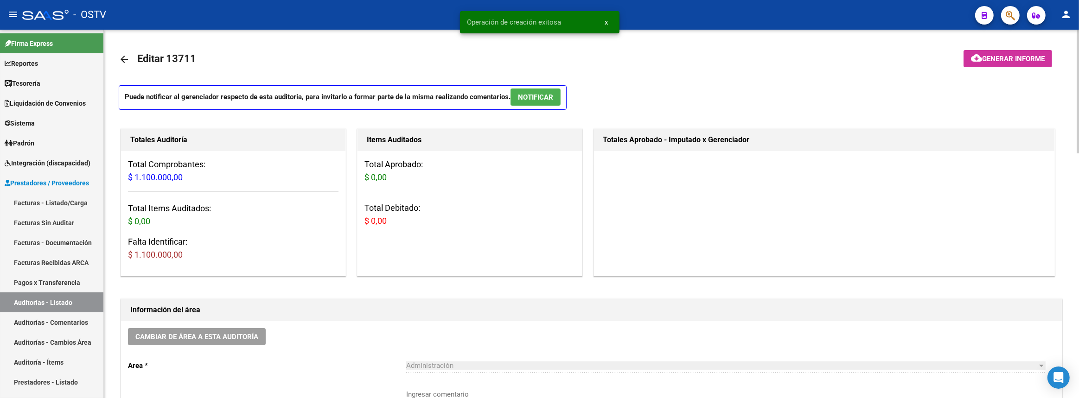
scroll to position [168, 0]
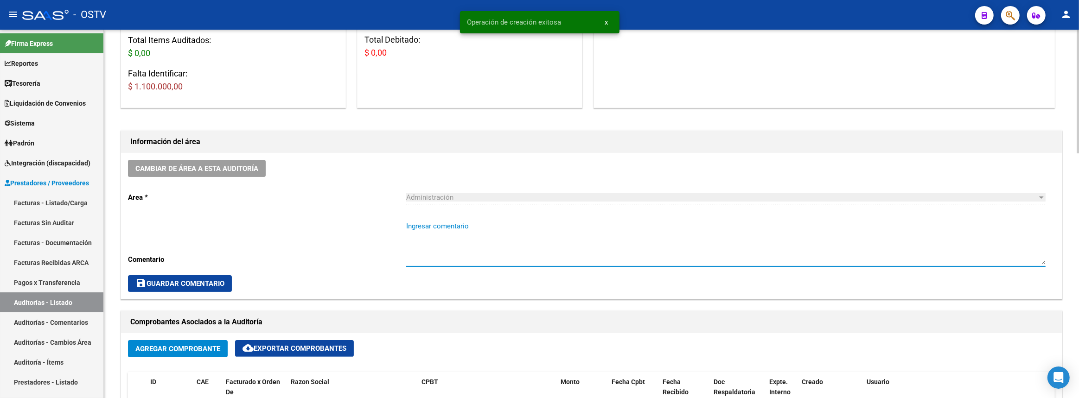
drag, startPoint x: 553, startPoint y: 233, endPoint x: 566, endPoint y: 230, distance: 14.2
click at [552, 233] on textarea "Ingresar comentario" at bounding box center [725, 243] width 639 height 44
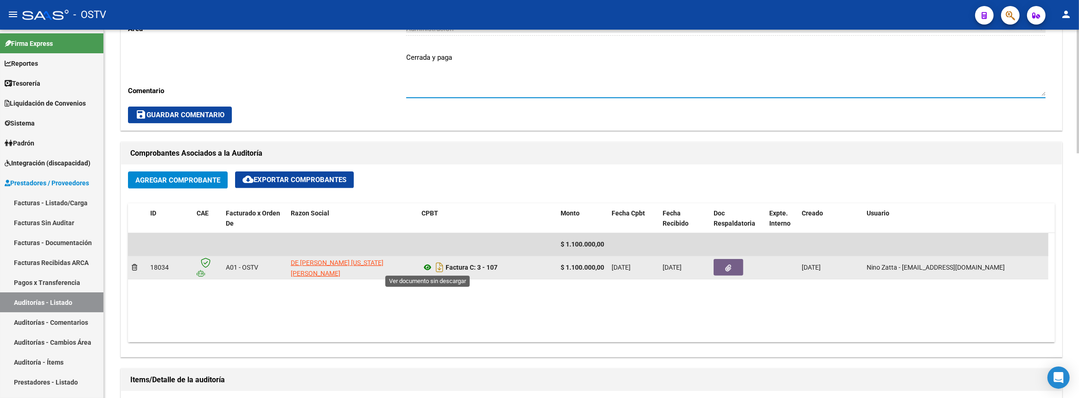
type textarea "Cerrada y paga"
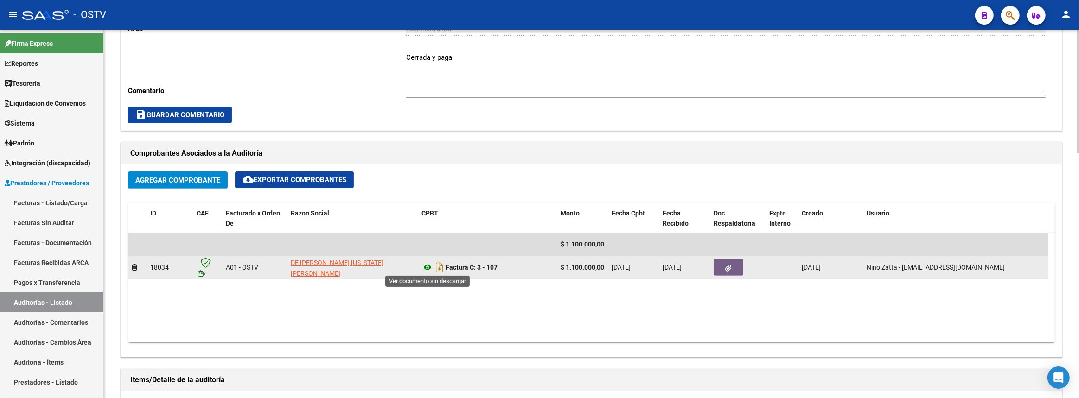
click at [430, 266] on icon at bounding box center [427, 267] width 12 height 11
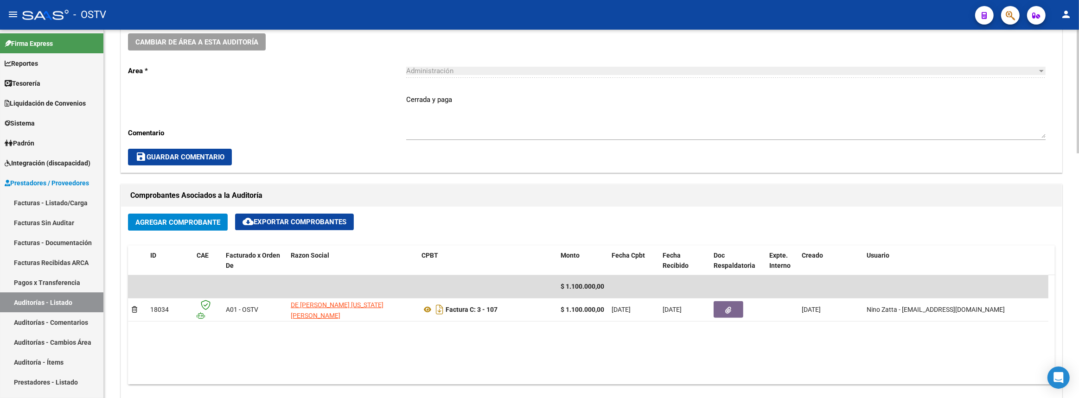
scroll to position [547, 0]
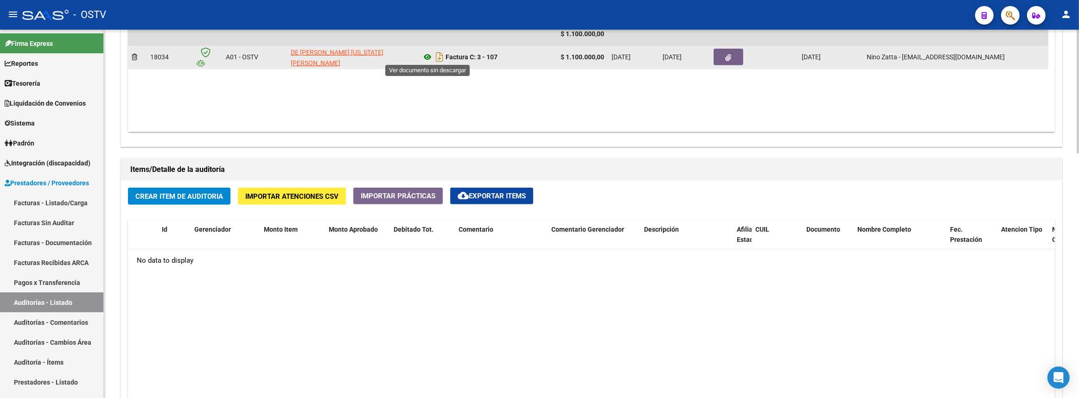
click at [427, 53] on icon at bounding box center [427, 56] width 12 height 11
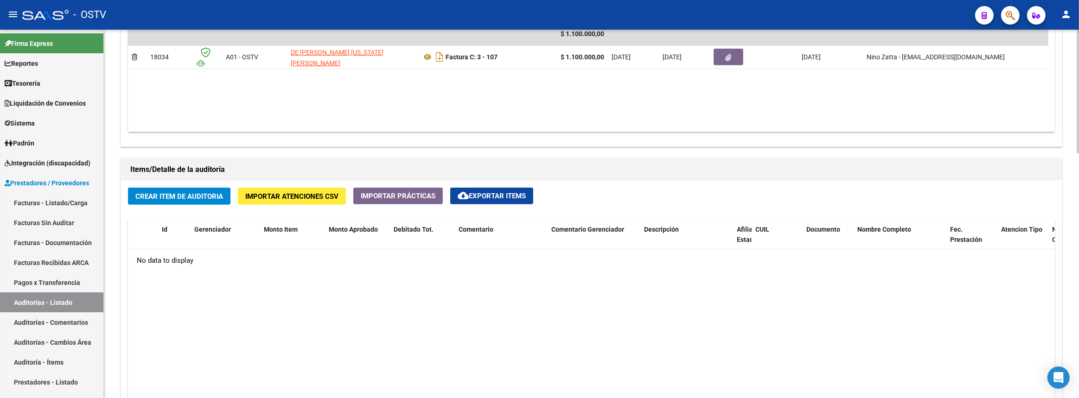
click at [217, 192] on span "Crear Item de Auditoria" at bounding box center [179, 196] width 88 height 8
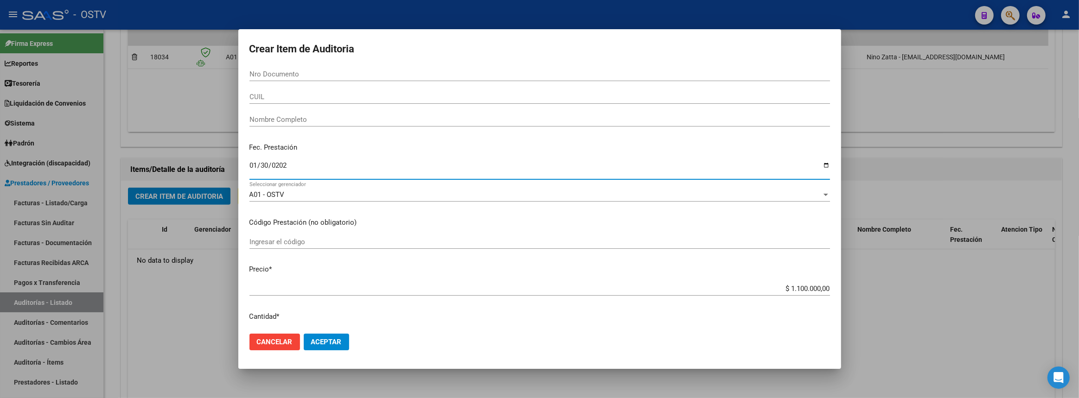
type input "2025-01-30"
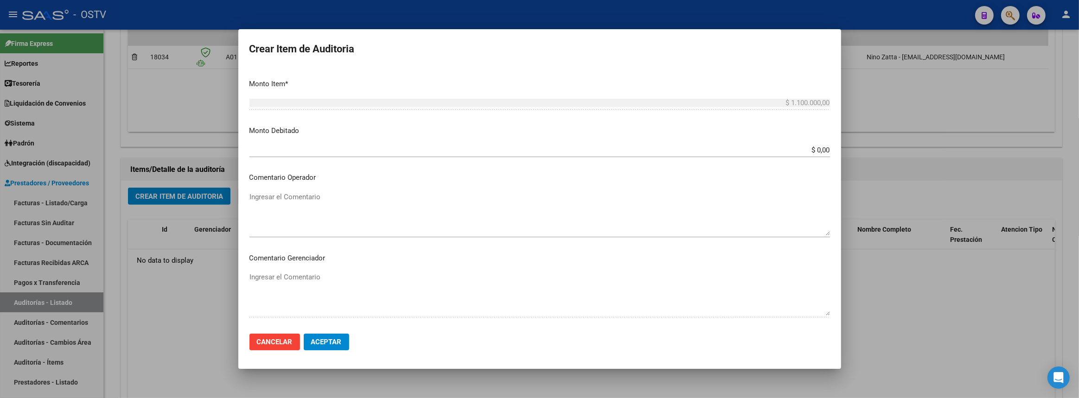
scroll to position [440, 0]
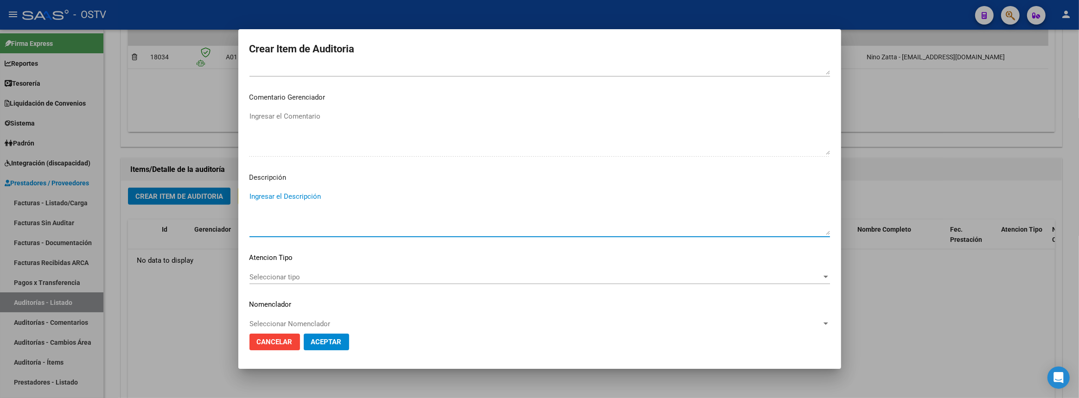
paste textarea "Acuerdo de gestion Mutual - CG 07-2025"
drag, startPoint x: 358, startPoint y: 192, endPoint x: 364, endPoint y: 252, distance: 60.1
click at [358, 195] on textarea "Acuerdo de gestion Mutual - CG 07-2025" at bounding box center [539, 213] width 580 height 44
type textarea "Acuerdo de gestion Mutual - CG 01-2025"
click at [329, 341] on span "Aceptar" at bounding box center [326, 342] width 31 height 8
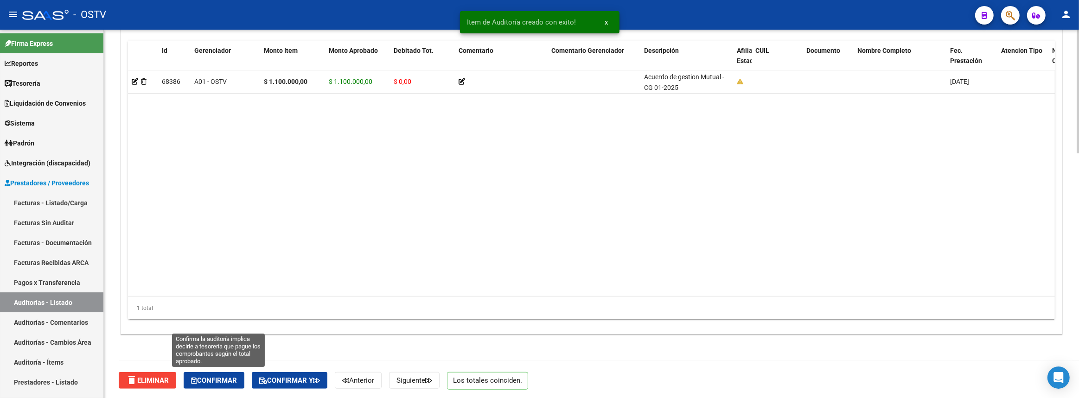
click at [234, 376] on span "Confirmar" at bounding box center [214, 380] width 46 height 8
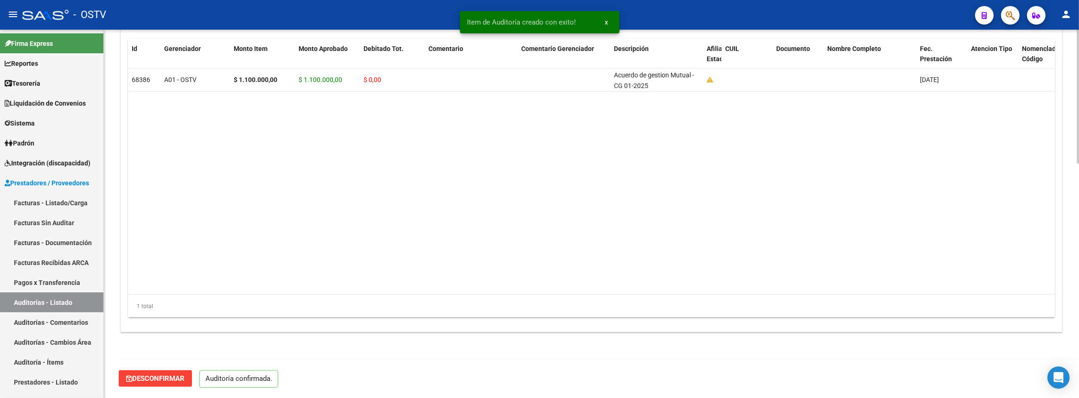
scroll to position [645, 0]
type input "202508"
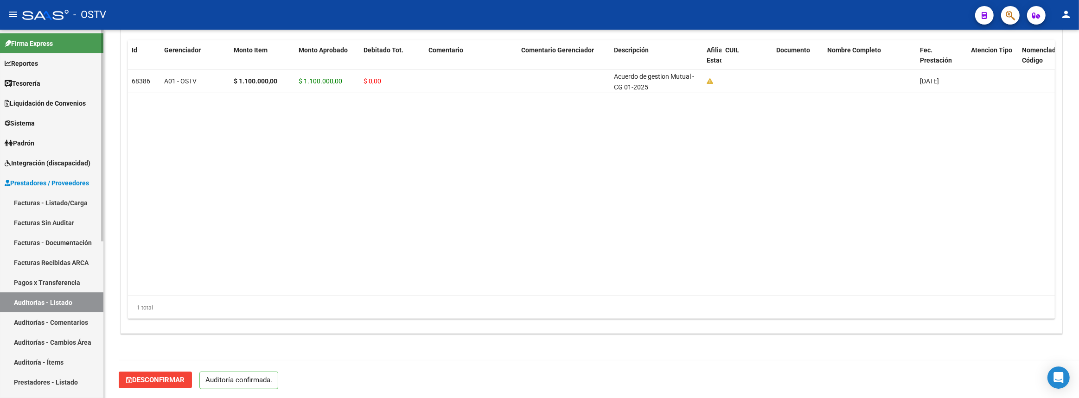
drag, startPoint x: 66, startPoint y: 301, endPoint x: 89, endPoint y: 264, distance: 43.5
click at [66, 301] on link "Auditorías - Listado" at bounding box center [51, 302] width 103 height 20
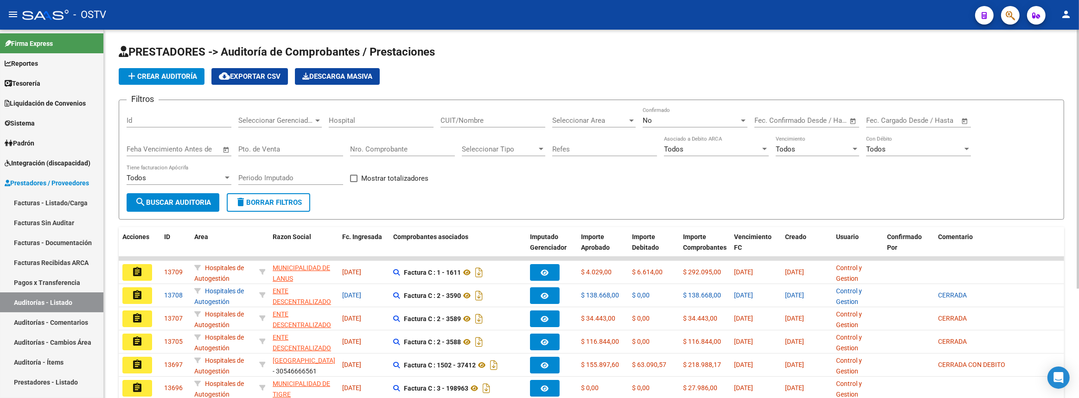
click at [148, 76] on span "add Crear Auditoría" at bounding box center [161, 76] width 71 height 8
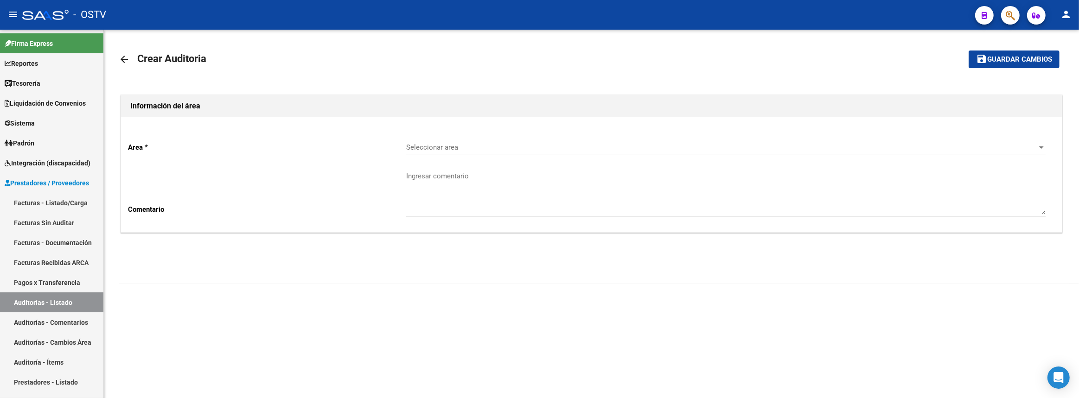
click at [484, 150] on span "Seleccionar area" at bounding box center [721, 147] width 631 height 8
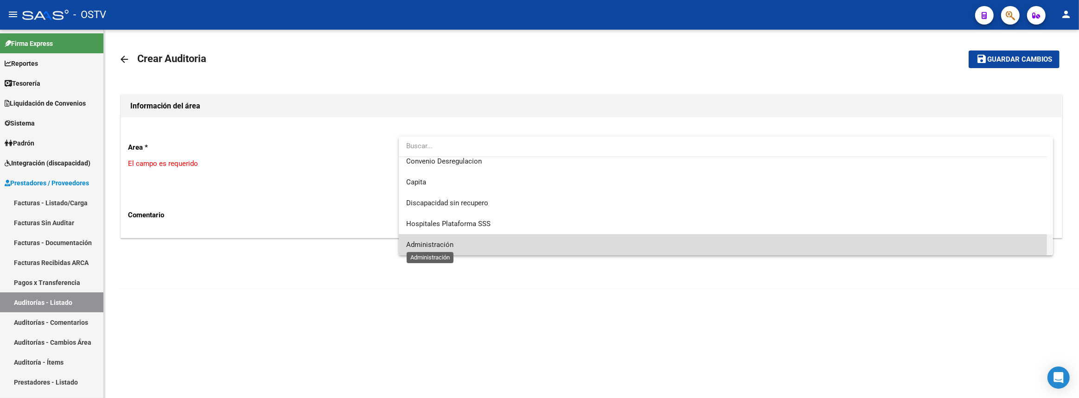
click at [444, 241] on span "Administración" at bounding box center [429, 245] width 47 height 8
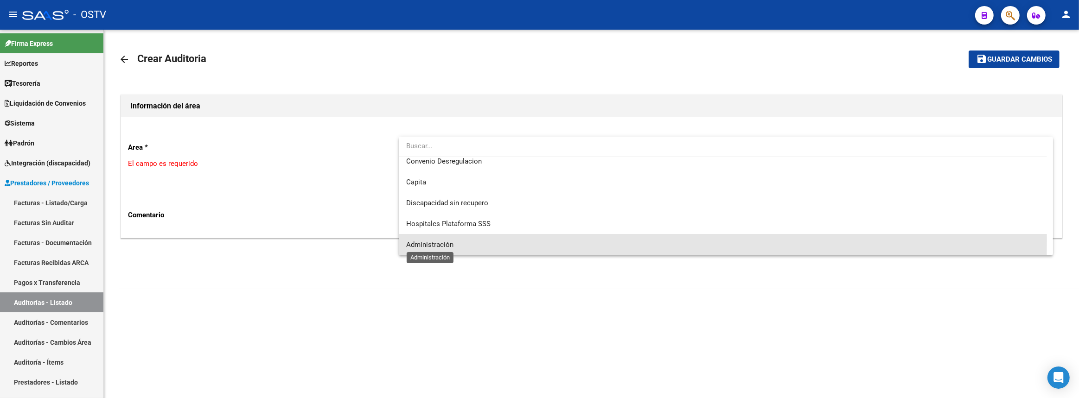
scroll to position [110, 0]
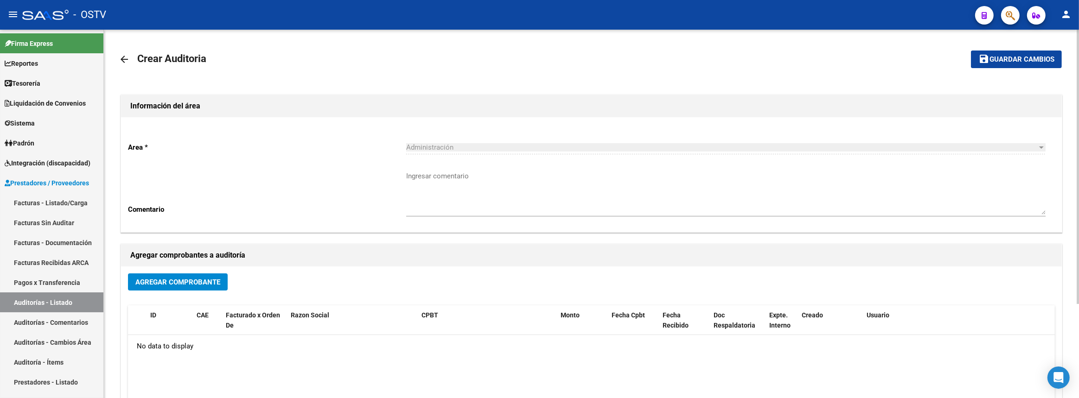
drag, startPoint x: 235, startPoint y: 274, endPoint x: 214, endPoint y: 278, distance: 21.2
click at [224, 277] on div "Agregar Comprobante" at bounding box center [591, 285] width 927 height 25
click at [214, 278] on span "Agregar Comprobante" at bounding box center [177, 282] width 85 height 8
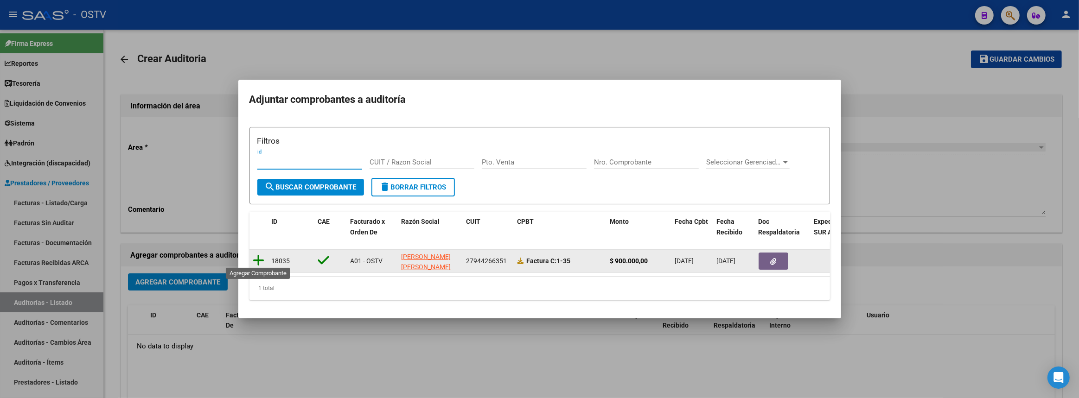
click at [260, 258] on icon at bounding box center [259, 260] width 12 height 13
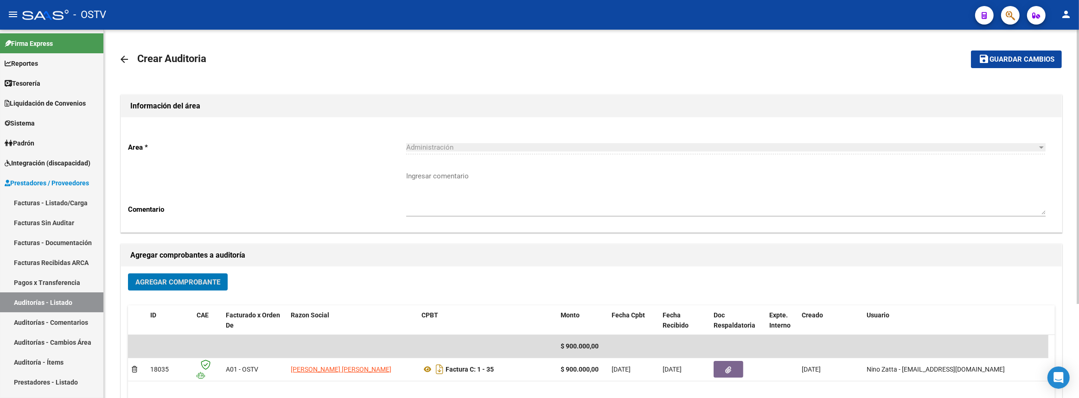
click at [997, 56] on span "Guardar cambios" at bounding box center [1021, 60] width 65 height 8
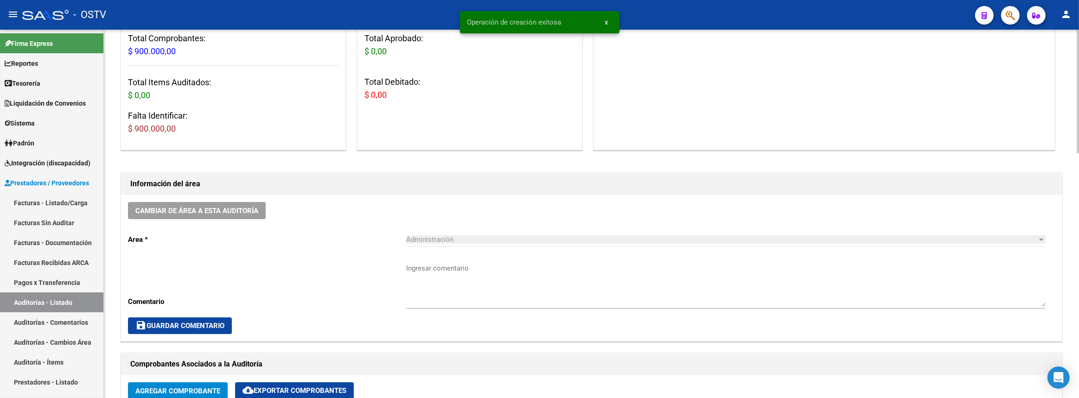
scroll to position [210, 0]
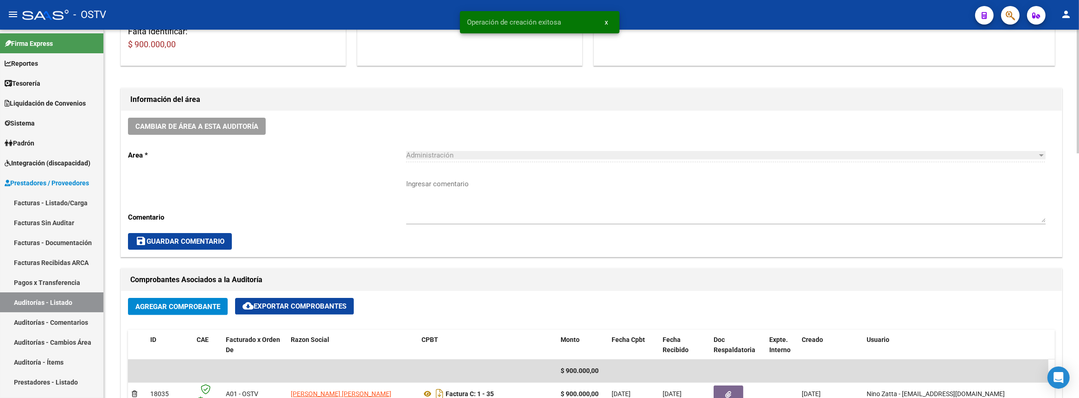
click at [450, 206] on textarea "Ingresar comentario" at bounding box center [725, 201] width 639 height 44
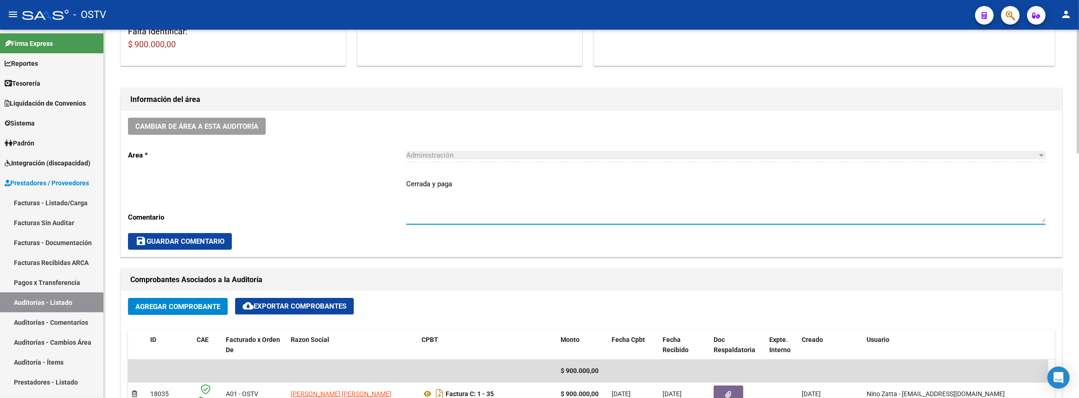
scroll to position [253, 0]
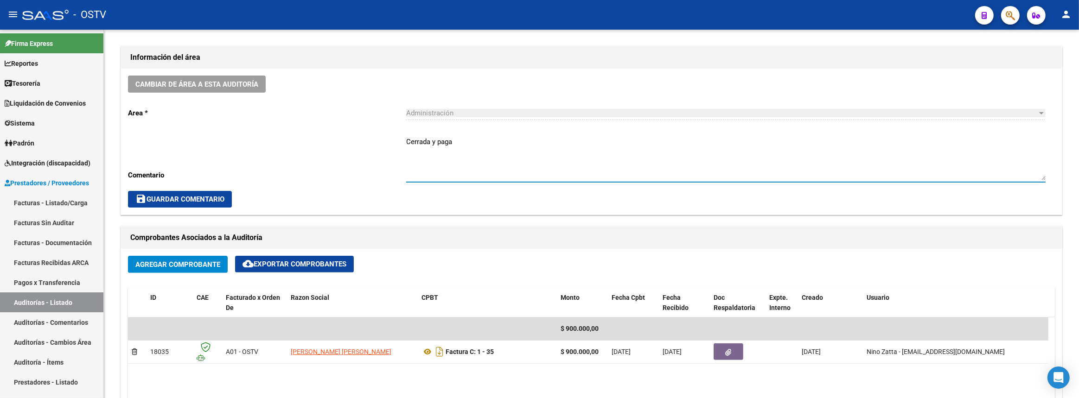
type textarea "Cerrada y paga"
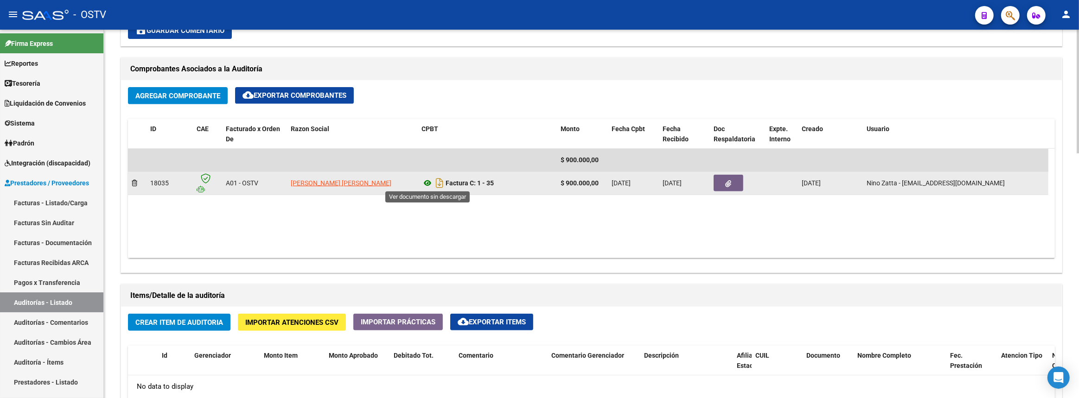
click at [431, 182] on icon at bounding box center [427, 183] width 12 height 11
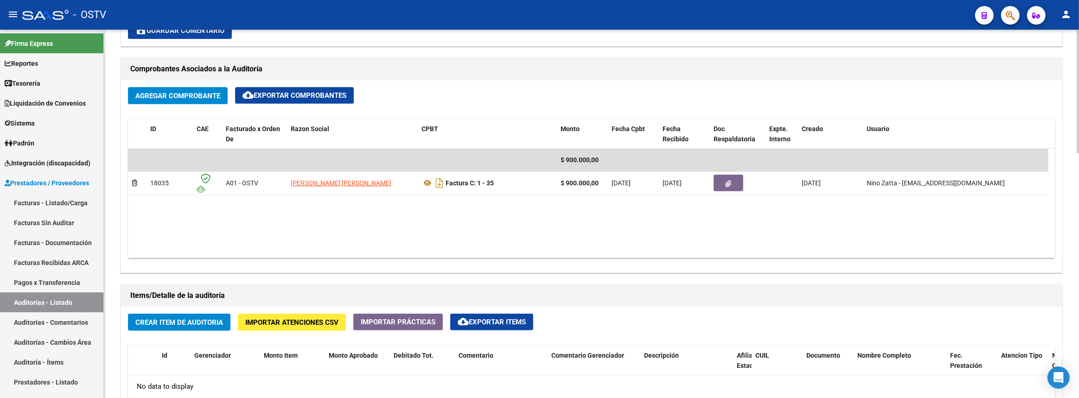
scroll to position [505, 0]
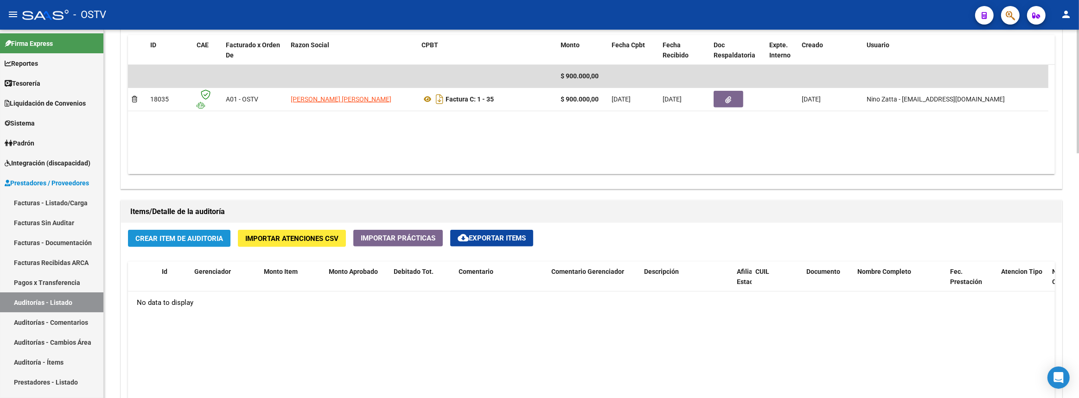
click at [211, 237] on span "Crear Item de Auditoria" at bounding box center [179, 239] width 88 height 8
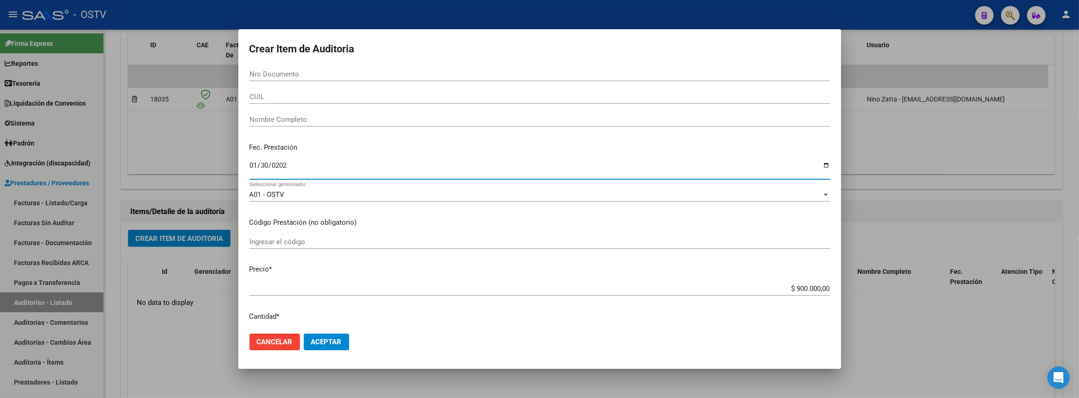
type input "2025-01-30"
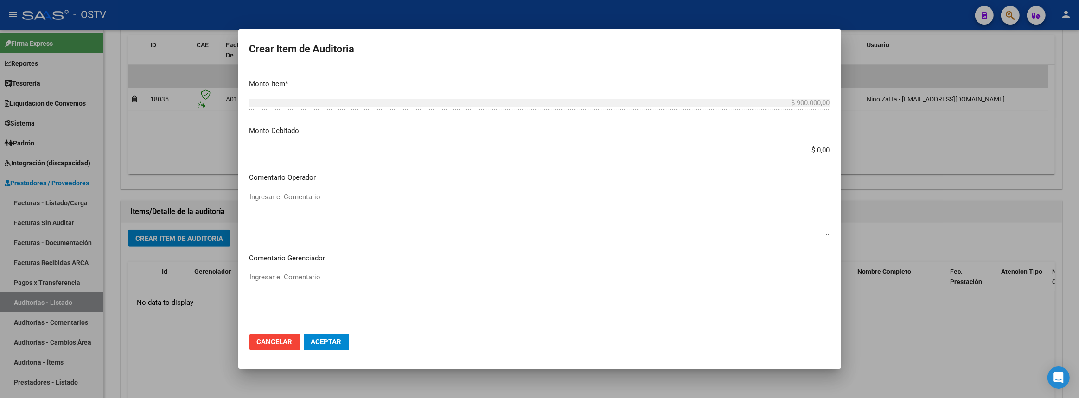
scroll to position [440, 0]
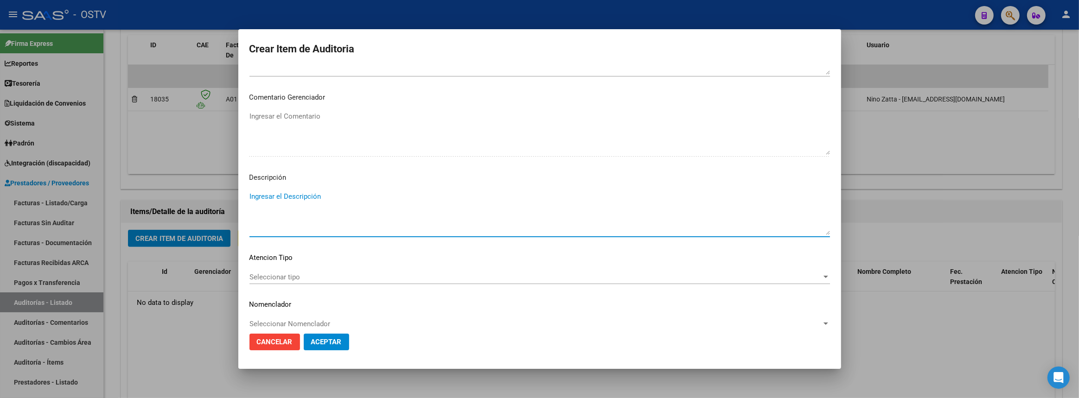
paste textarea "Acuerdo de gestion Mutual - CG 07-2025"
drag, startPoint x: 358, startPoint y: 193, endPoint x: 386, endPoint y: 284, distance: 95.3
click at [358, 194] on textarea "Acuerdo de gestion Mutual - CG 07-2025" at bounding box center [539, 213] width 580 height 44
type textarea "Acuerdo de gestion Mutual - CG 01-2025"
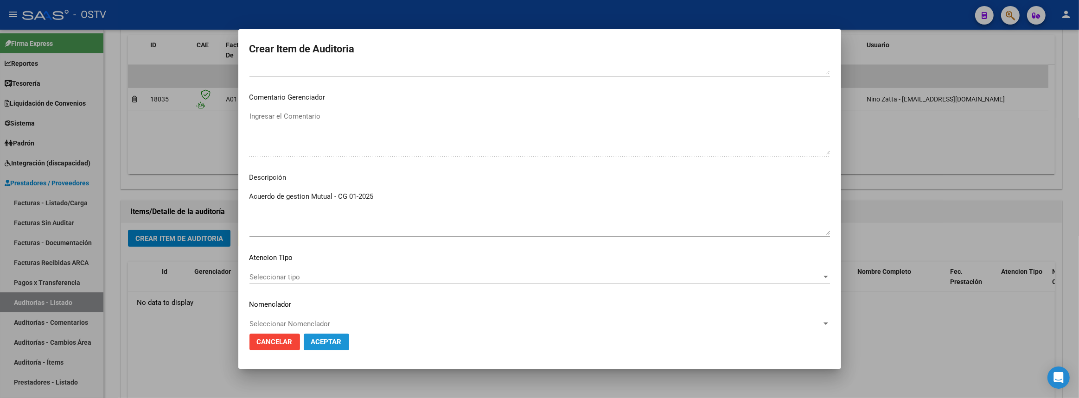
click at [332, 343] on span "Aceptar" at bounding box center [326, 342] width 31 height 8
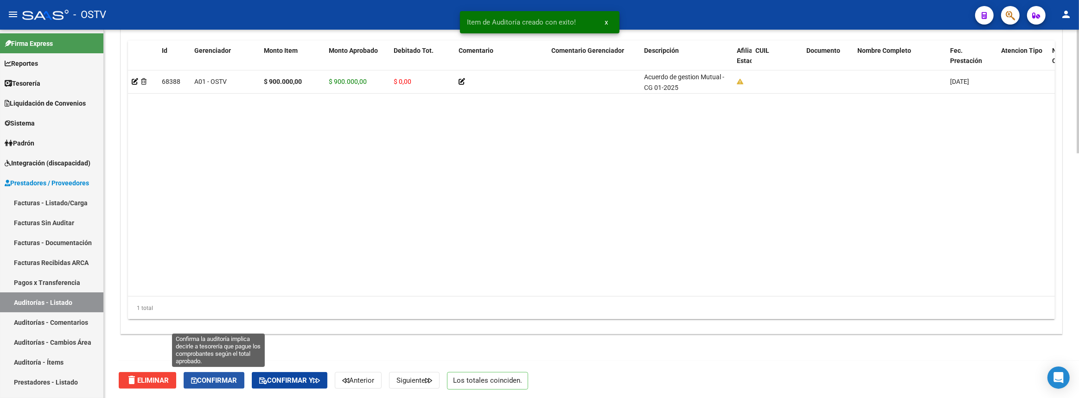
click at [227, 378] on span "Confirmar" at bounding box center [214, 380] width 46 height 8
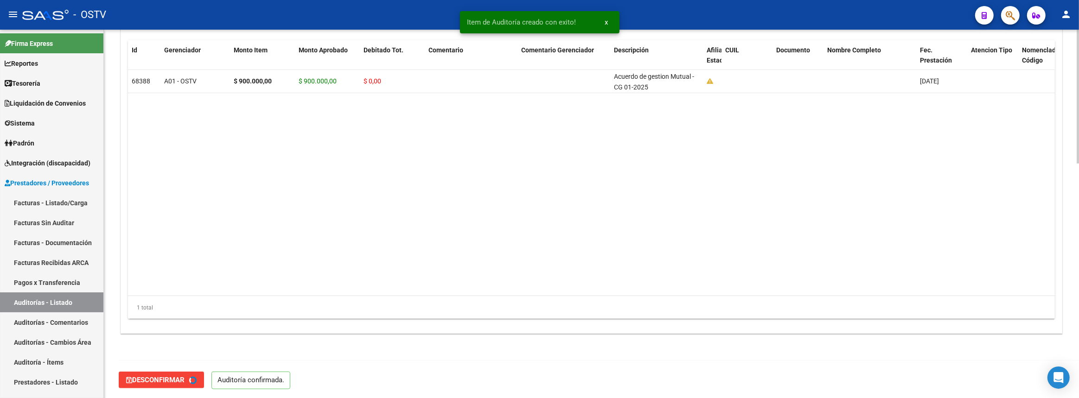
type input "202508"
click at [64, 201] on link "Facturas - Listado/Carga" at bounding box center [51, 203] width 103 height 20
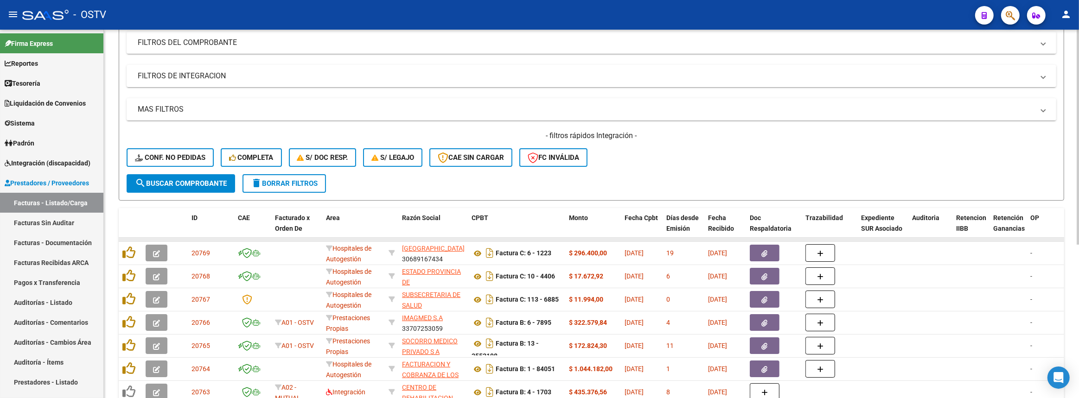
scroll to position [262, 0]
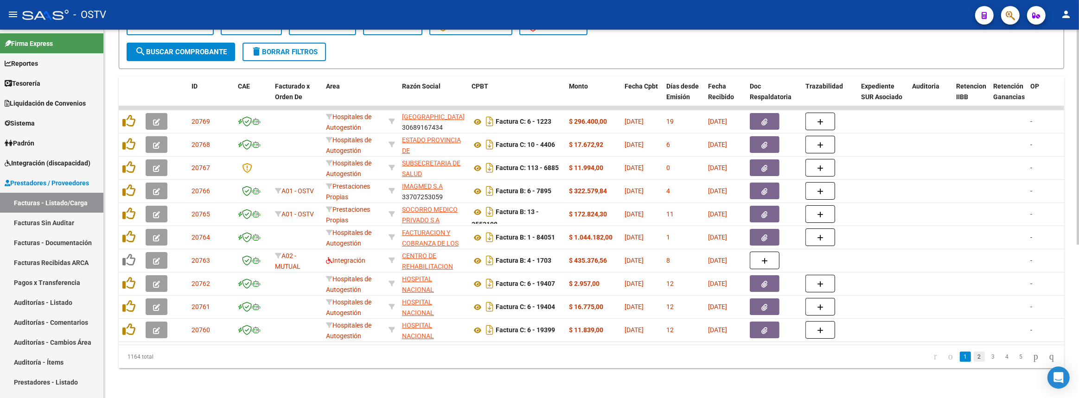
click at [973, 356] on link "2" at bounding box center [978, 357] width 11 height 10
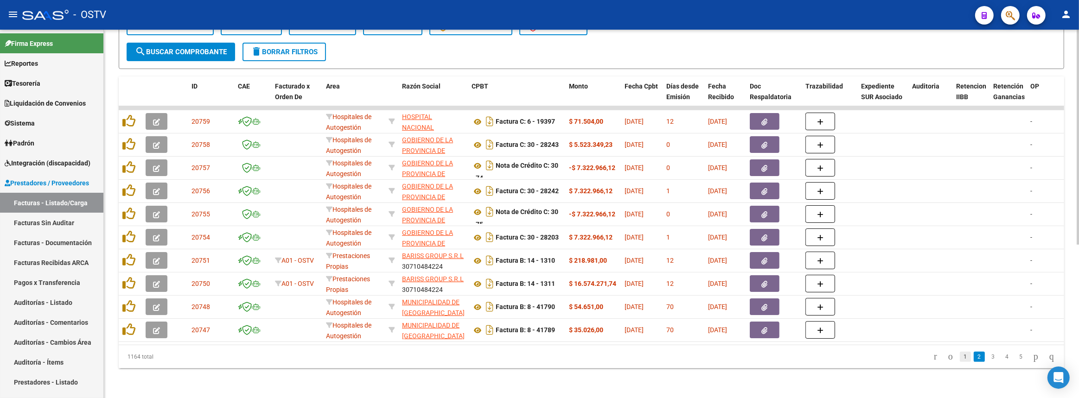
click at [959, 359] on link "1" at bounding box center [964, 357] width 11 height 10
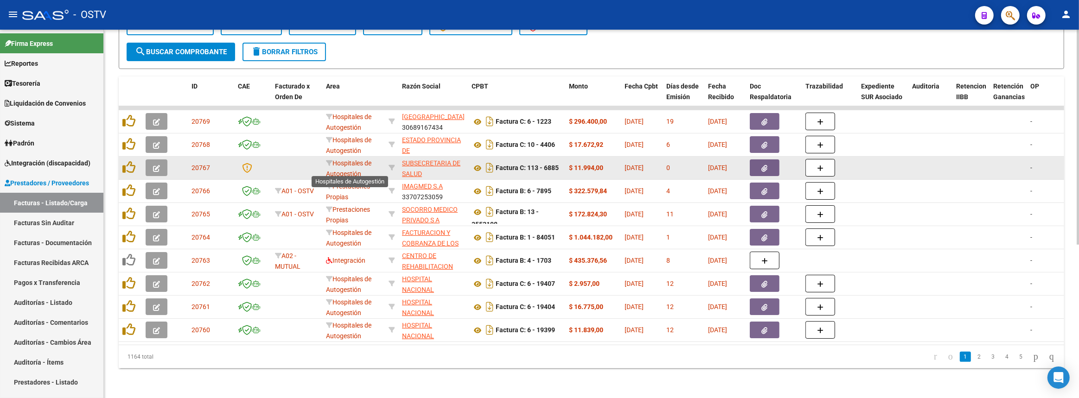
scroll to position [1, 0]
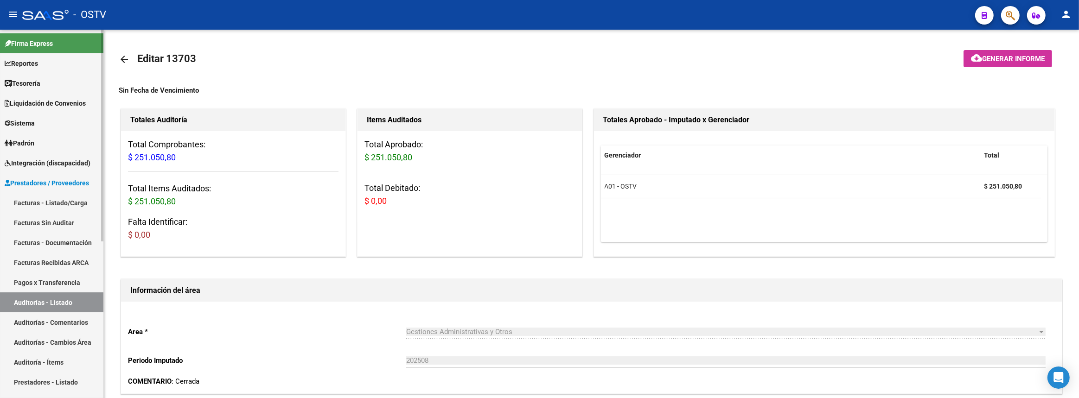
scroll to position [19, 0]
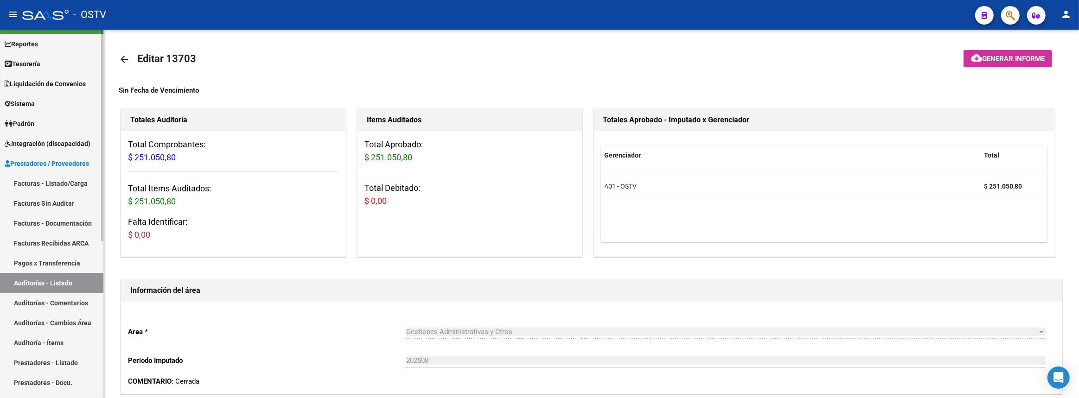
click at [46, 282] on link "Auditorías - Listado" at bounding box center [51, 283] width 103 height 20
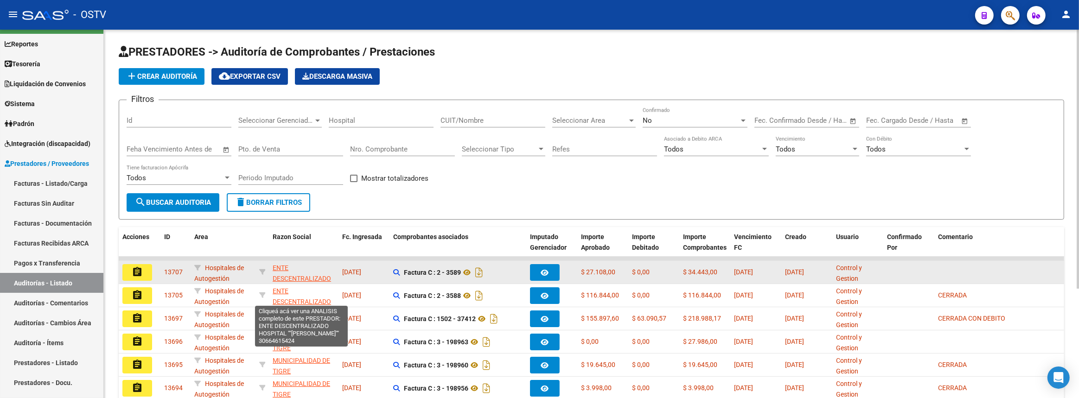
click at [299, 275] on span "ENTE DESCENTRALIZADO HOSPITAL ""[PERSON_NAME]""" at bounding box center [302, 283] width 58 height 39
type textarea "30664615424"
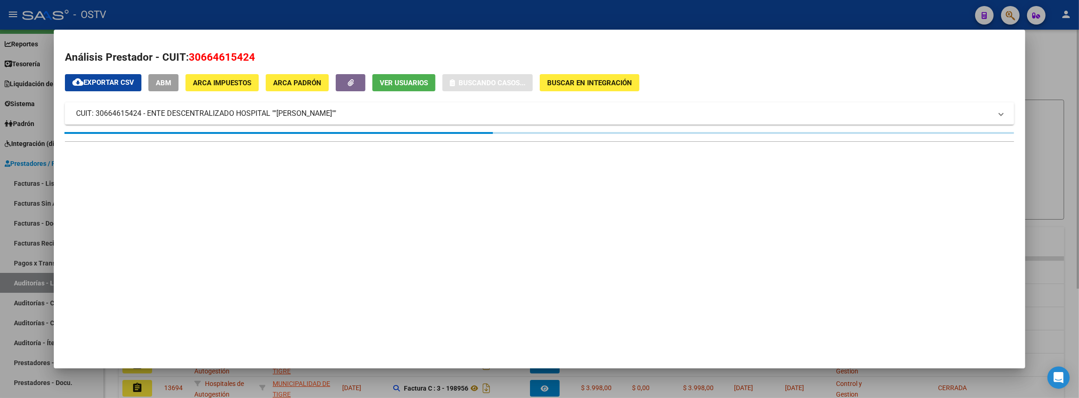
drag, startPoint x: 1078, startPoint y: 105, endPoint x: 1035, endPoint y: 107, distance: 43.6
click at [1078, 105] on div at bounding box center [539, 199] width 1079 height 398
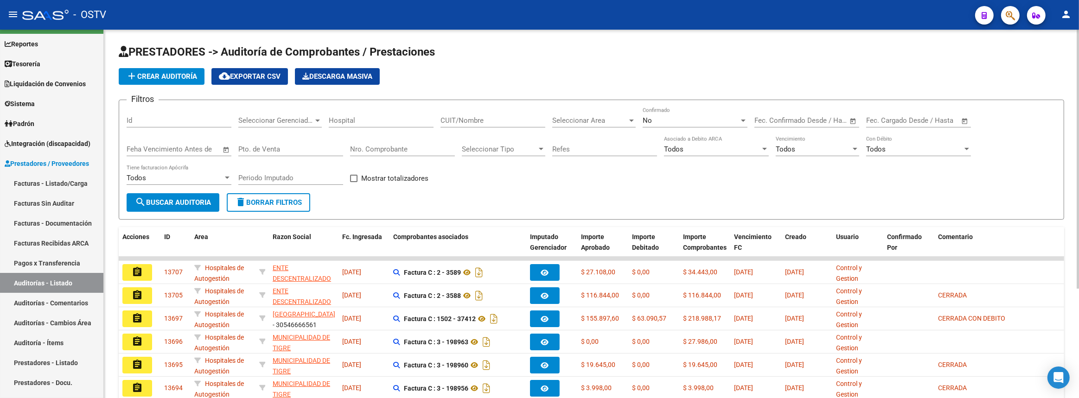
click at [479, 116] on input "CUIT/Nombre" at bounding box center [492, 120] width 105 height 8
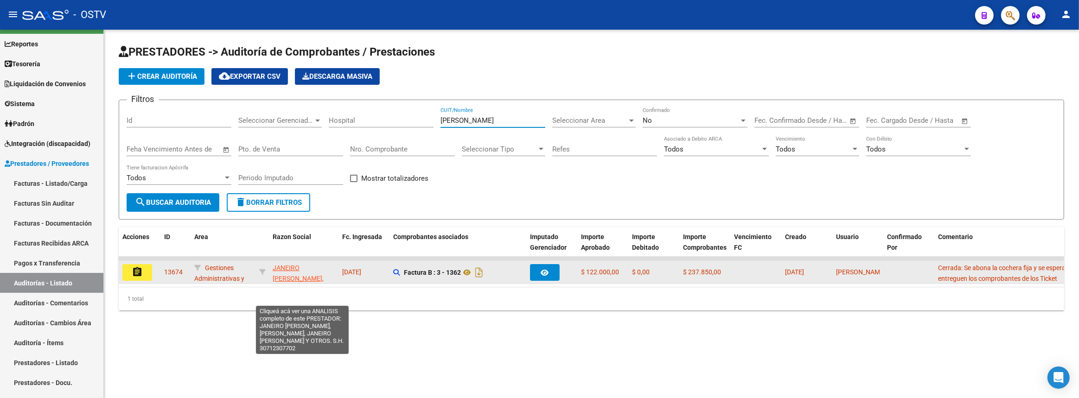
type input "[PERSON_NAME]"
click at [299, 265] on span "JANEIRO [PERSON_NAME], [PERSON_NAME], JANEIRO [PERSON_NAME] Y OTROS. S.H." at bounding box center [300, 294] width 55 height 60
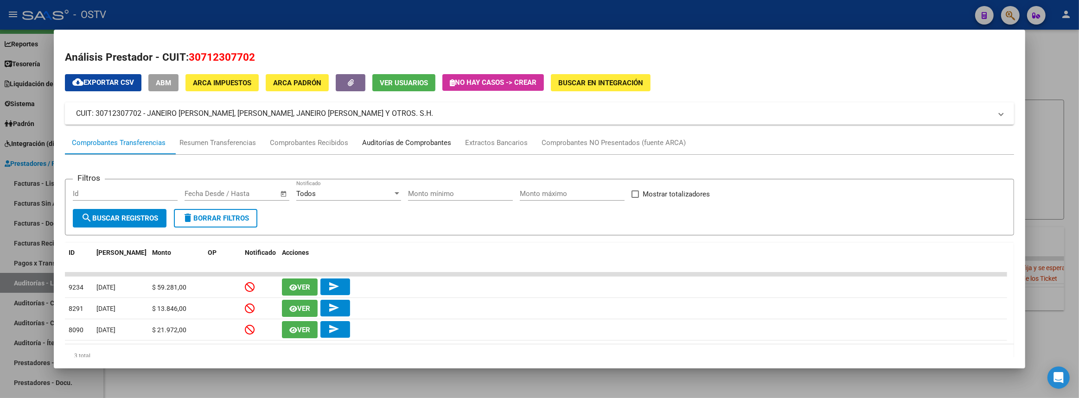
click at [394, 143] on div "Auditorías de Comprobantes" at bounding box center [406, 143] width 89 height 11
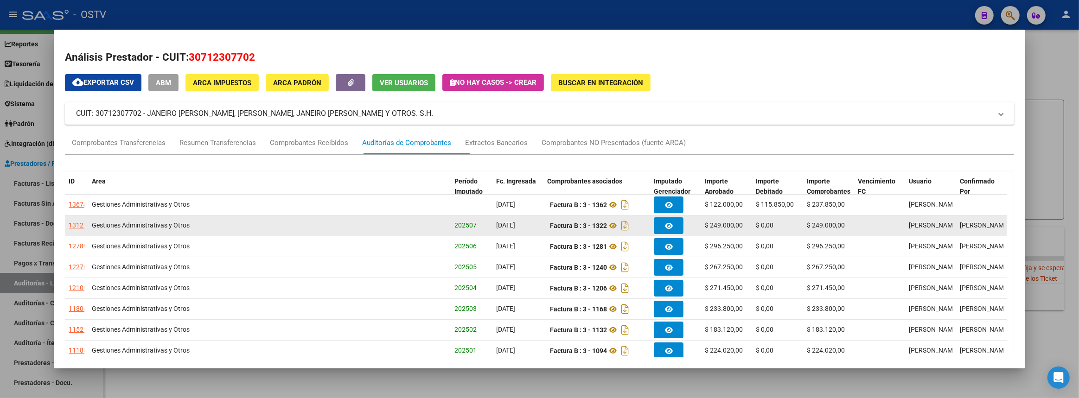
click at [80, 227] on div "13127" at bounding box center [78, 225] width 19 height 11
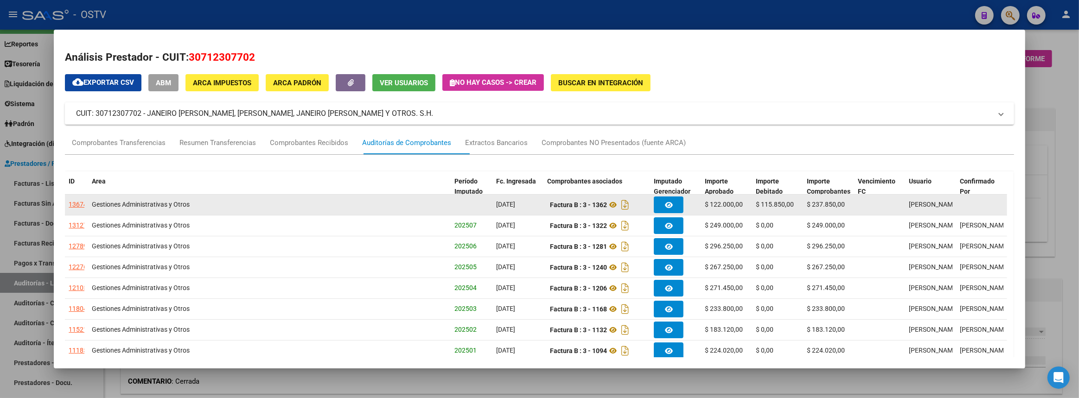
click at [1005, 208] on datatable-body-cell at bounding box center [981, 205] width 51 height 20
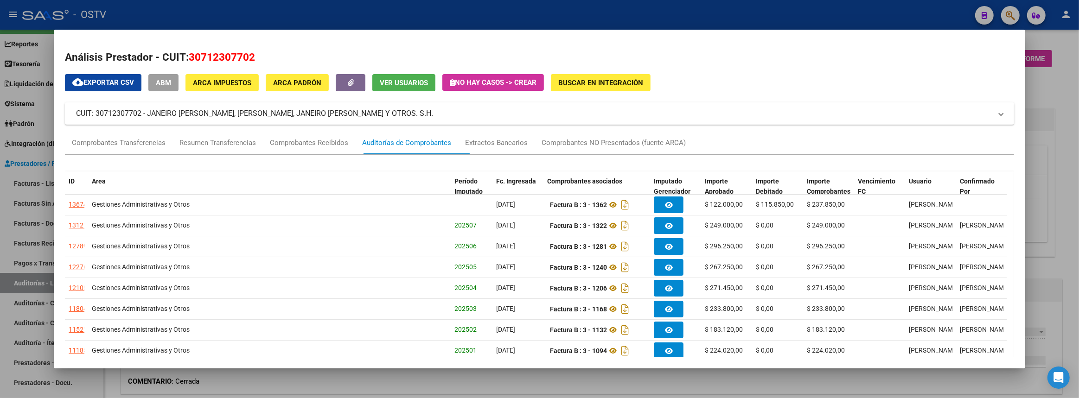
click at [1056, 208] on div at bounding box center [539, 199] width 1079 height 398
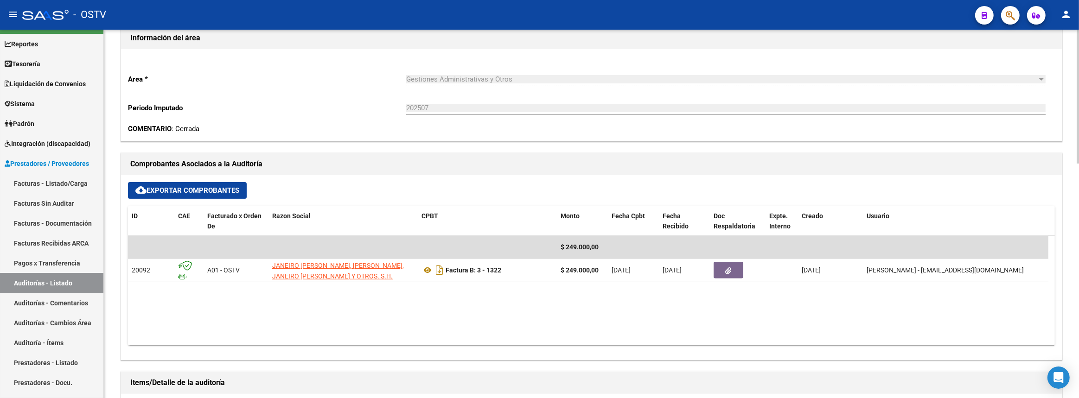
scroll to position [464, 0]
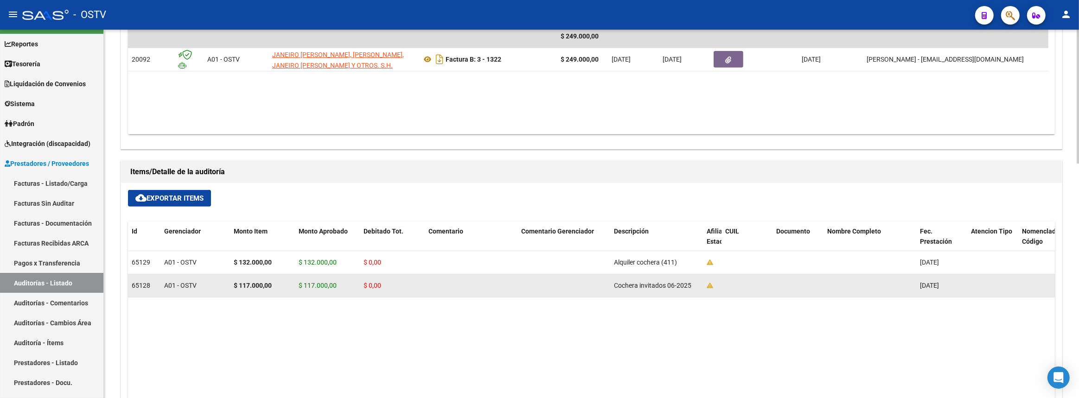
drag, startPoint x: 611, startPoint y: 286, endPoint x: 696, endPoint y: 285, distance: 84.8
click at [700, 287] on div "65128 A01 - OSTV $ 117.000,00 $ 117.000,00 $ 0,00 Cochera invitados 06-2025 30/…" at bounding box center [754, 285] width 1252 height 23
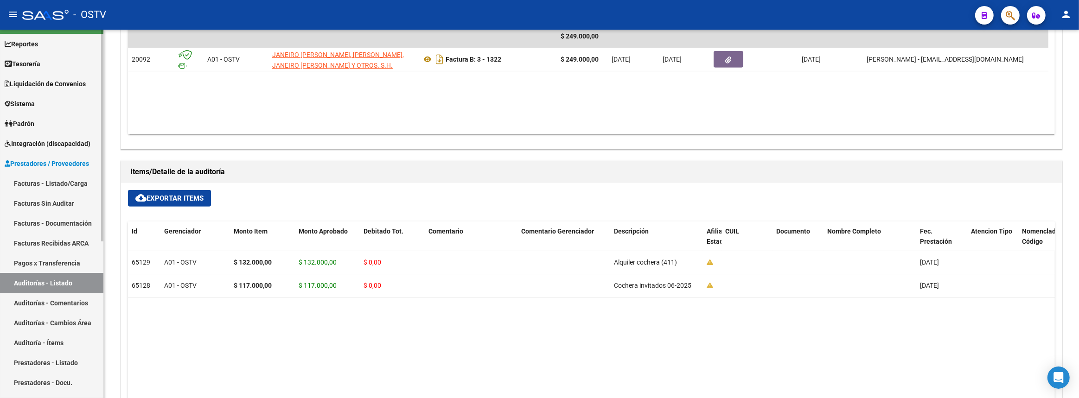
click at [57, 189] on link "Facturas - Listado/Carga" at bounding box center [51, 183] width 103 height 20
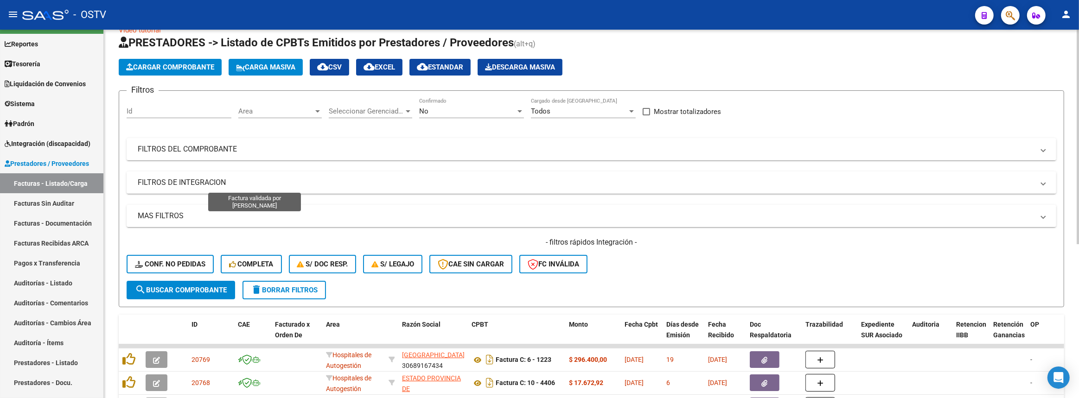
scroll to position [262, 0]
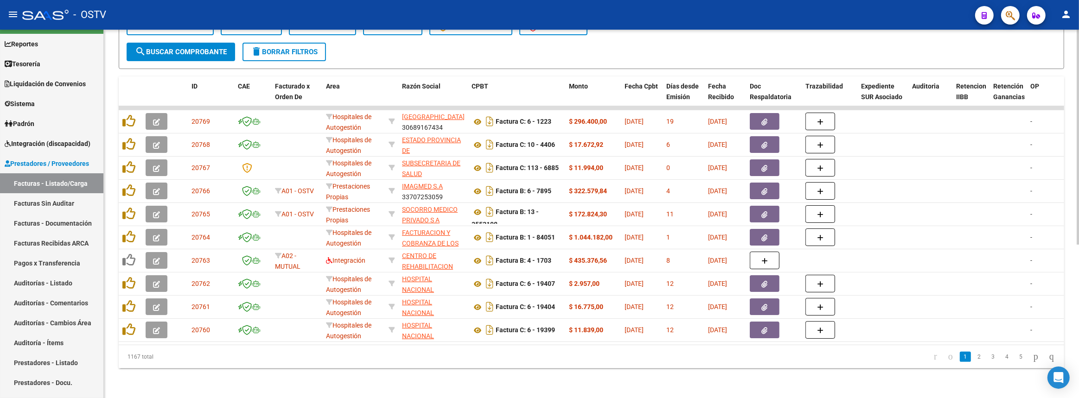
drag, startPoint x: 62, startPoint y: 274, endPoint x: 112, endPoint y: 246, distance: 57.5
click at [62, 274] on link "Auditorías - Listado" at bounding box center [51, 283] width 103 height 20
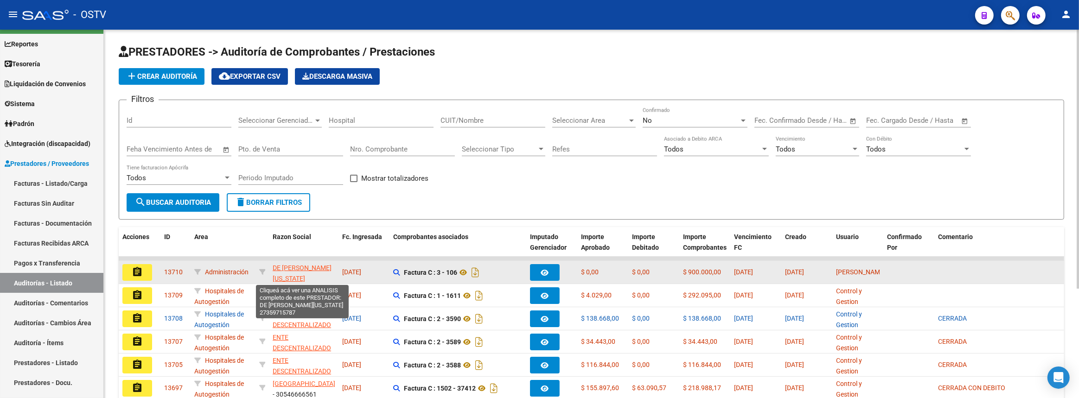
click at [292, 264] on span "DE MARCO VIRGINIA FLORENCIA" at bounding box center [304, 278] width 63 height 29
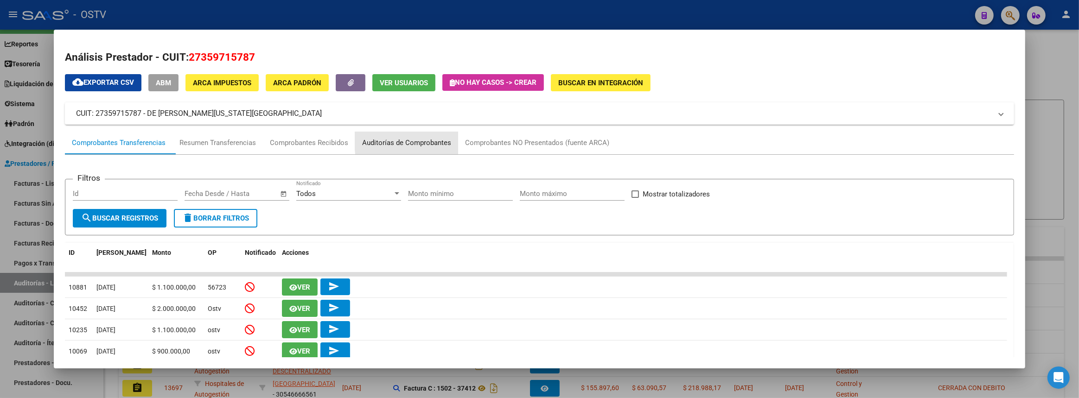
click at [450, 141] on div "Auditorías de Comprobantes" at bounding box center [406, 143] width 89 height 11
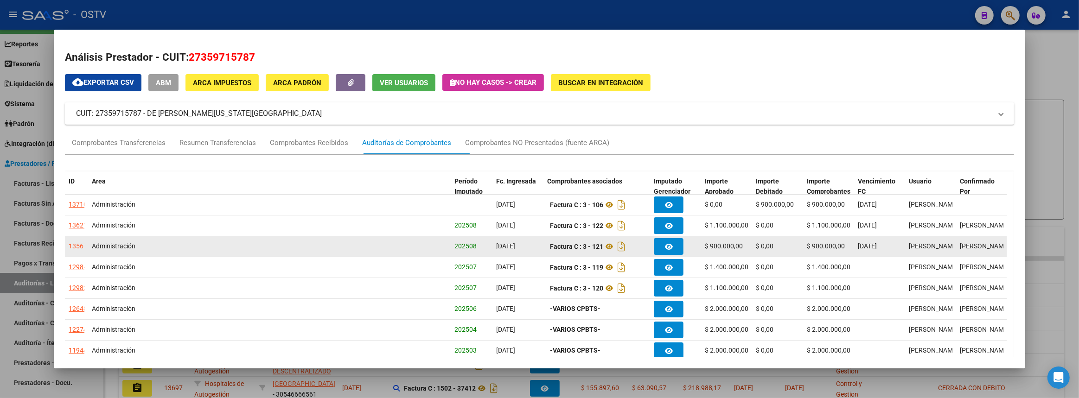
click at [74, 245] on div "13567" at bounding box center [78, 246] width 19 height 11
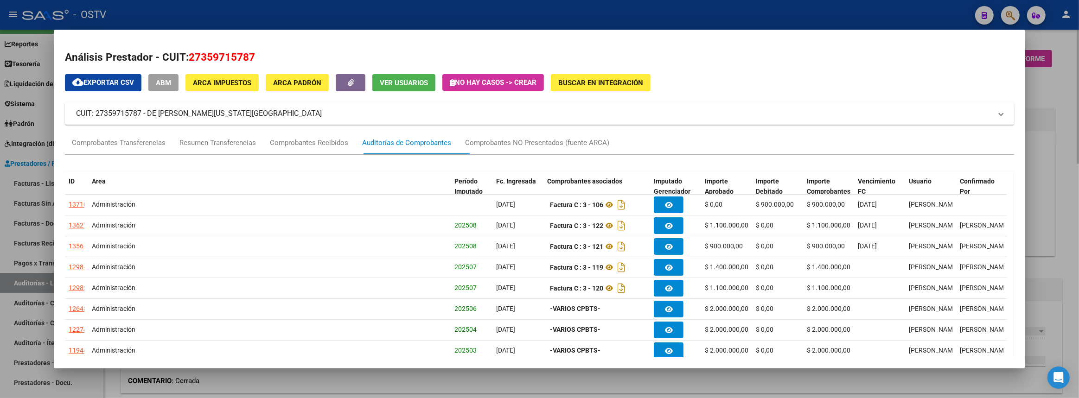
click at [1078, 236] on div at bounding box center [539, 199] width 1079 height 398
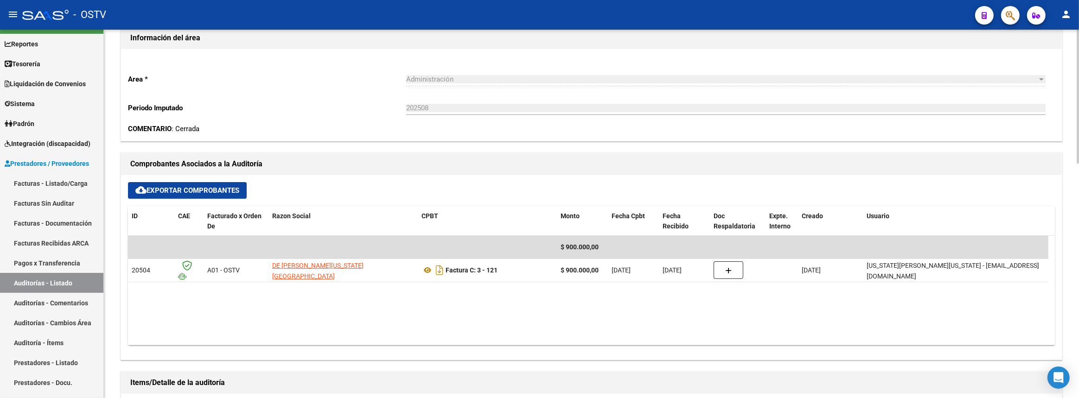
scroll to position [421, 0]
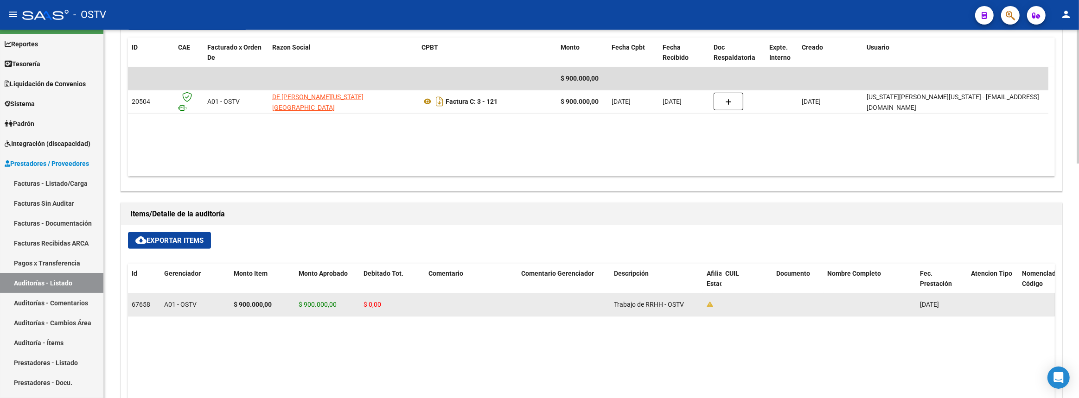
drag, startPoint x: 612, startPoint y: 304, endPoint x: 686, endPoint y: 301, distance: 74.2
click at [686, 301] on datatable-body-cell "Trabajo de RRHH - OSTV" at bounding box center [656, 304] width 93 height 23
copy span "Trabajo de RRHH - OSTV"
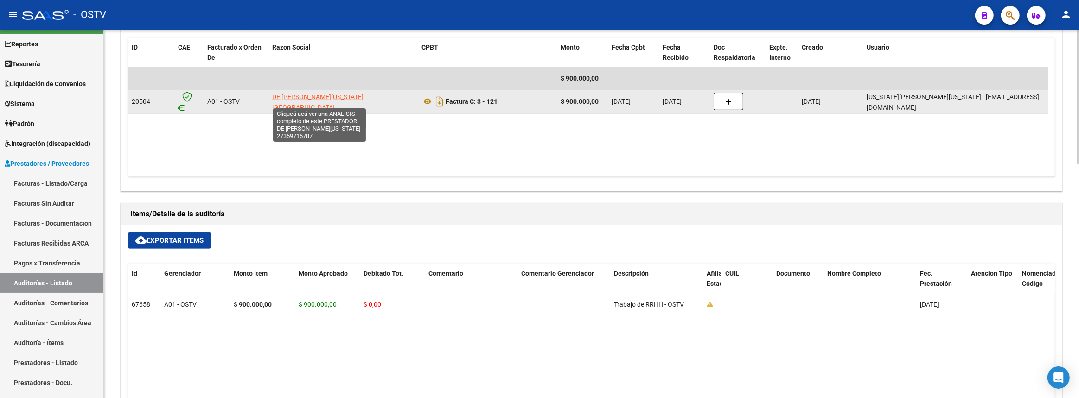
click at [304, 99] on span "DE MARCO VIRGINIA FLORENCIA" at bounding box center [317, 102] width 91 height 18
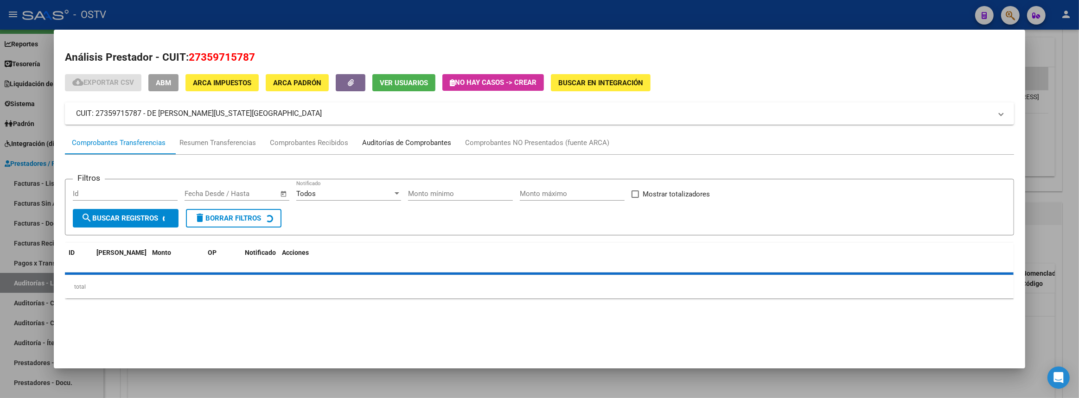
click at [414, 145] on div "Auditorías de Comprobantes" at bounding box center [406, 143] width 89 height 11
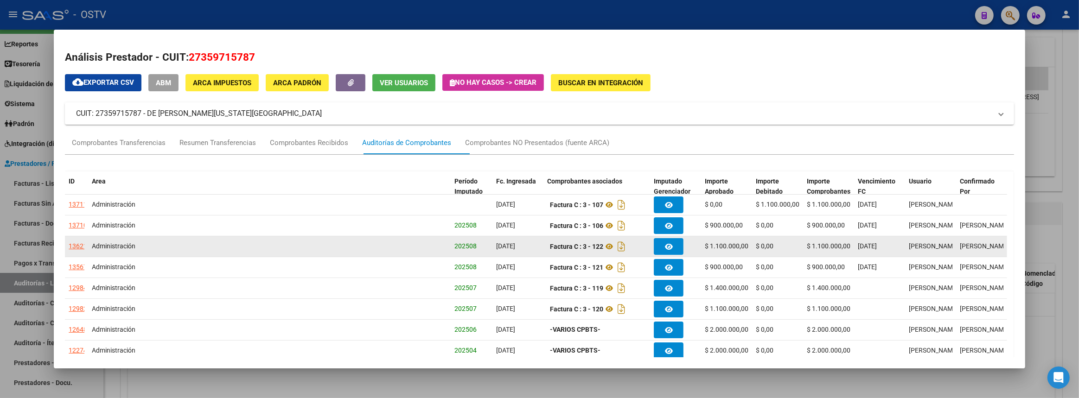
click at [75, 245] on div "13621" at bounding box center [78, 246] width 19 height 11
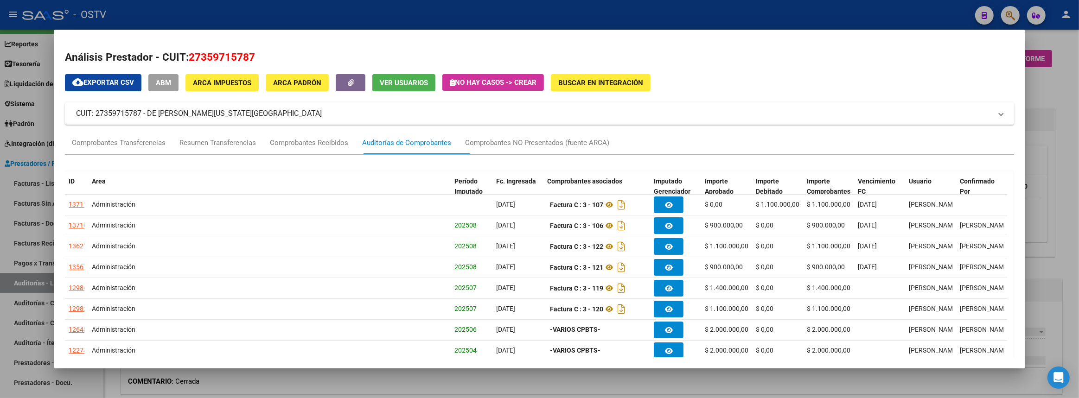
click at [1017, 211] on mat-dialog-content "Análisis Prestador - CUIT: 27359715787 cloud_download Exportar CSV ABM ARCA Imp…" at bounding box center [539, 199] width 971 height 316
click at [1066, 214] on div at bounding box center [539, 199] width 1079 height 398
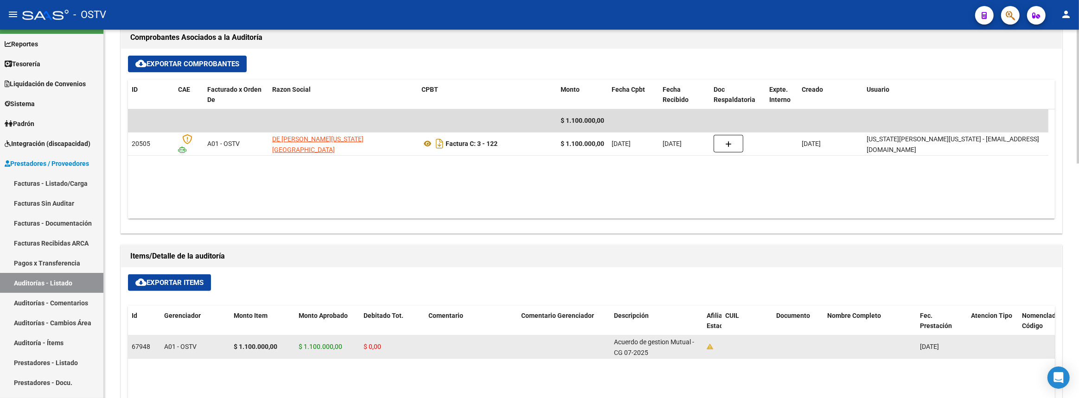
scroll to position [1, 0]
drag, startPoint x: 612, startPoint y: 342, endPoint x: 651, endPoint y: 352, distance: 40.7
click at [651, 352] on datatable-body-cell "Acuerdo de gestion Mutual - CG 07-2025" at bounding box center [656, 347] width 93 height 23
copy span "Acuerdo de gestion Mutual - CG 07-2025"
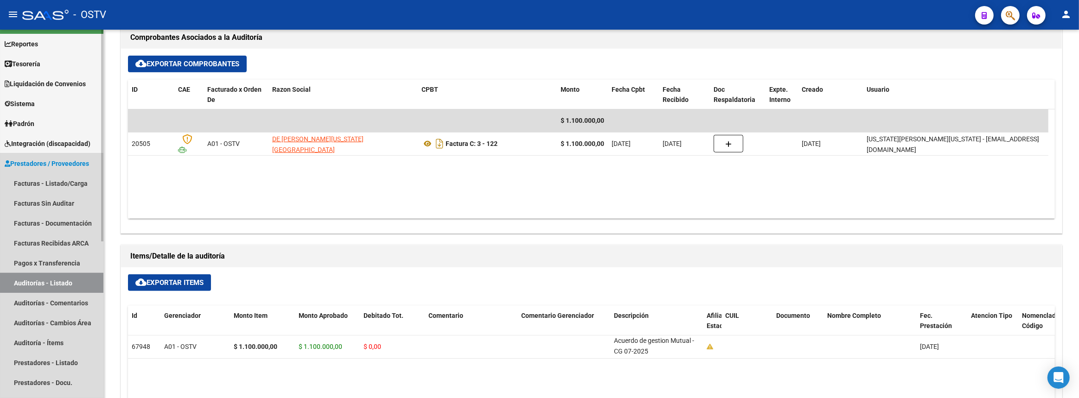
click at [81, 279] on link "Auditorías - Listado" at bounding box center [51, 283] width 103 height 20
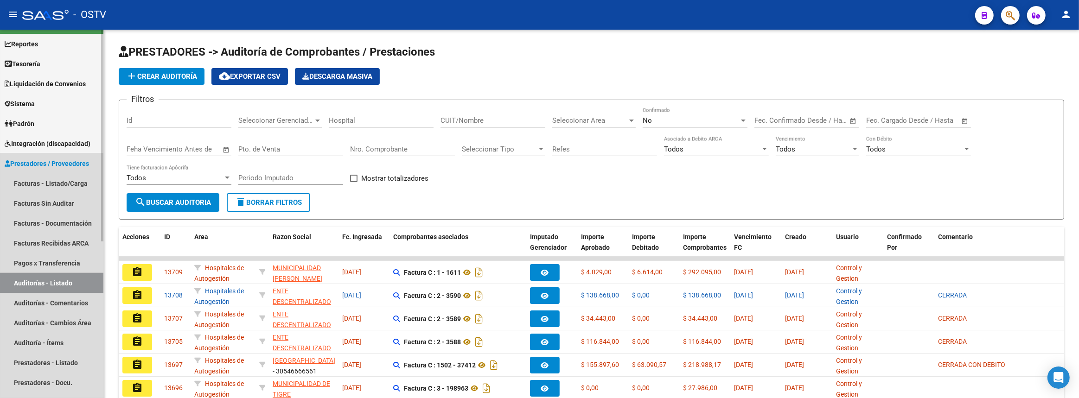
click at [67, 280] on link "Auditorías - Listado" at bounding box center [51, 283] width 103 height 20
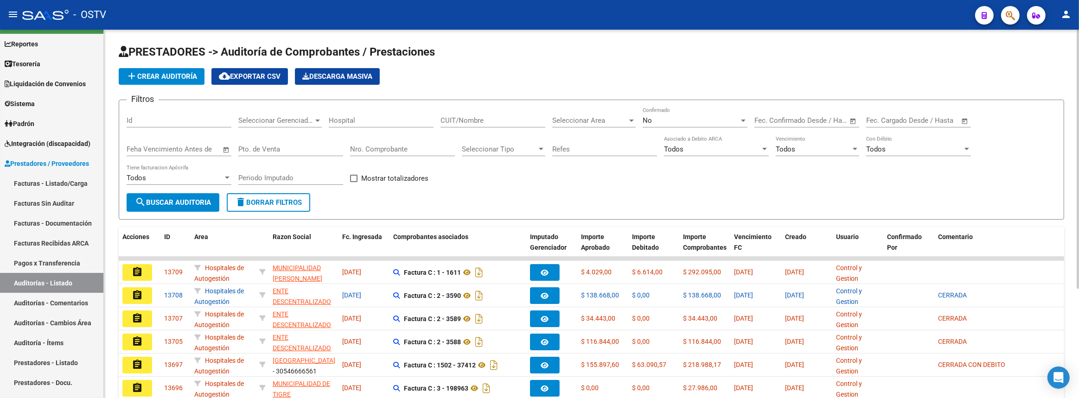
click at [165, 195] on button "search Buscar Auditoria" at bounding box center [173, 202] width 93 height 19
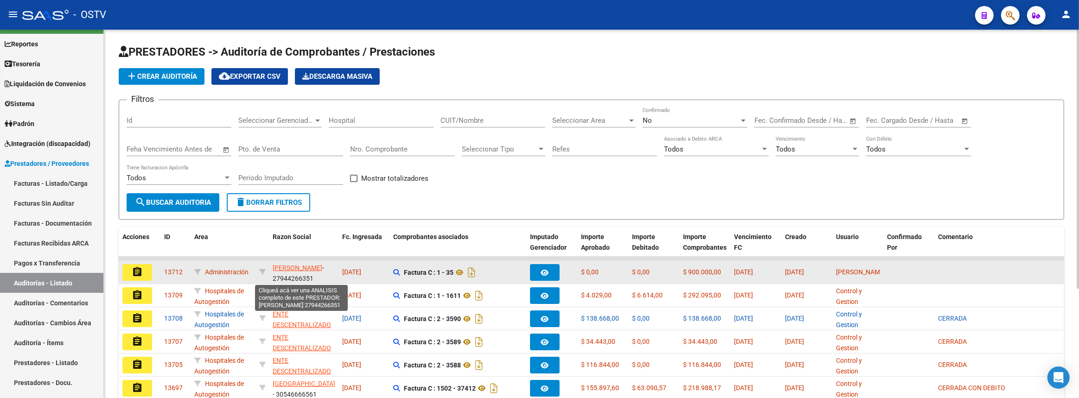
click at [286, 267] on span "ESPINOZA HEREDIA LEONOR" at bounding box center [298, 267] width 50 height 7
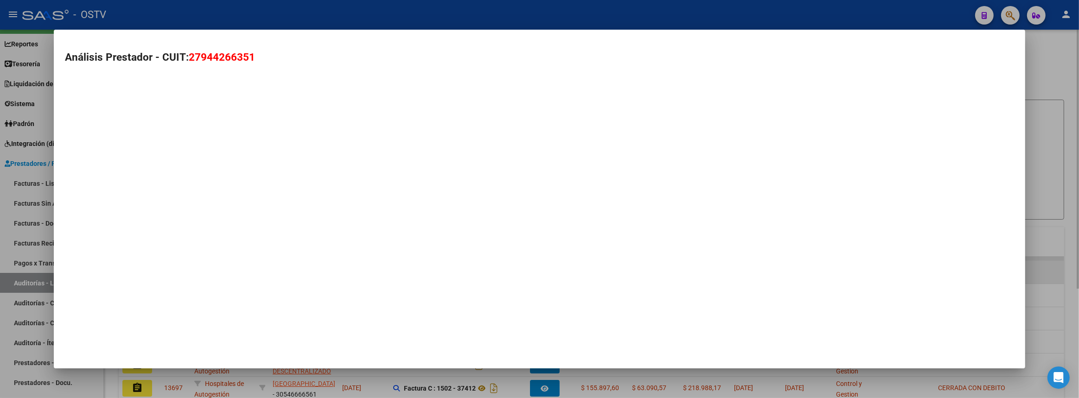
type textarea "27944266351"
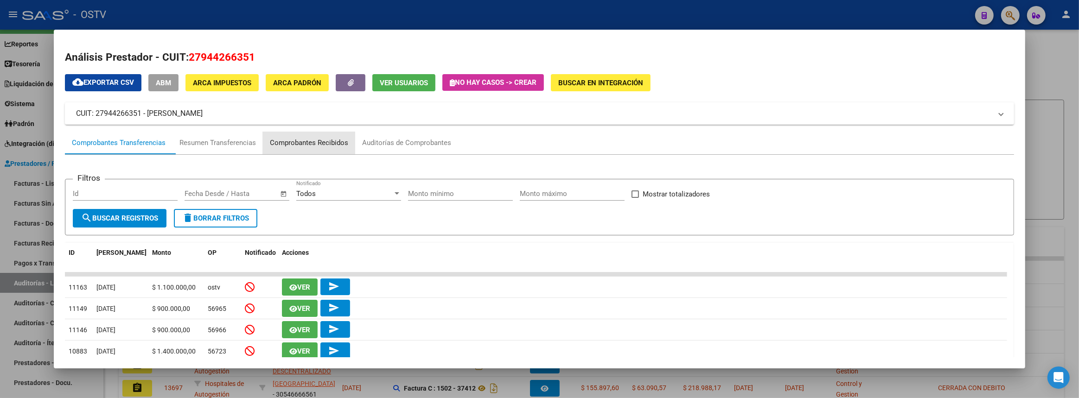
click at [296, 146] on div "Comprobantes Recibidos" at bounding box center [309, 143] width 78 height 11
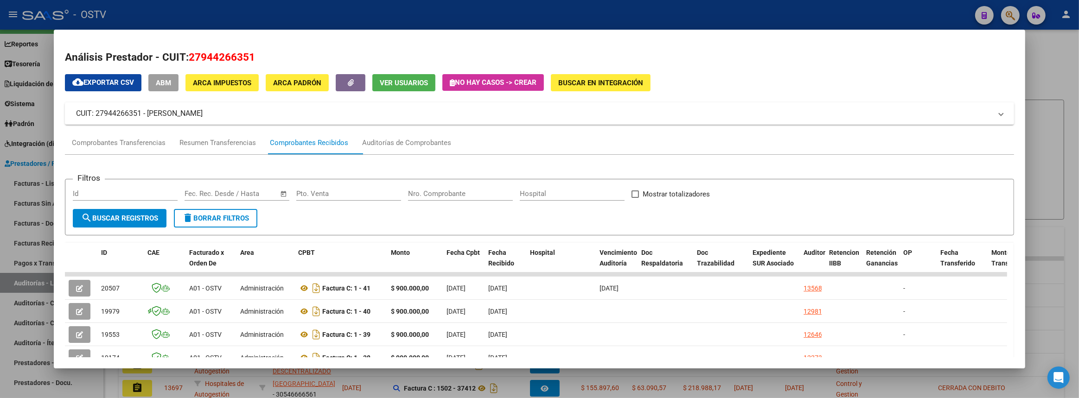
scroll to position [84, 0]
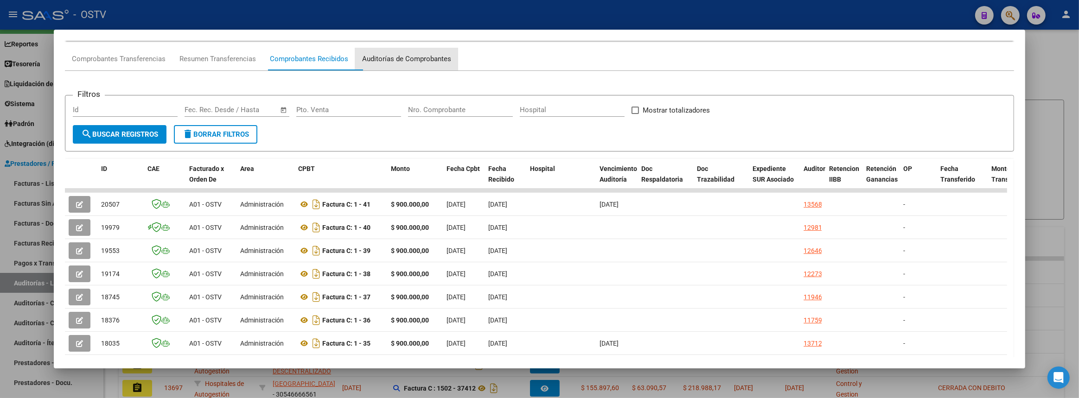
click at [403, 60] on div "Auditorías de Comprobantes" at bounding box center [406, 59] width 89 height 11
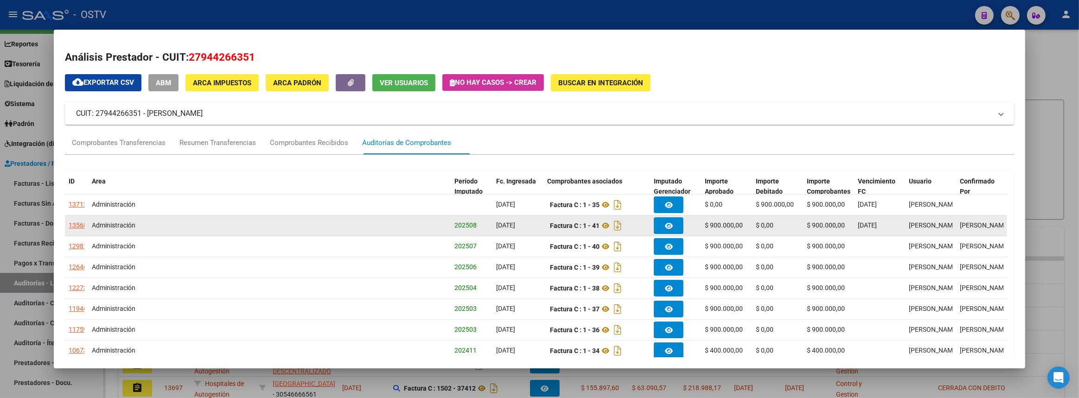
click at [74, 227] on div "13568" at bounding box center [78, 225] width 19 height 11
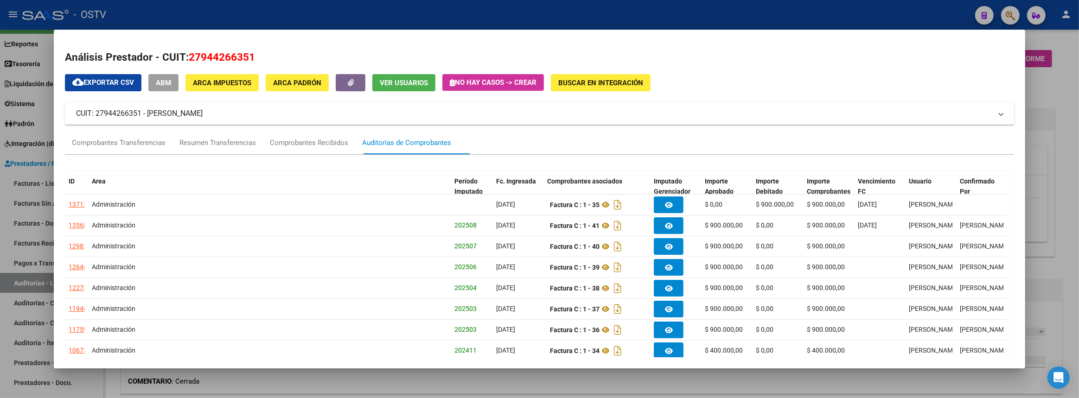
click at [1057, 217] on div at bounding box center [539, 199] width 1079 height 398
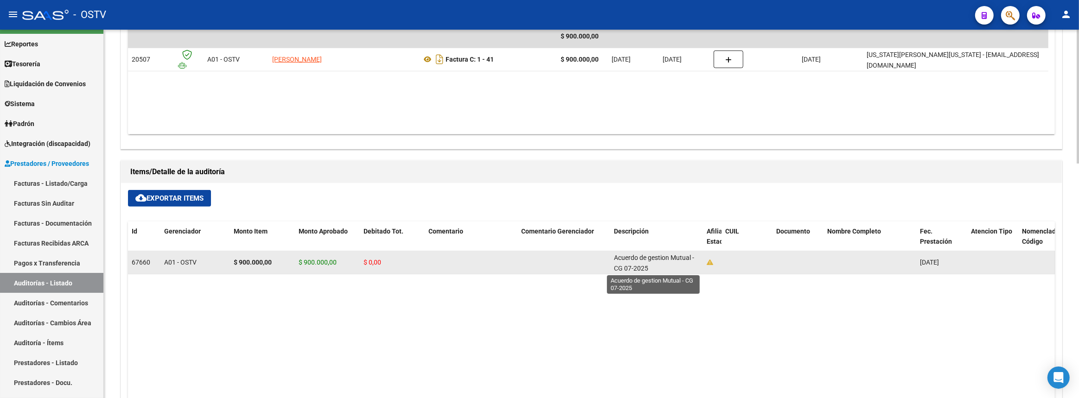
scroll to position [1, 0]
drag, startPoint x: 611, startPoint y: 259, endPoint x: 648, endPoint y: 269, distance: 38.0
click at [648, 269] on datatable-body-cell "Acuerdo de gestion Mutual - CG 07-2025" at bounding box center [656, 262] width 93 height 23
copy span "Acuerdo de gestion Mutual - CG 07-2025"
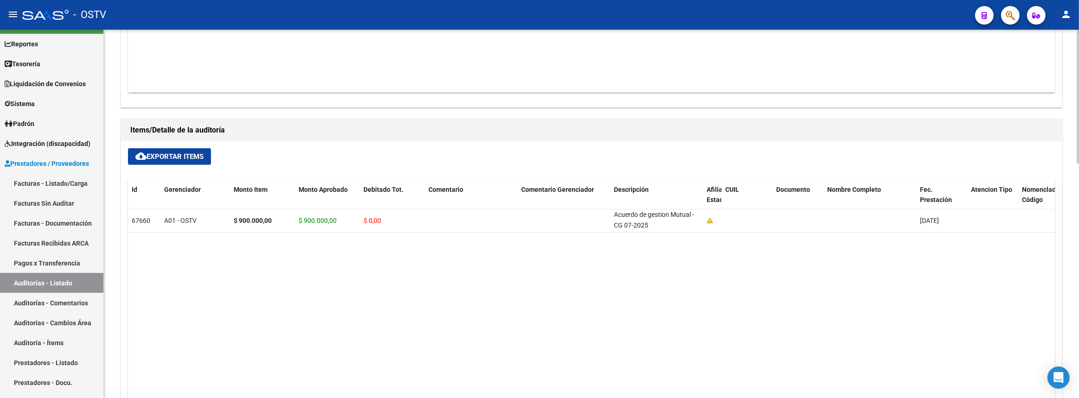
scroll to position [645, 0]
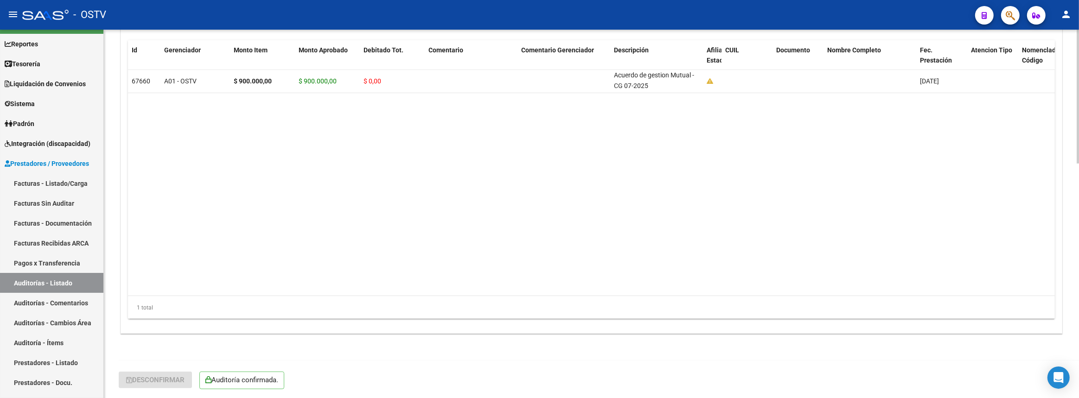
drag, startPoint x: 64, startPoint y: 181, endPoint x: 106, endPoint y: 225, distance: 61.3
click at [64, 181] on link "Facturas - Listado/Carga" at bounding box center [51, 183] width 103 height 20
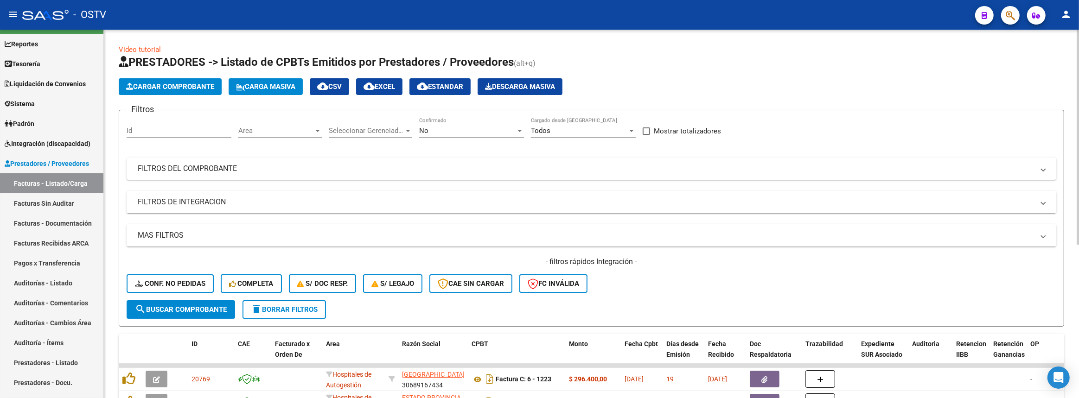
click at [262, 127] on span "Area" at bounding box center [275, 131] width 75 height 8
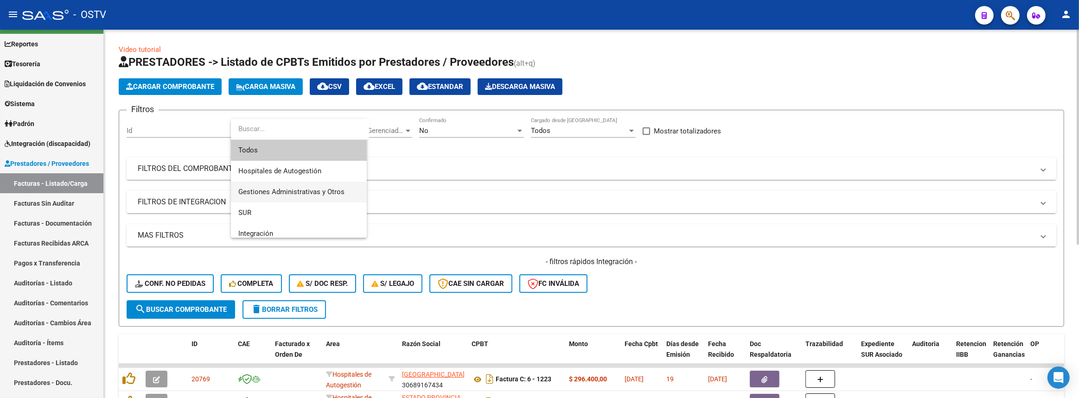
click at [267, 191] on span "Gestiones Administrativas y Otros" at bounding box center [291, 192] width 106 height 8
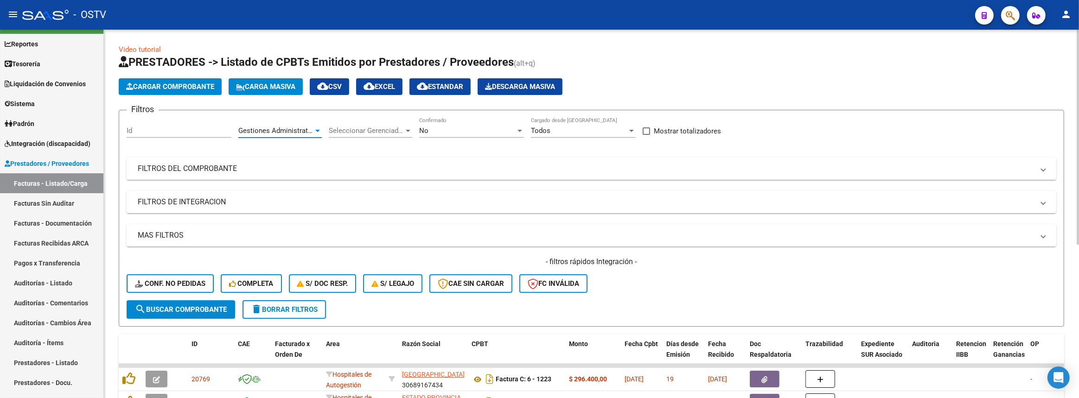
click at [162, 309] on span "search Buscar Comprobante" at bounding box center [181, 309] width 92 height 8
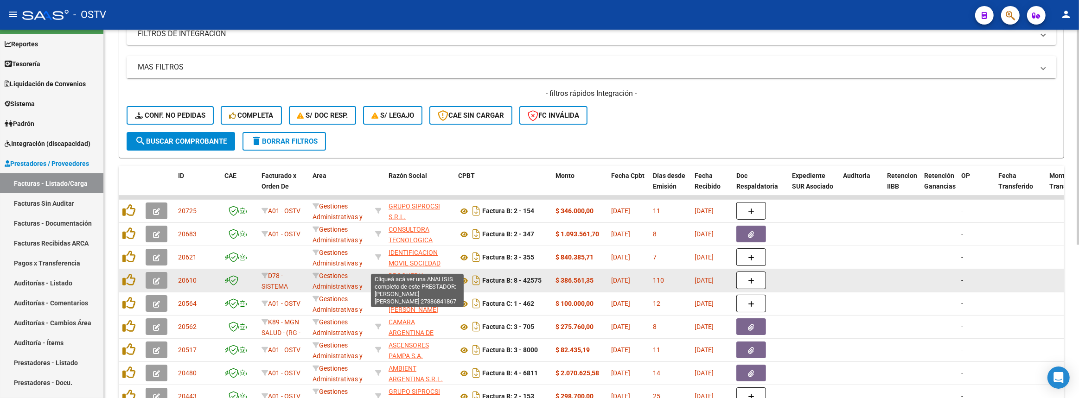
scroll to position [210, 0]
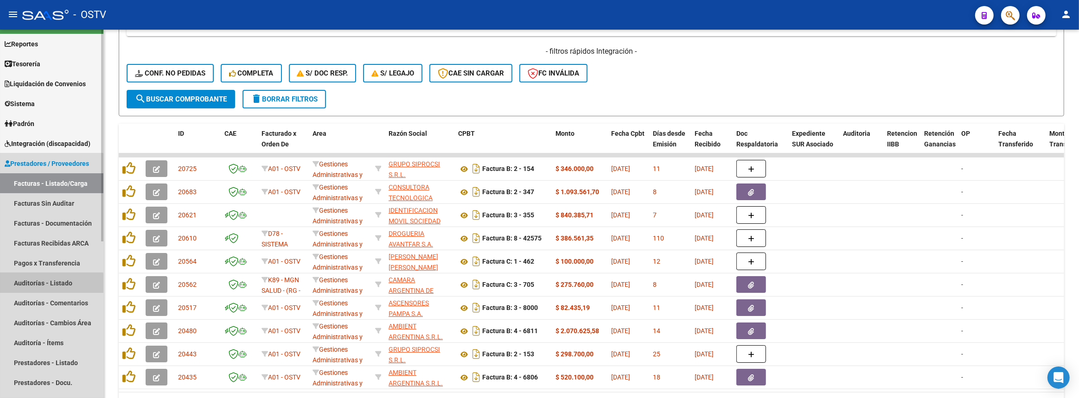
click at [32, 285] on link "Auditorías - Listado" at bounding box center [51, 283] width 103 height 20
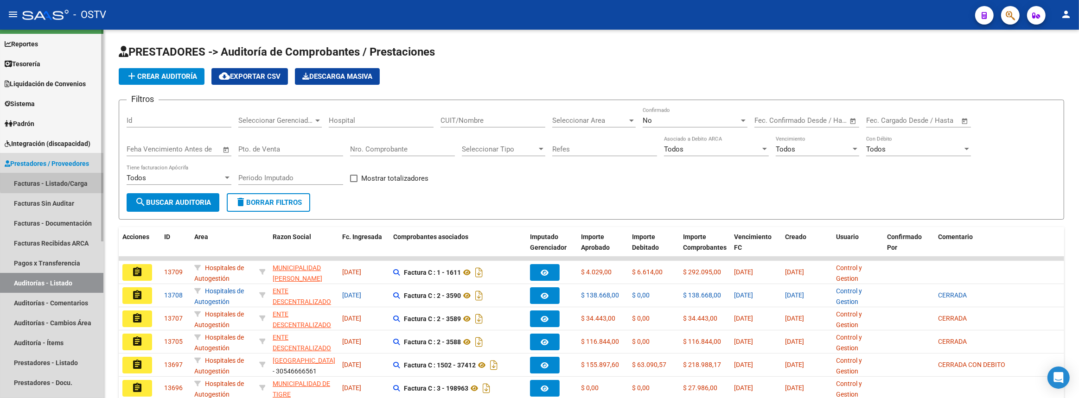
click at [74, 175] on link "Facturas - Listado/Carga" at bounding box center [51, 183] width 103 height 20
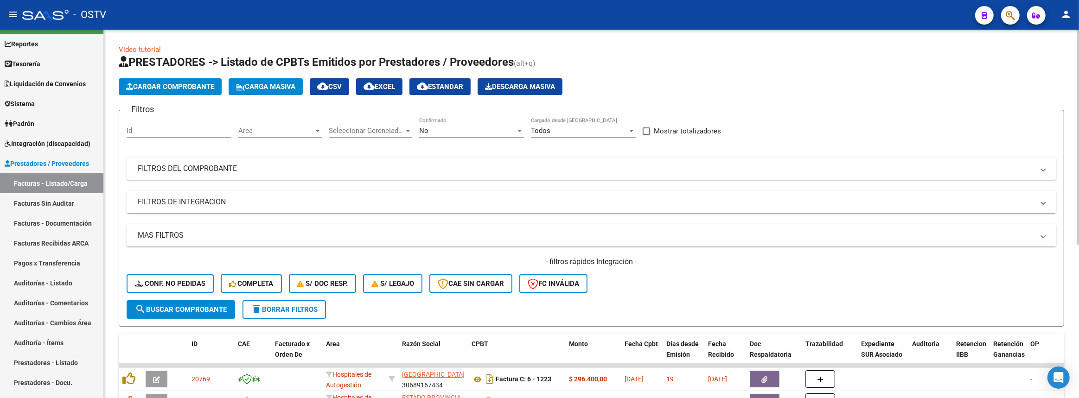
click at [359, 127] on span "Seleccionar Gerenciador" at bounding box center [366, 131] width 75 height 8
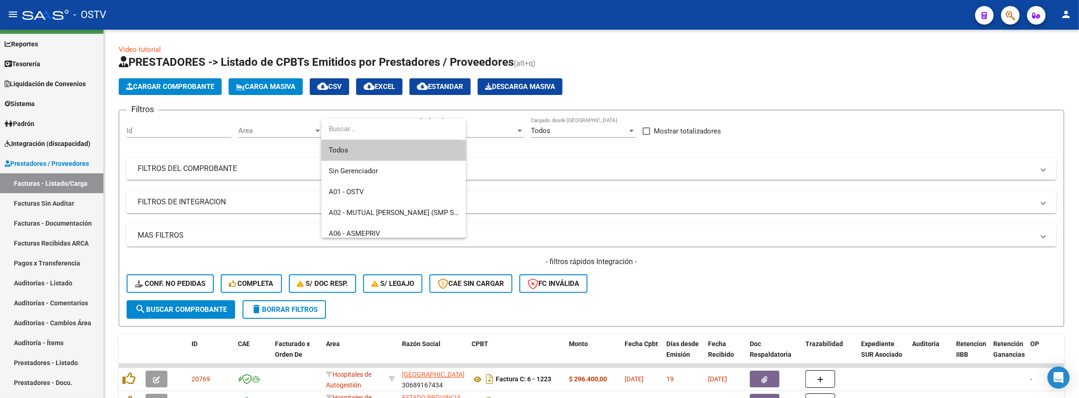
drag, startPoint x: 496, startPoint y: 160, endPoint x: 472, endPoint y: 159, distance: 24.1
click at [496, 160] on div at bounding box center [539, 199] width 1079 height 398
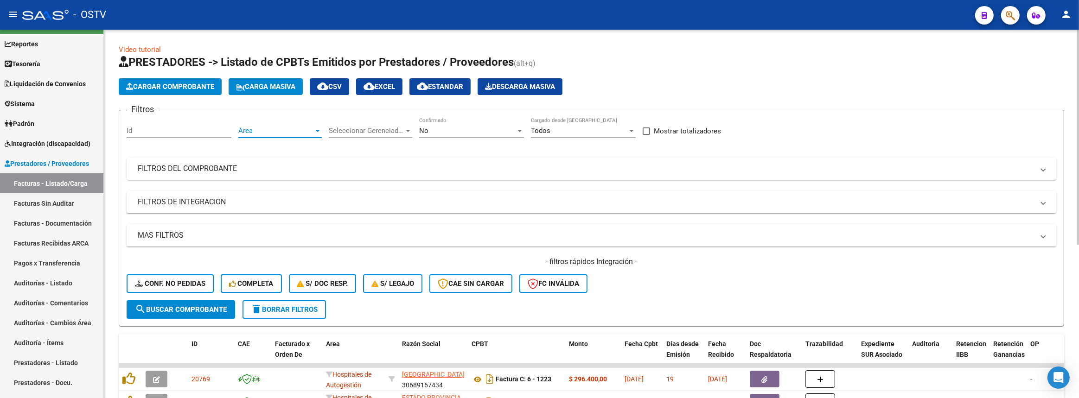
click at [276, 131] on span "Area" at bounding box center [275, 131] width 75 height 8
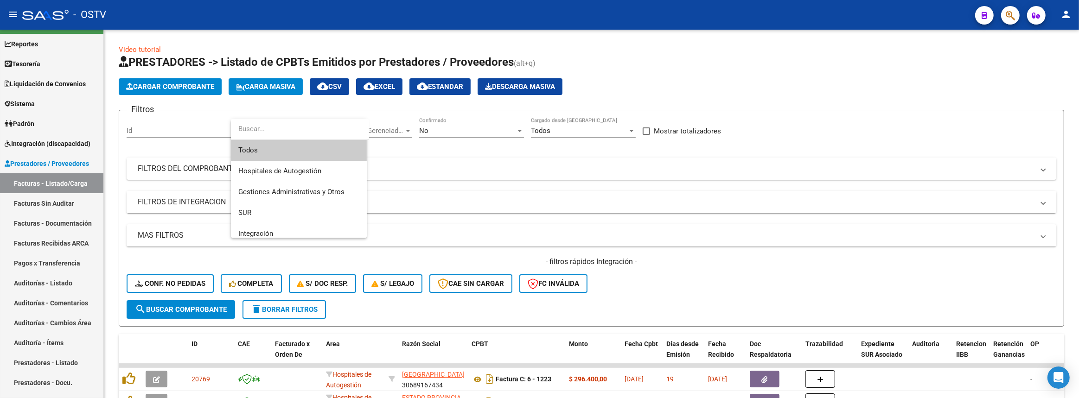
click at [443, 145] on div at bounding box center [539, 199] width 1079 height 398
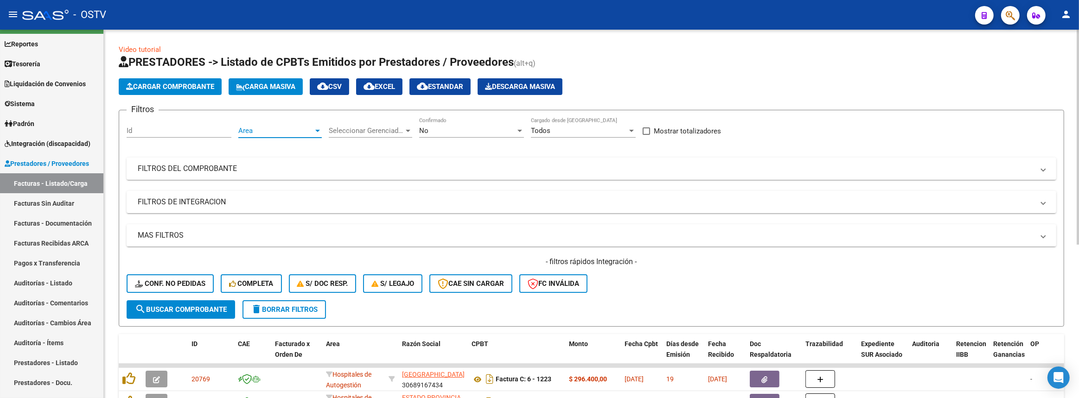
click at [280, 133] on span "Area" at bounding box center [275, 131] width 75 height 8
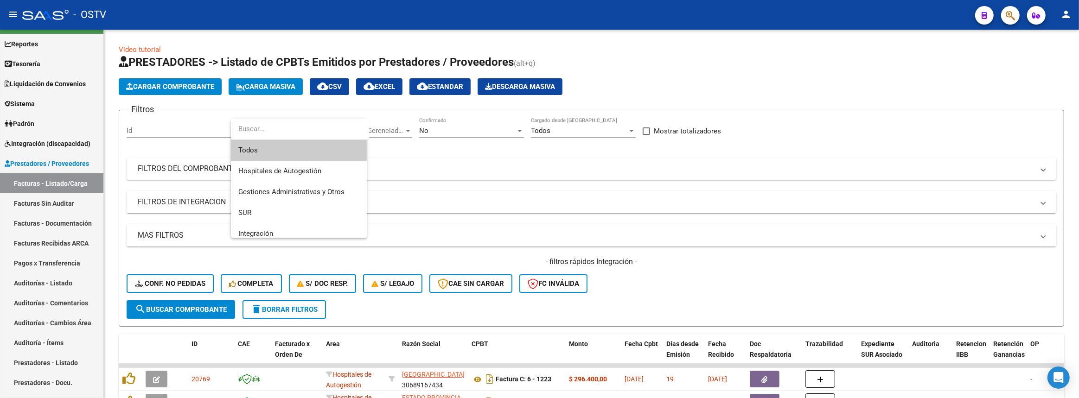
click at [403, 142] on div at bounding box center [539, 199] width 1079 height 398
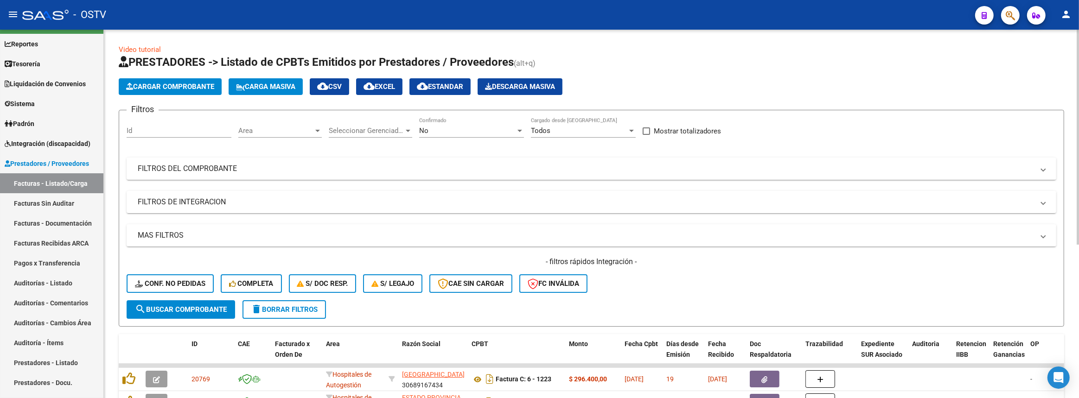
click at [365, 130] on span "Seleccionar Gerenciador" at bounding box center [366, 131] width 75 height 8
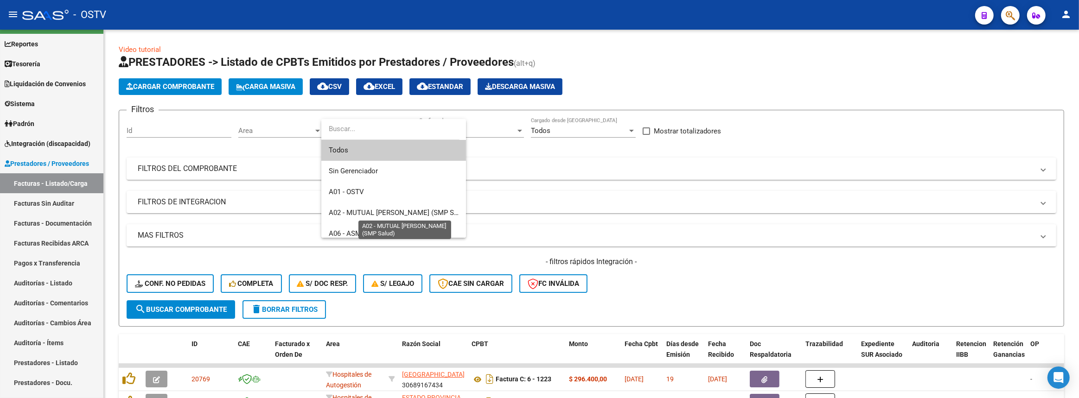
scroll to position [42, 0]
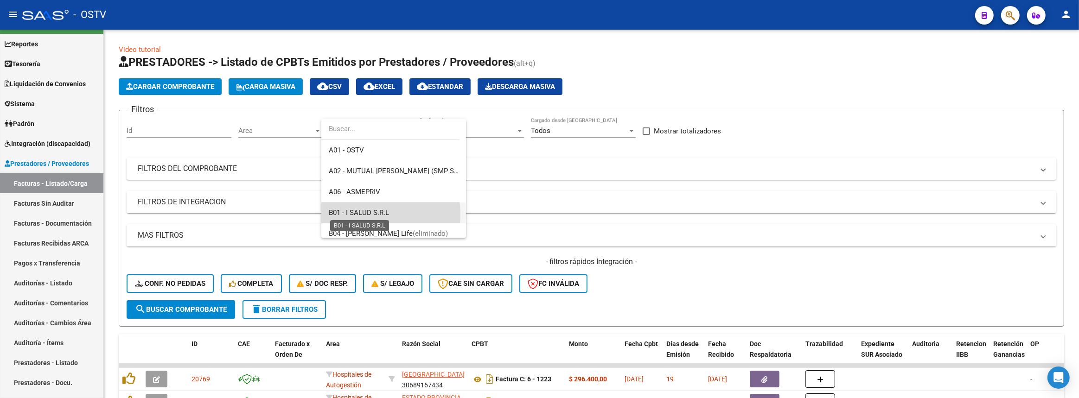
click at [369, 214] on span "B01 - I SALUD S.R.L" at bounding box center [359, 213] width 60 height 8
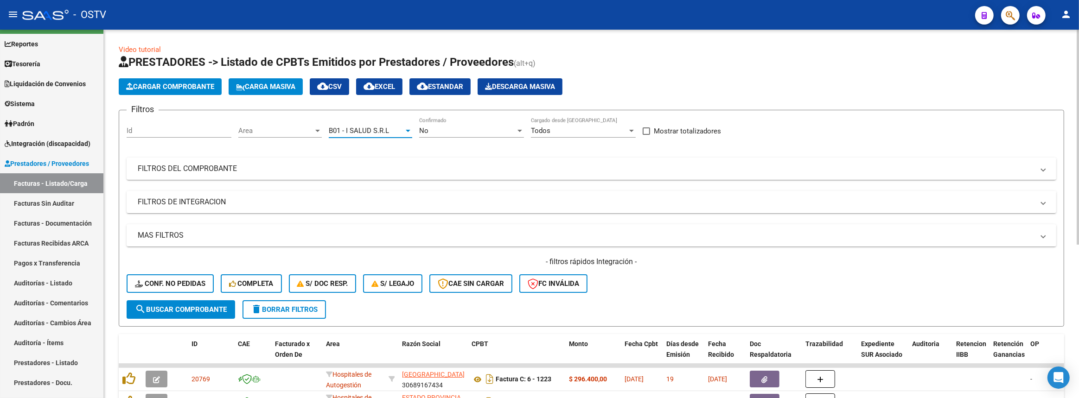
drag, startPoint x: 197, startPoint y: 302, endPoint x: 199, endPoint y: 297, distance: 5.6
click at [197, 302] on button "search Buscar Comprobante" at bounding box center [181, 309] width 108 height 19
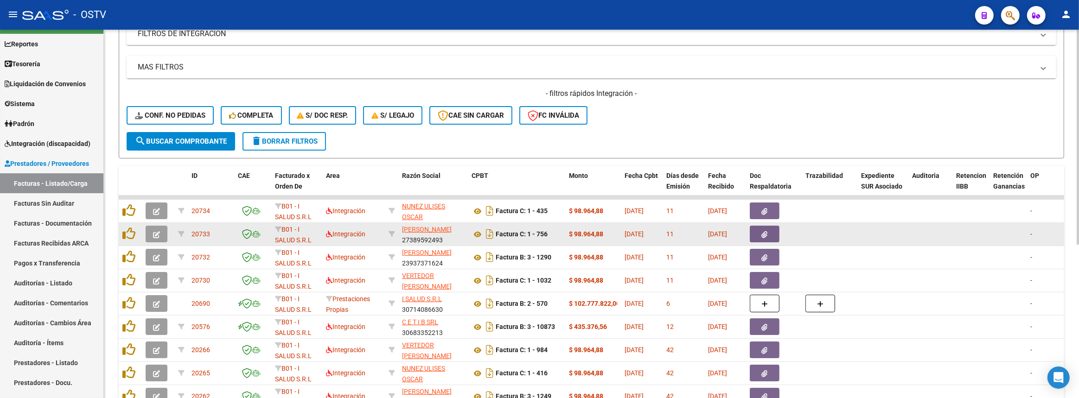
scroll to position [253, 0]
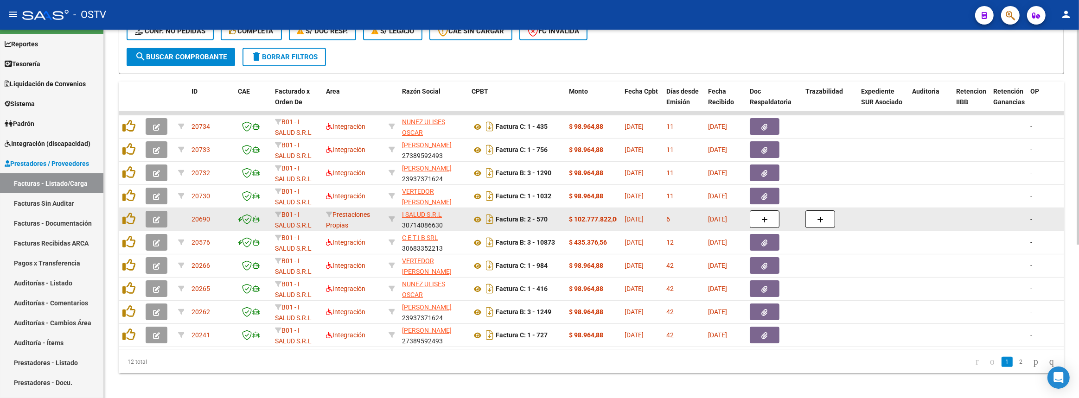
click at [160, 216] on button "button" at bounding box center [157, 219] width 22 height 17
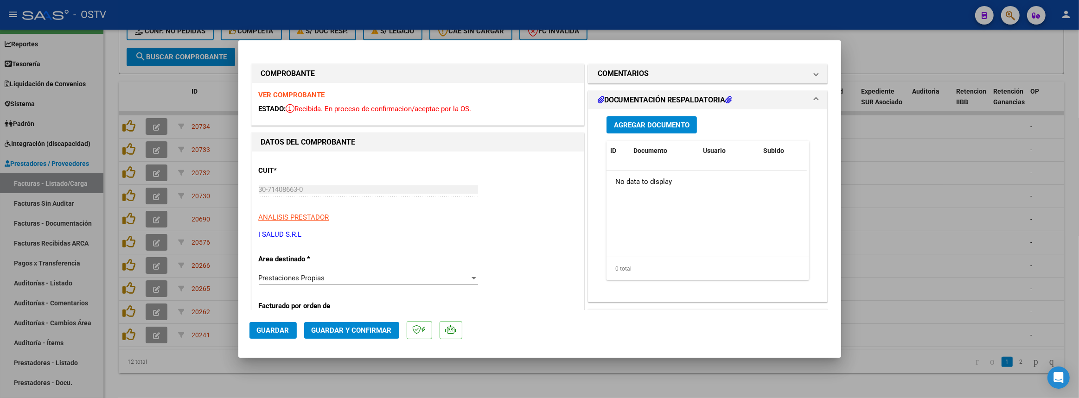
click at [301, 275] on span "Prestaciones Propias" at bounding box center [292, 278] width 66 height 8
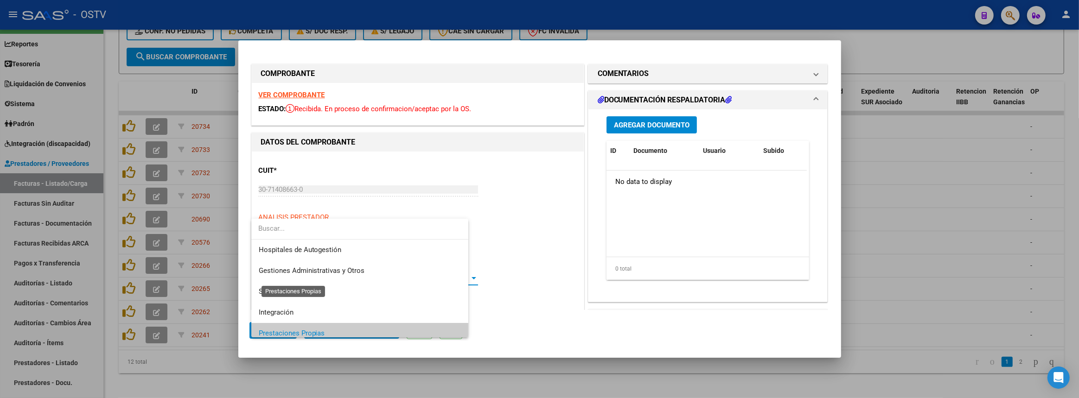
scroll to position [55, 0]
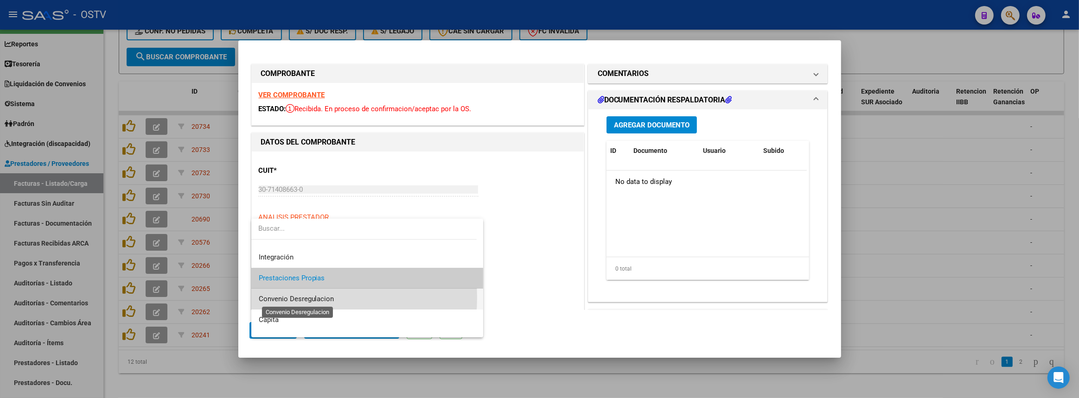
click at [301, 298] on span "Convenio Desregulacion" at bounding box center [297, 299] width 76 height 8
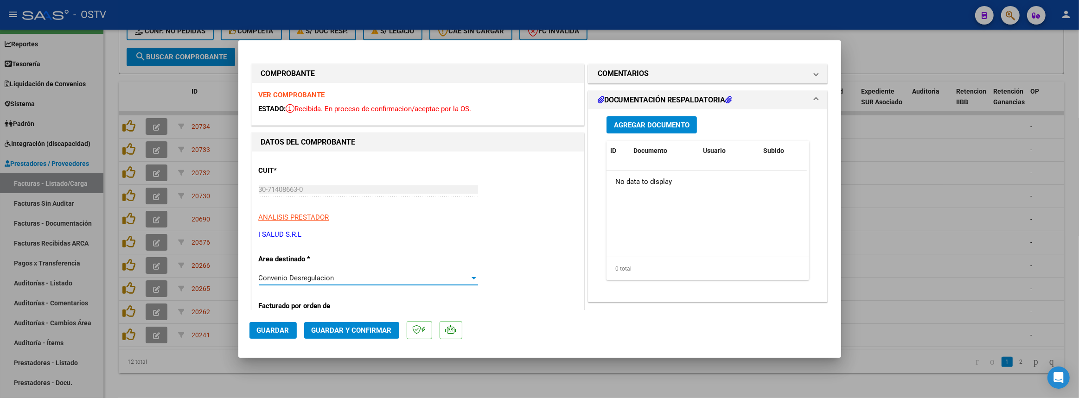
click at [328, 329] on span "Guardar y Confirmar" at bounding box center [351, 330] width 80 height 8
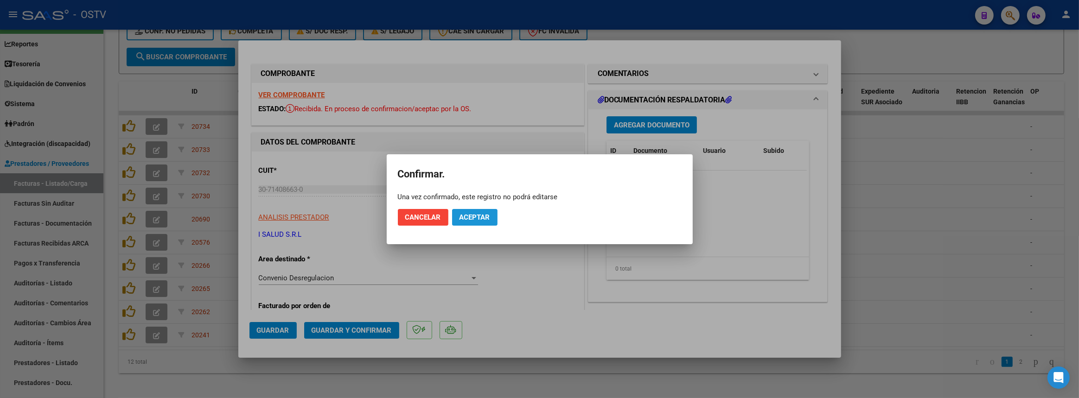
click at [489, 216] on span "Aceptar" at bounding box center [474, 217] width 31 height 8
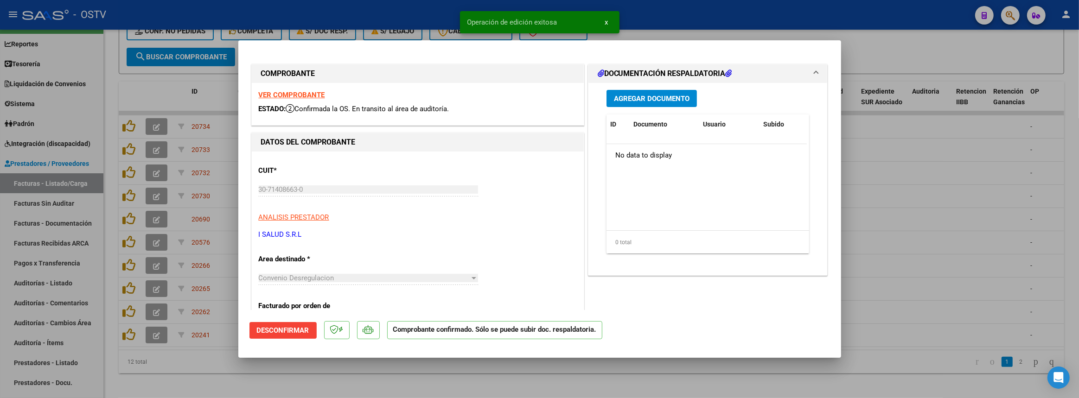
click at [64, 281] on div at bounding box center [539, 199] width 1079 height 398
type input "$ 0,00"
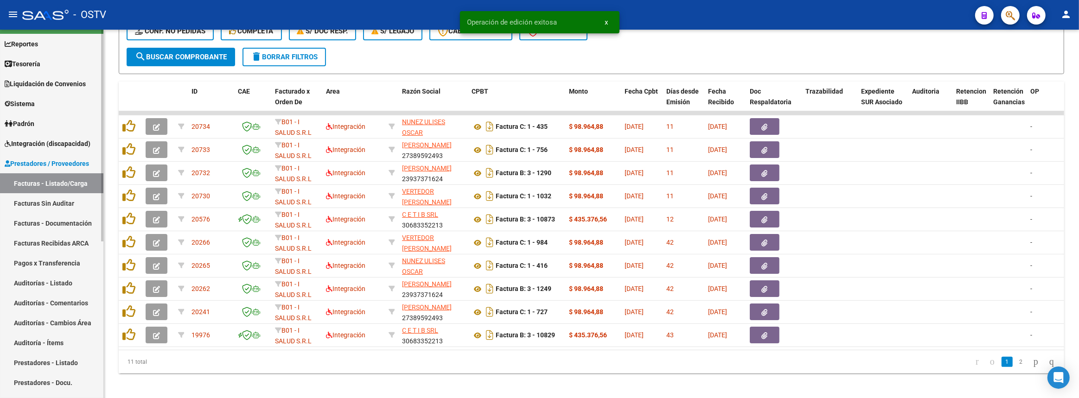
click at [49, 281] on link "Auditorías - Listado" at bounding box center [51, 283] width 103 height 20
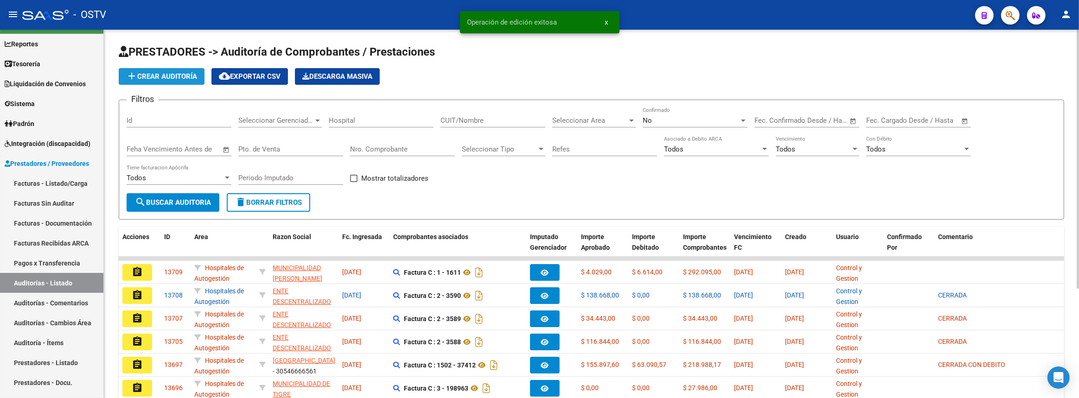
click at [154, 80] on button "add Crear Auditoría" at bounding box center [162, 76] width 86 height 17
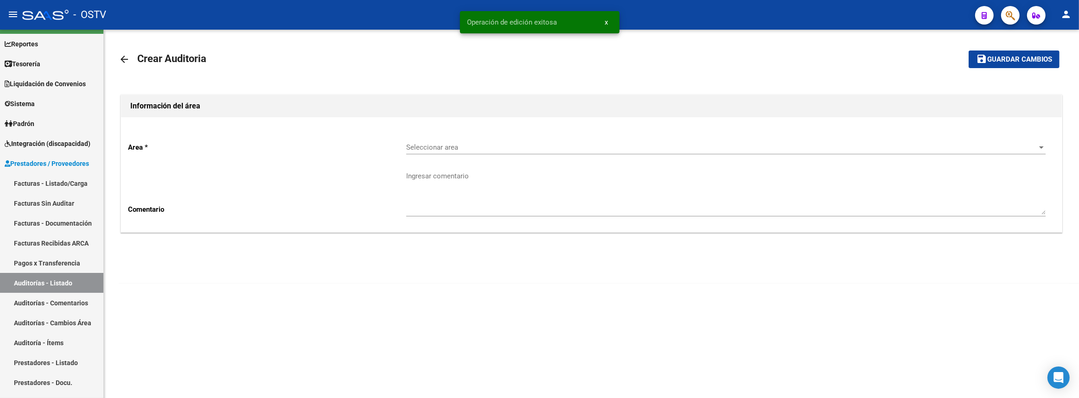
click at [443, 146] on span "Seleccionar area" at bounding box center [721, 147] width 631 height 8
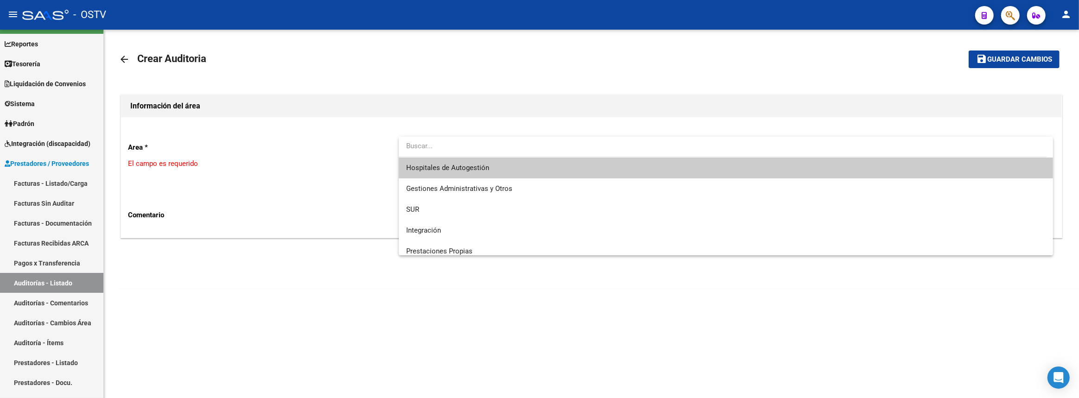
scroll to position [111, 0]
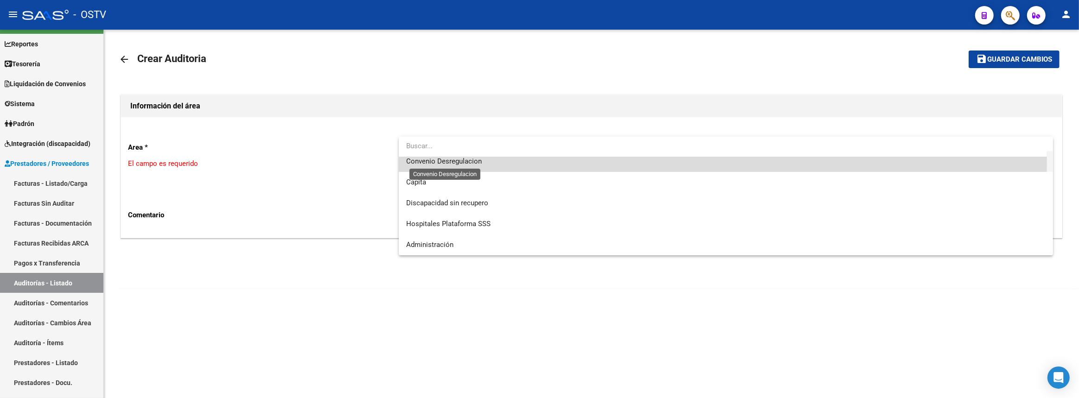
click at [448, 161] on span "Convenio Desregulacion" at bounding box center [444, 161] width 76 height 8
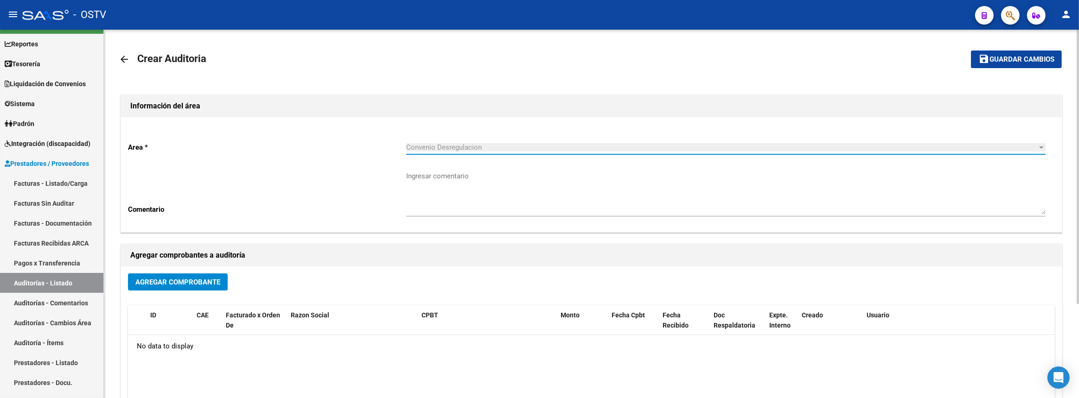
click at [163, 285] on button "Agregar Comprobante" at bounding box center [178, 281] width 100 height 17
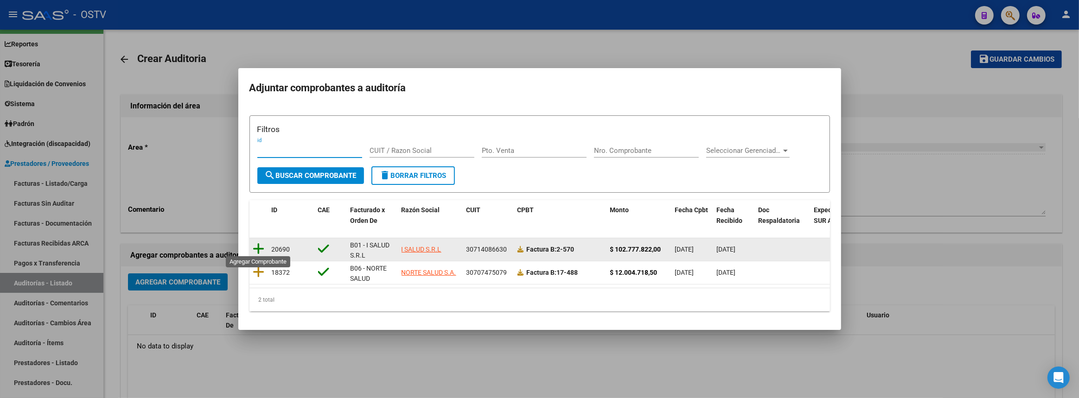
click at [261, 244] on icon at bounding box center [259, 248] width 12 height 13
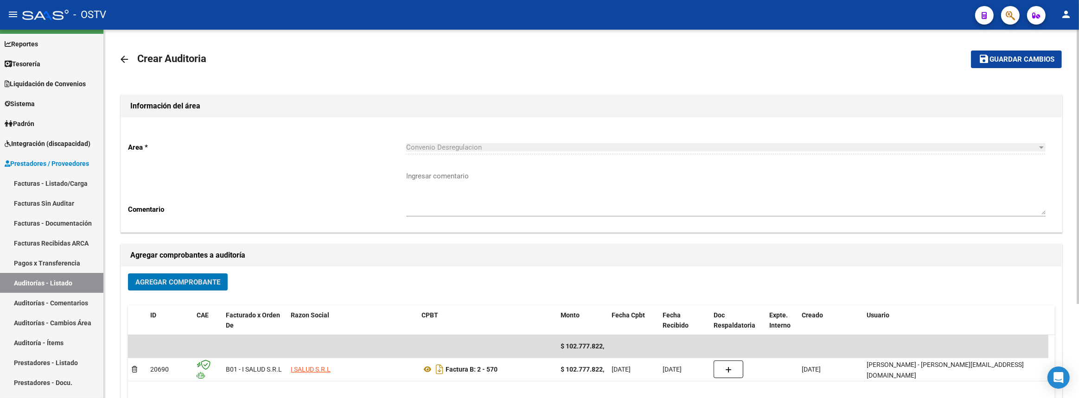
click at [980, 64] on mat-icon "save" at bounding box center [983, 58] width 11 height 11
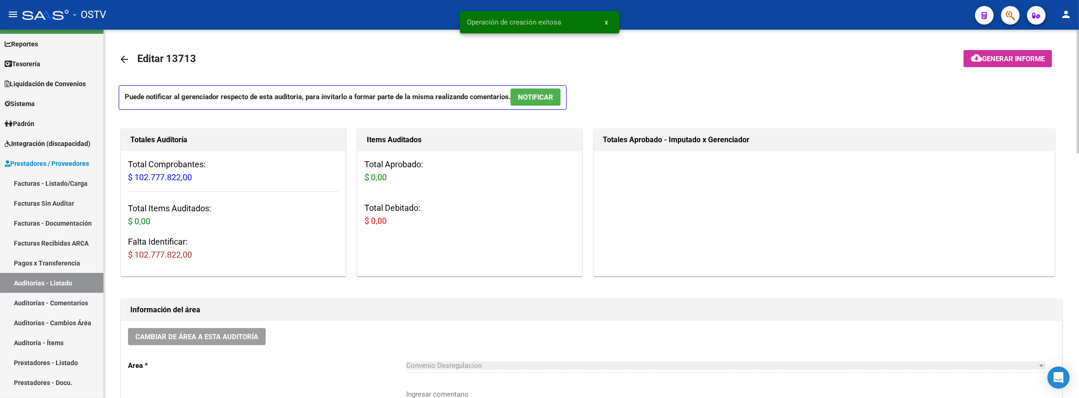
scroll to position [168, 0]
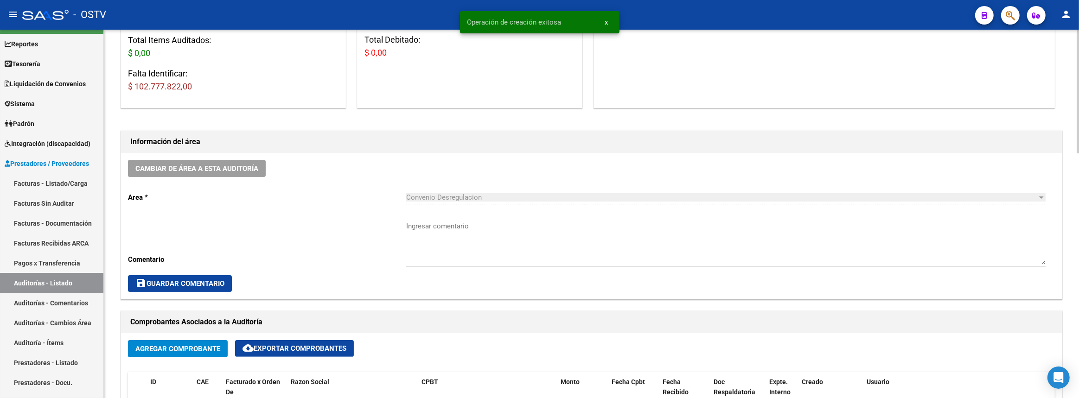
click at [434, 238] on textarea "Ingresar comentario" at bounding box center [725, 243] width 639 height 44
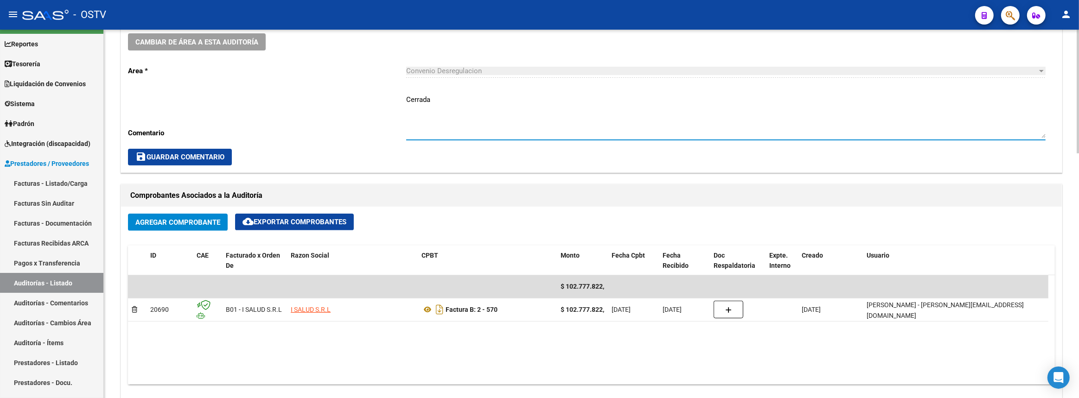
scroll to position [421, 0]
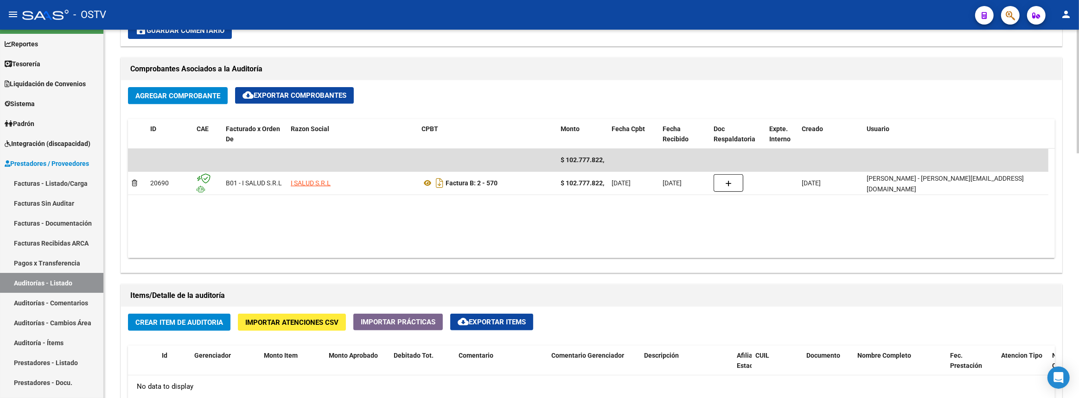
type textarea "Cerrada"
click at [218, 323] on span "Crear Item de Auditoria" at bounding box center [179, 322] width 88 height 8
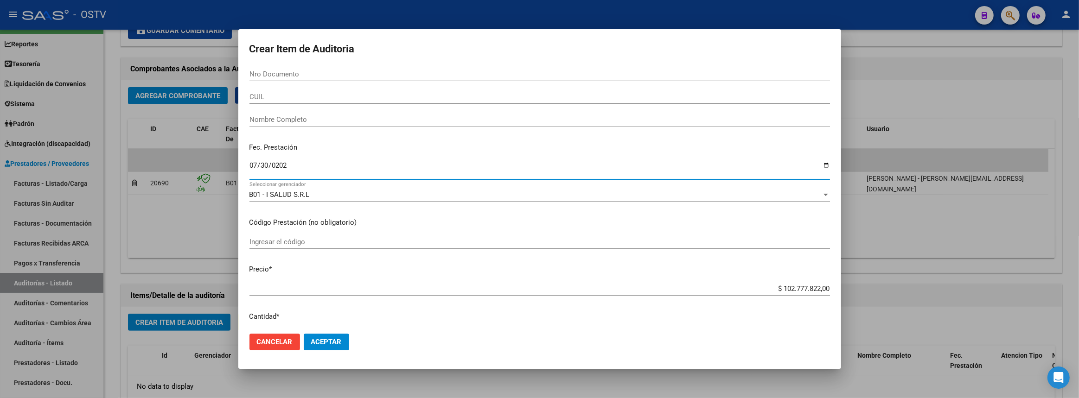
type input "[DATE]"
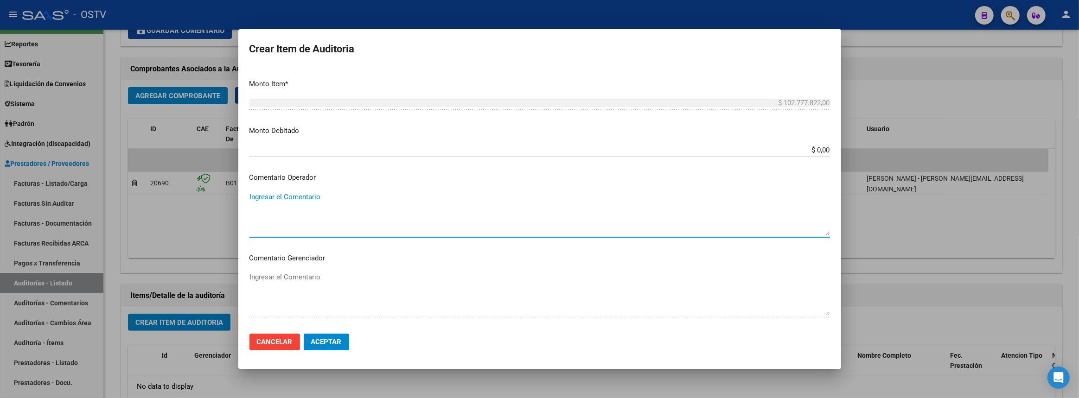
scroll to position [440, 0]
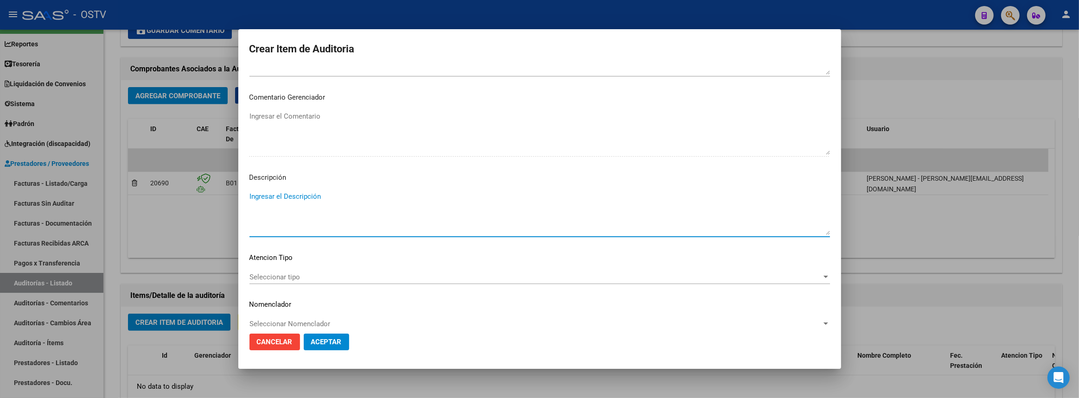
paste textarea "Transferencias 05-2025, según acuerdo contractual (95-05)"
click at [305, 204] on textarea "Transferencias 05-2025, según acuerdo contractual (95-05)" at bounding box center [539, 213] width 580 height 44
type textarea "Transferencias 07-2025, según acuerdo contractual (95-05)"
click at [343, 343] on button "Aceptar" at bounding box center [326, 342] width 45 height 17
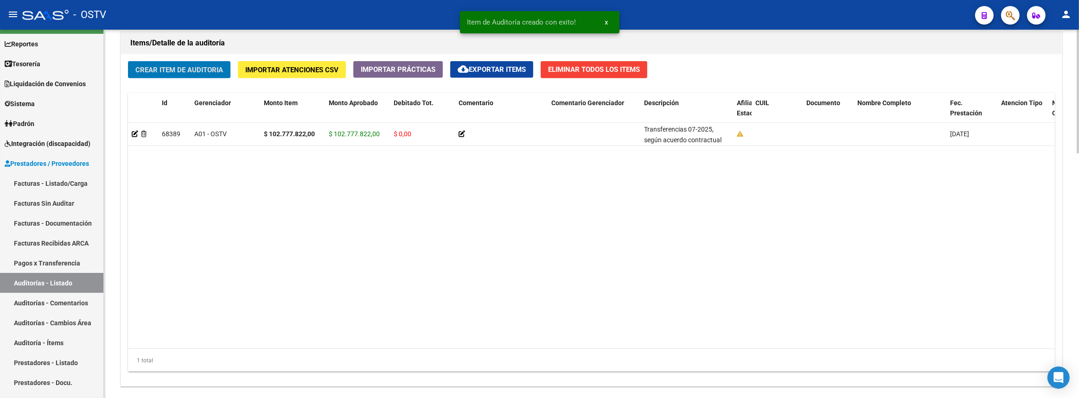
scroll to position [727, 0]
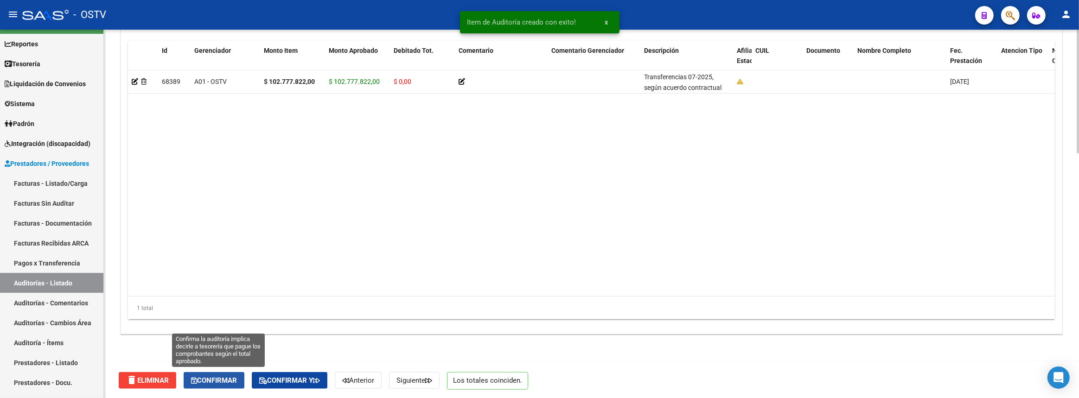
click at [222, 381] on span "Confirmar" at bounding box center [214, 380] width 46 height 8
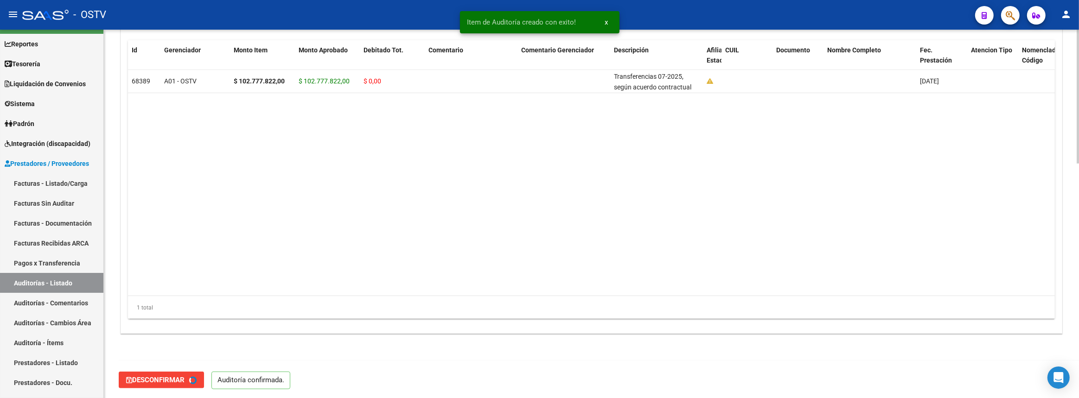
type input "202508"
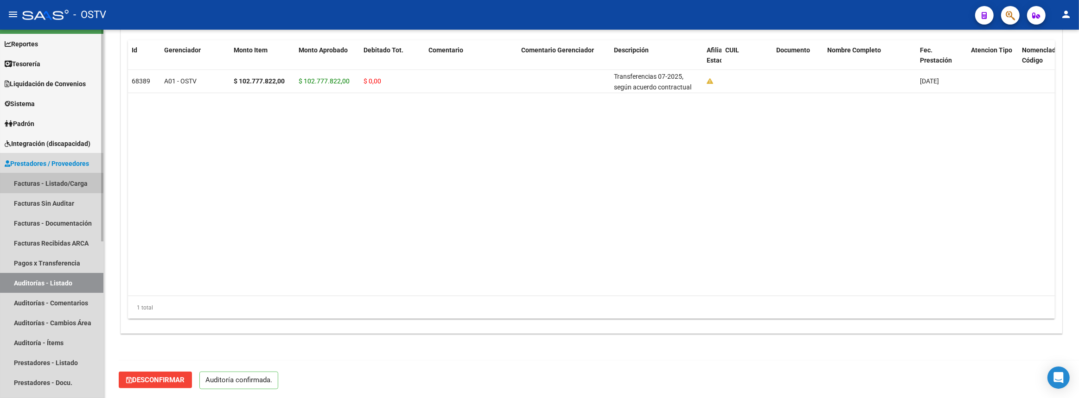
click at [51, 183] on link "Facturas - Listado/Carga" at bounding box center [51, 183] width 103 height 20
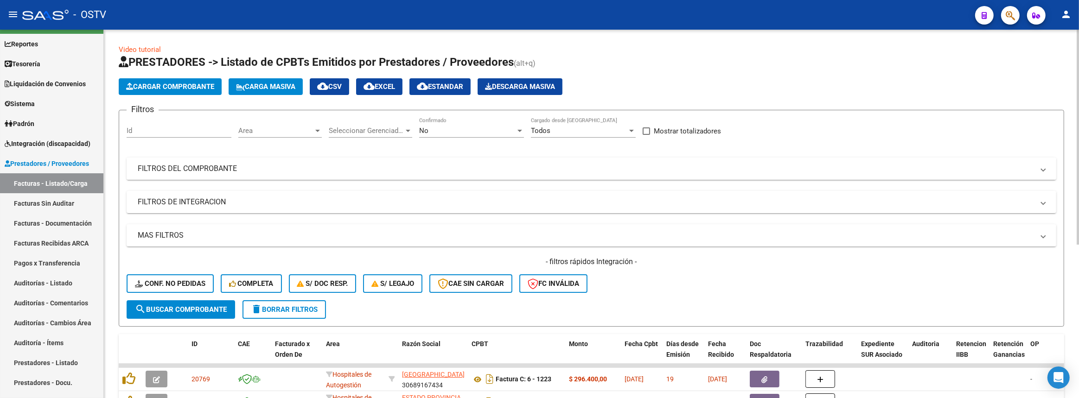
click at [341, 175] on mat-expansion-panel-header "FILTROS DEL COMPROBANTE" at bounding box center [591, 169] width 929 height 22
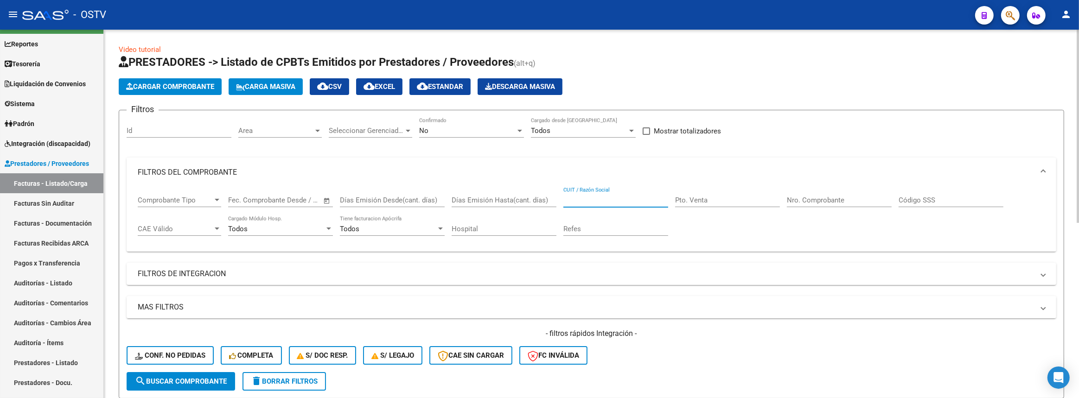
click at [607, 200] on input "CUIT / Razón Social" at bounding box center [615, 200] width 105 height 8
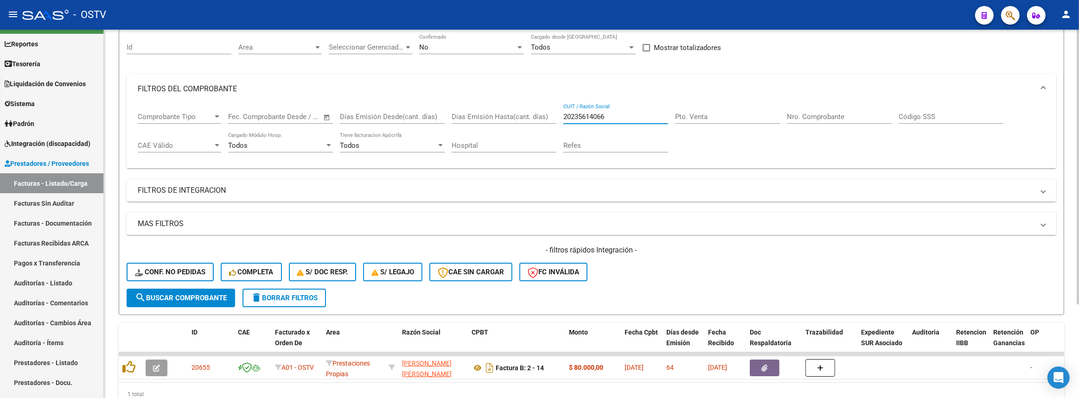
scroll to position [41, 0]
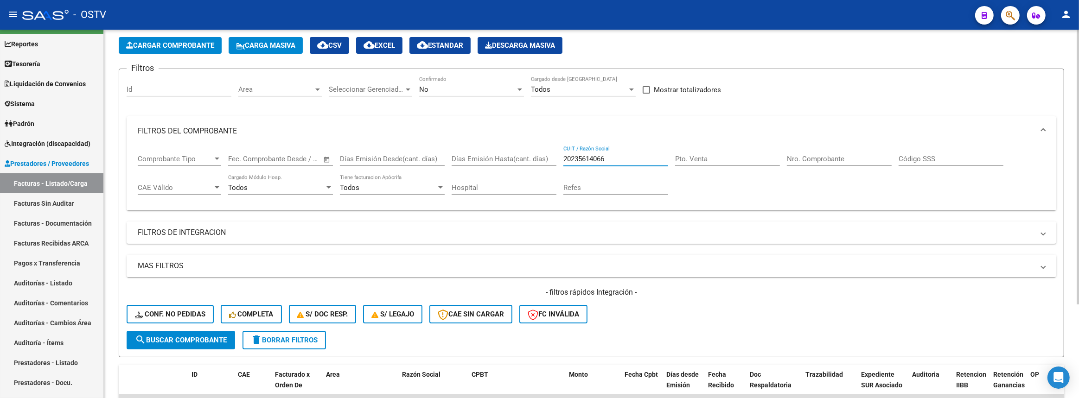
type input "20235614066"
click at [495, 88] on div "No" at bounding box center [467, 89] width 96 height 8
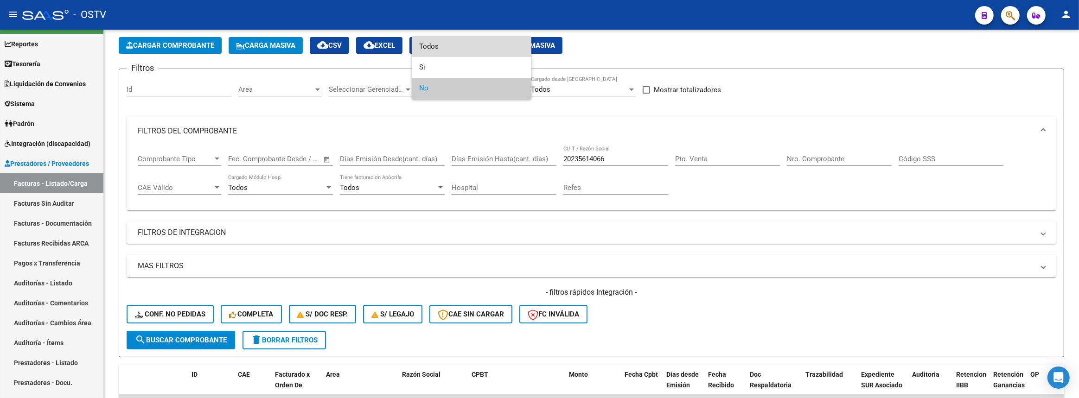
click at [479, 56] on span "Todos" at bounding box center [471, 46] width 105 height 21
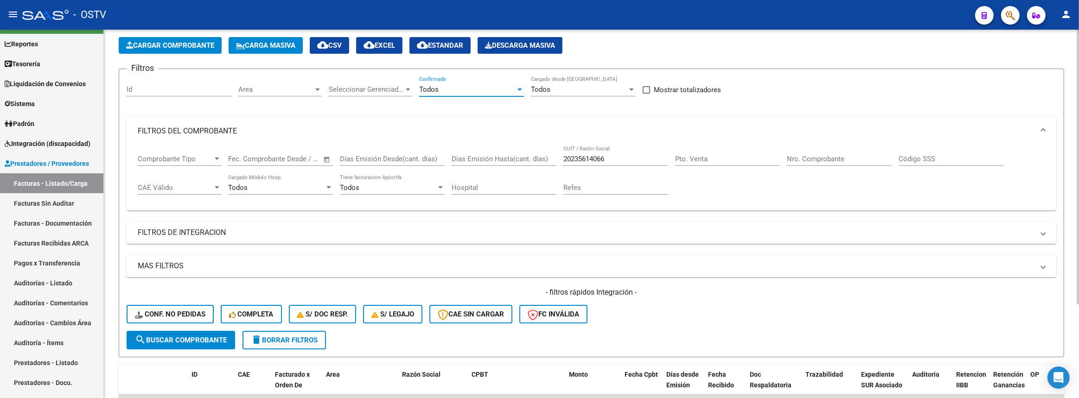
click at [210, 337] on span "search Buscar Comprobante" at bounding box center [181, 340] width 92 height 8
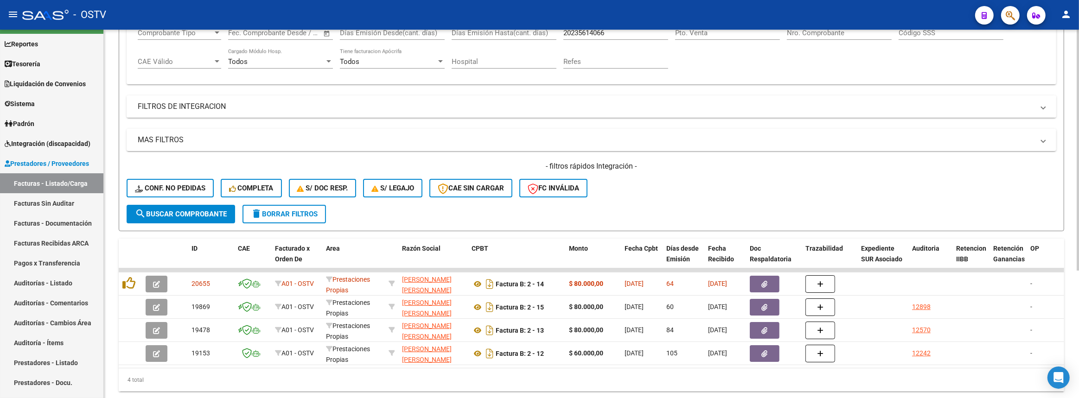
scroll to position [195, 0]
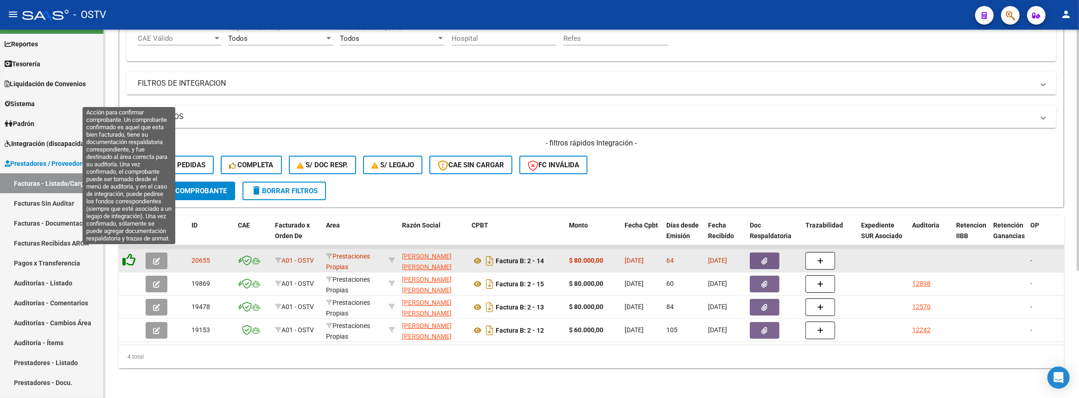
click at [127, 255] on icon at bounding box center [128, 260] width 13 height 13
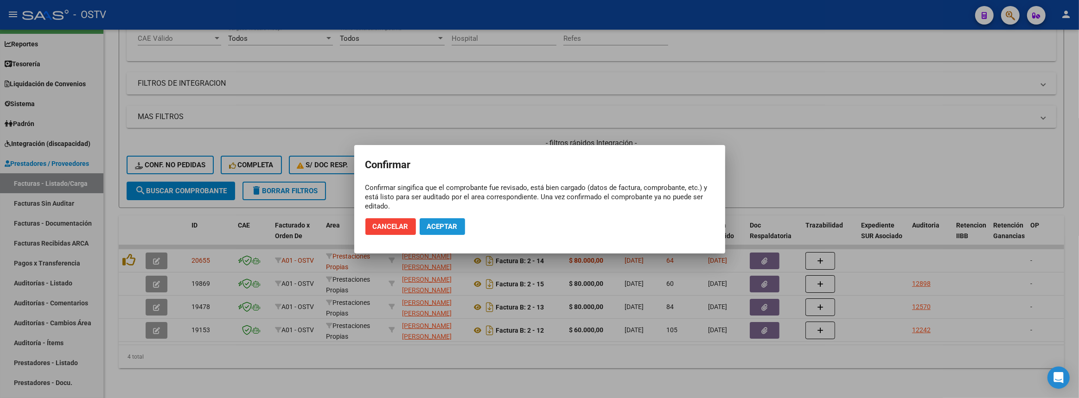
click at [445, 222] on span "Aceptar" at bounding box center [442, 226] width 31 height 8
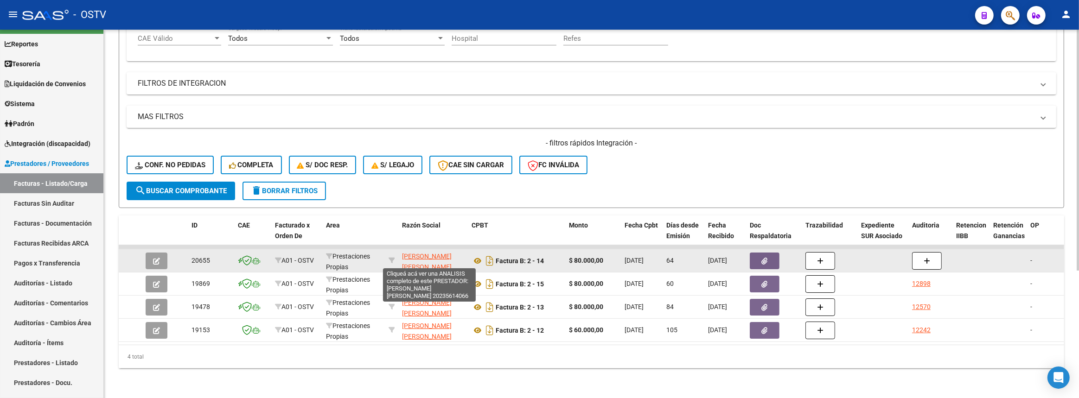
click at [428, 253] on span "[PERSON_NAME] [PERSON_NAME]" at bounding box center [427, 262] width 50 height 18
type textarea "20235614066"
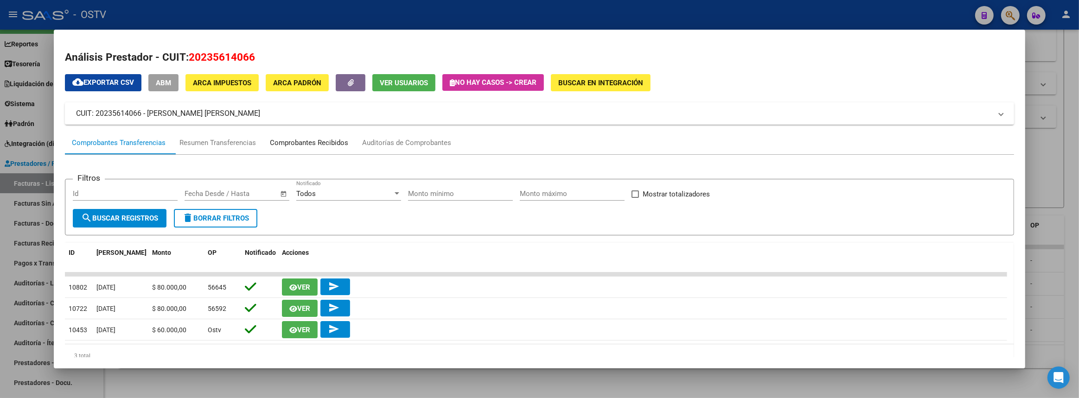
click at [313, 140] on div "Comprobantes Recibidos" at bounding box center [309, 143] width 78 height 11
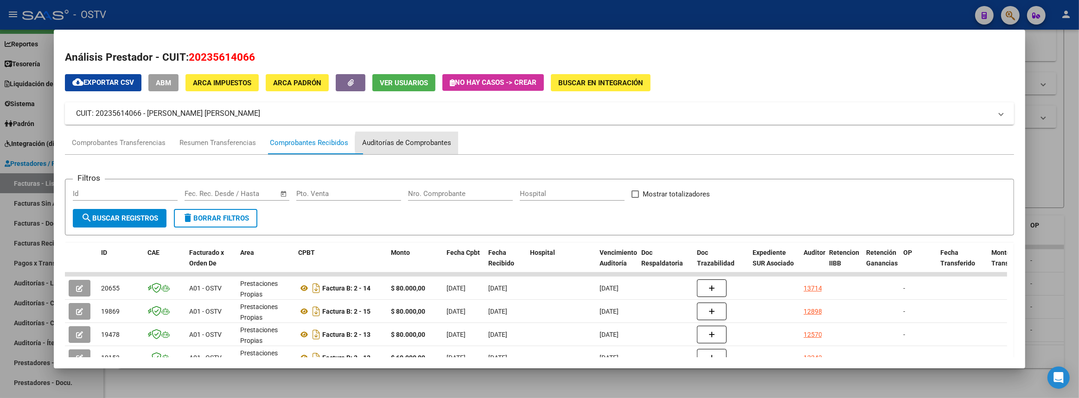
click at [417, 143] on div "Auditorías de Comprobantes" at bounding box center [406, 143] width 89 height 11
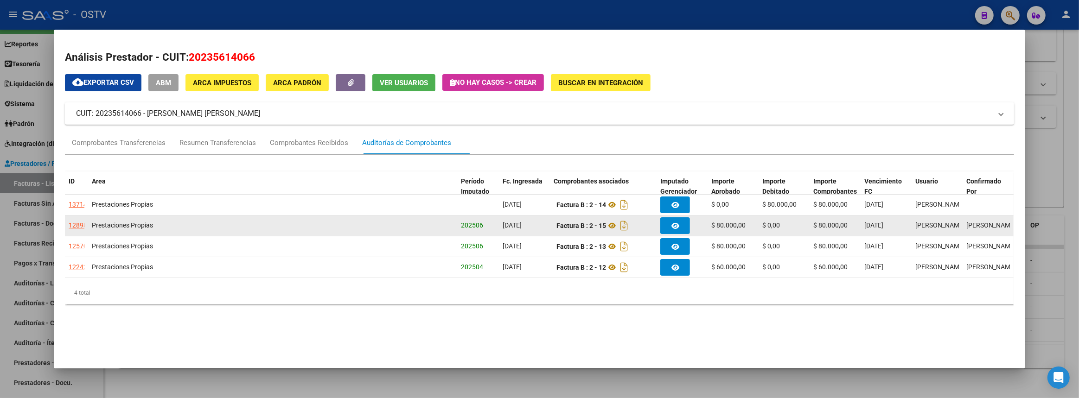
click at [79, 226] on div "12898" at bounding box center [78, 225] width 19 height 11
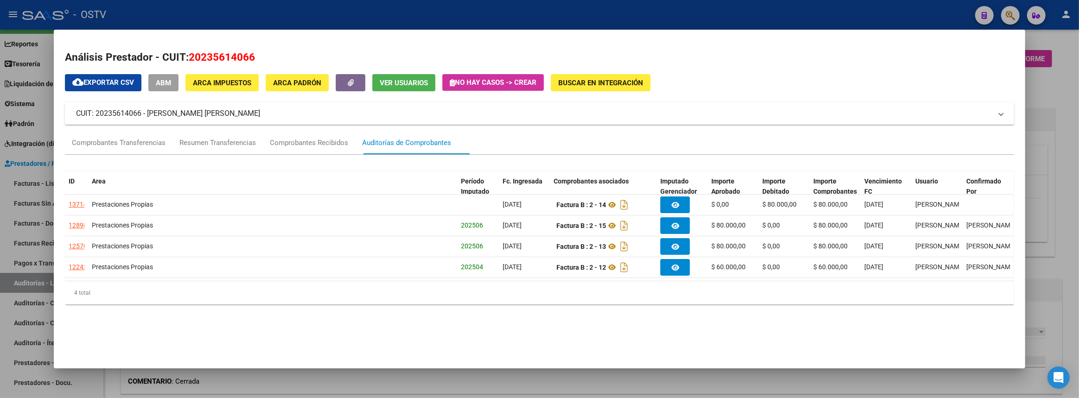
click at [1078, 203] on div at bounding box center [539, 199] width 1079 height 398
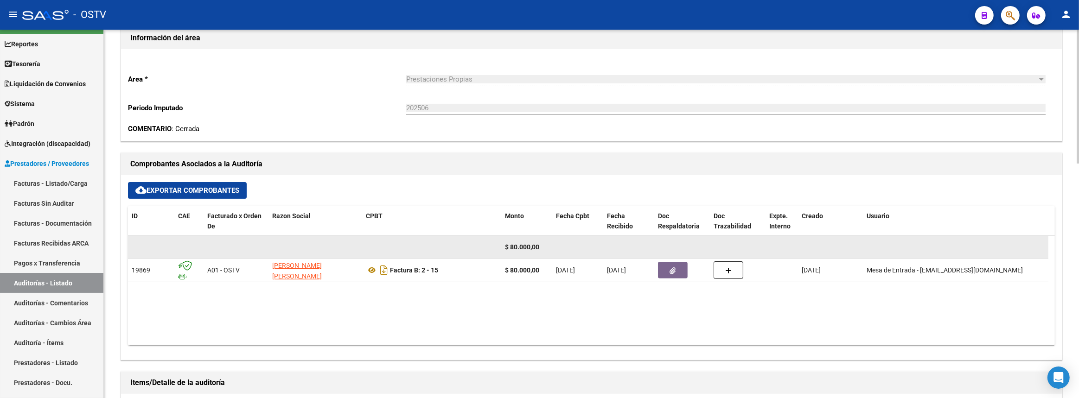
scroll to position [421, 0]
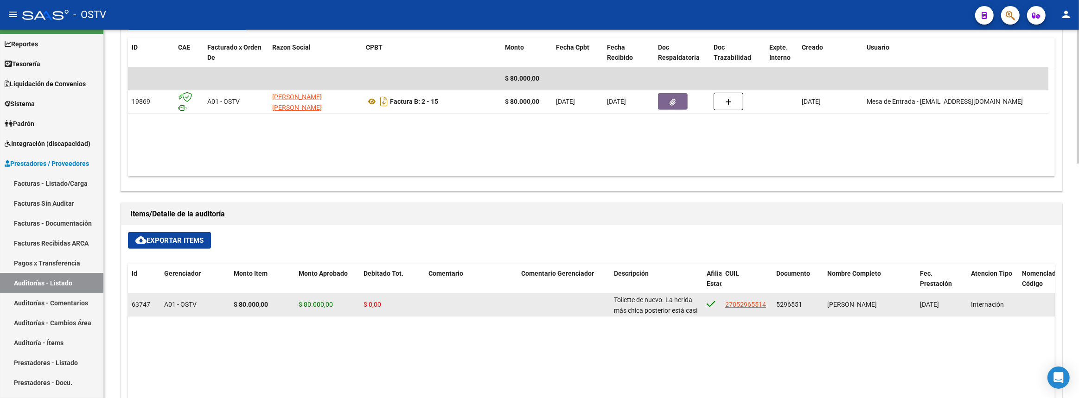
drag, startPoint x: 792, startPoint y: 305, endPoint x: 808, endPoint y: 303, distance: 15.8
click at [808, 303] on div "5296551" at bounding box center [798, 304] width 44 height 11
drag, startPoint x: 612, startPoint y: 301, endPoint x: 695, endPoint y: 313, distance: 83.9
click at [695, 313] on datatable-body-cell "Toilette de nuevo. La herida más chica posterior está casi cerrada. Te mando fo…" at bounding box center [656, 304] width 93 height 23
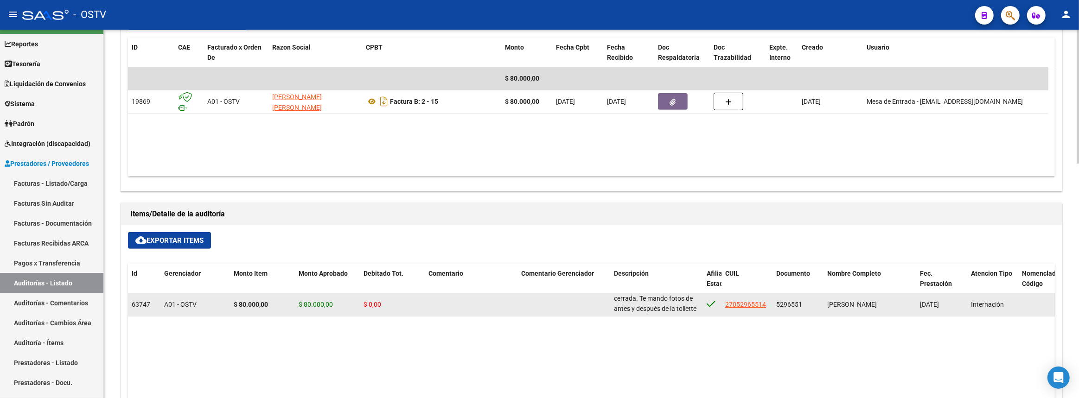
copy span "Toilette de nuevo. La herida más chica posterior está casi cerrada. Te mando fo…"
